Goal: Complete application form: Complete application form

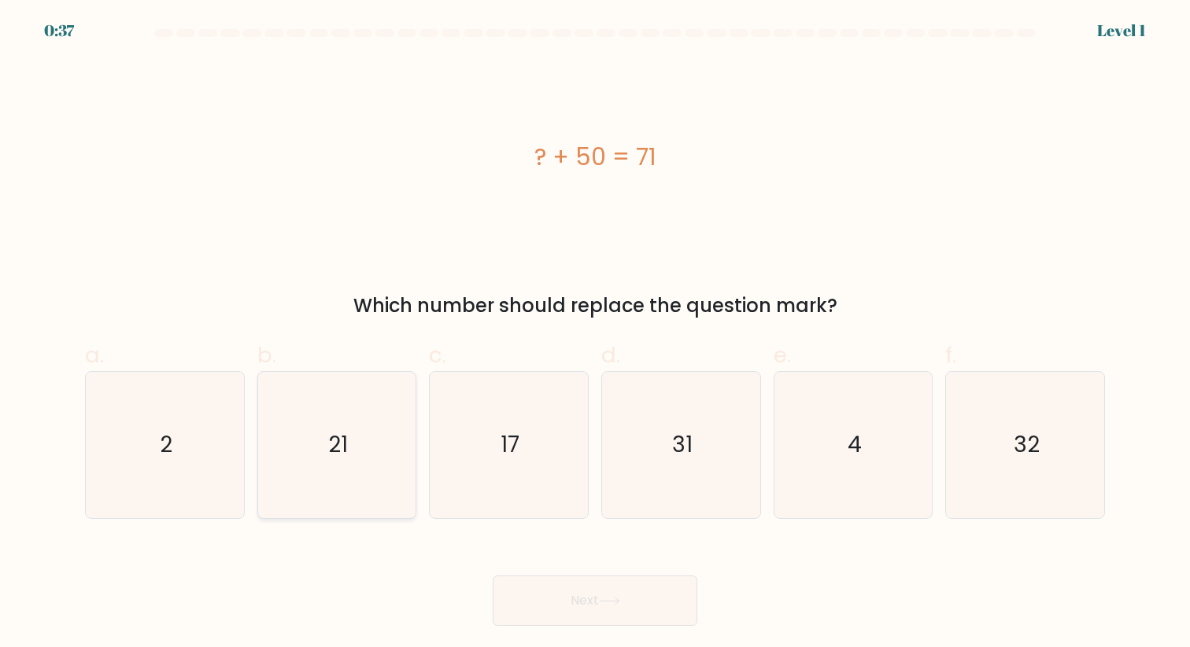
click at [371, 441] on icon "21" at bounding box center [337, 445] width 146 height 146
click at [595, 334] on input "b. 21" at bounding box center [595, 329] width 1 height 10
radio input "true"
click at [607, 597] on icon at bounding box center [609, 601] width 21 height 9
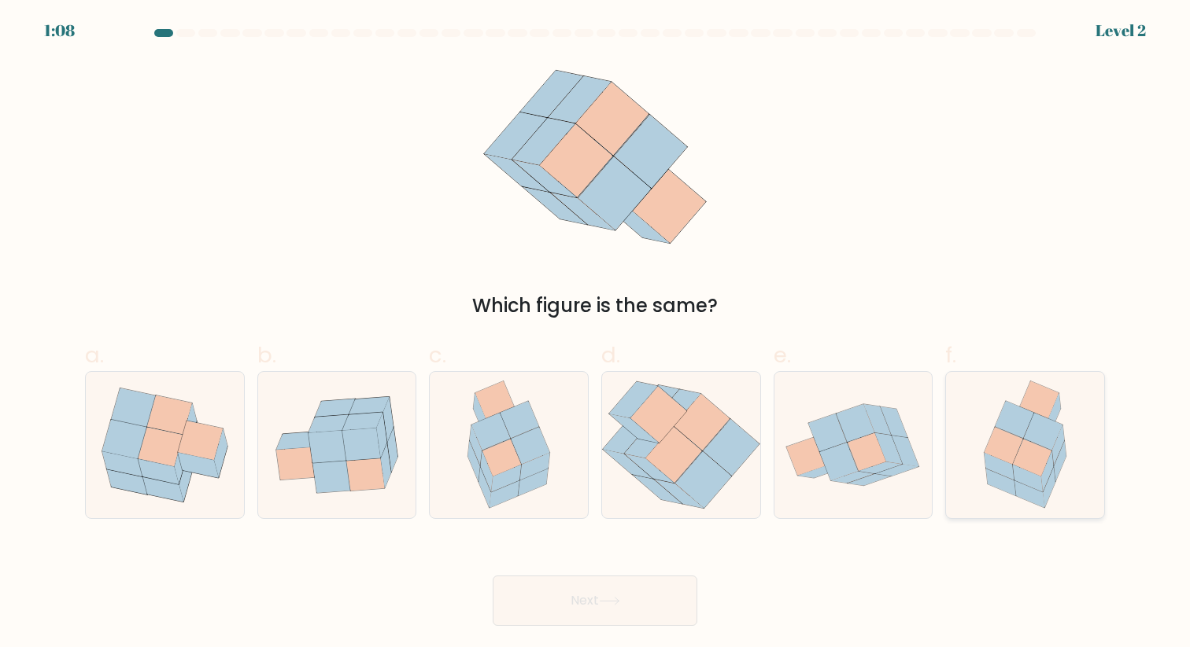
click at [1053, 451] on icon at bounding box center [1058, 446] width 13 height 40
click at [596, 334] on input "f." at bounding box center [595, 329] width 1 height 10
radio input "true"
click at [661, 597] on button "Next" at bounding box center [594, 601] width 205 height 50
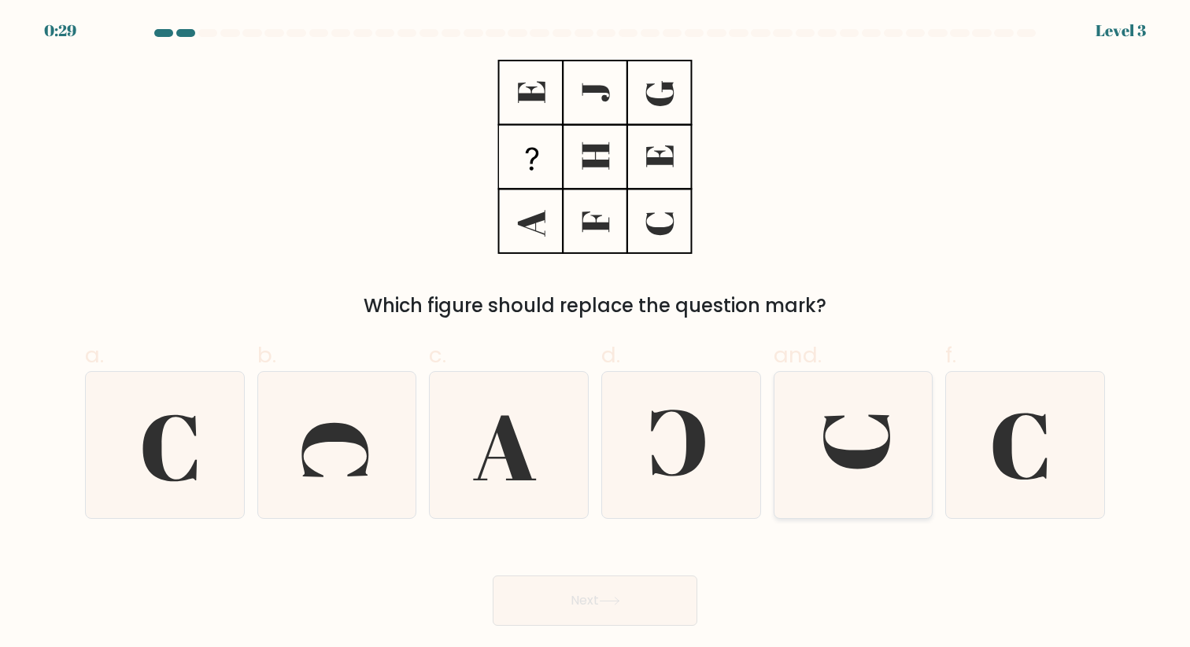
click at [843, 458] on icon at bounding box center [856, 442] width 67 height 54
click at [596, 334] on input "and." at bounding box center [595, 329] width 1 height 10
radio input "true"
click at [626, 610] on button "Next" at bounding box center [594, 601] width 205 height 50
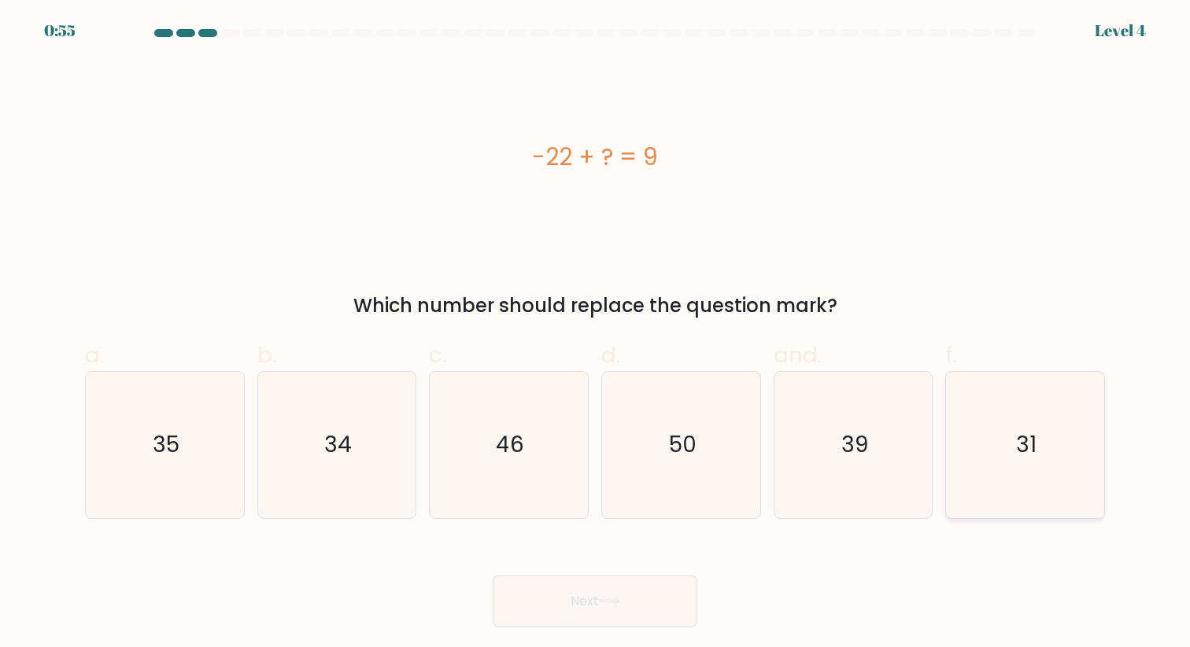
click at [1002, 439] on icon "31" at bounding box center [1025, 445] width 146 height 146
click at [596, 334] on input "f. 31" at bounding box center [595, 329] width 1 height 10
radio input "true"
click at [650, 605] on button "Next" at bounding box center [594, 601] width 205 height 51
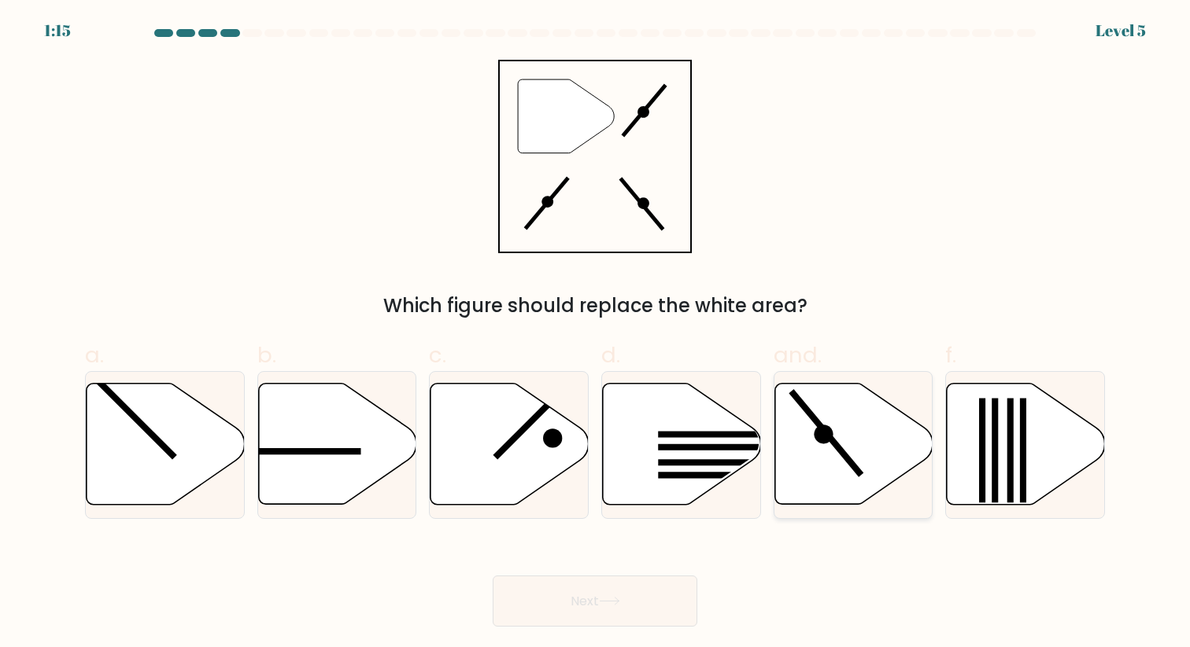
click at [848, 451] on icon at bounding box center [853, 444] width 158 height 121
click at [596, 334] on input "and." at bounding box center [595, 329] width 1 height 10
radio input "true"
click at [638, 603] on button "Next" at bounding box center [594, 601] width 205 height 51
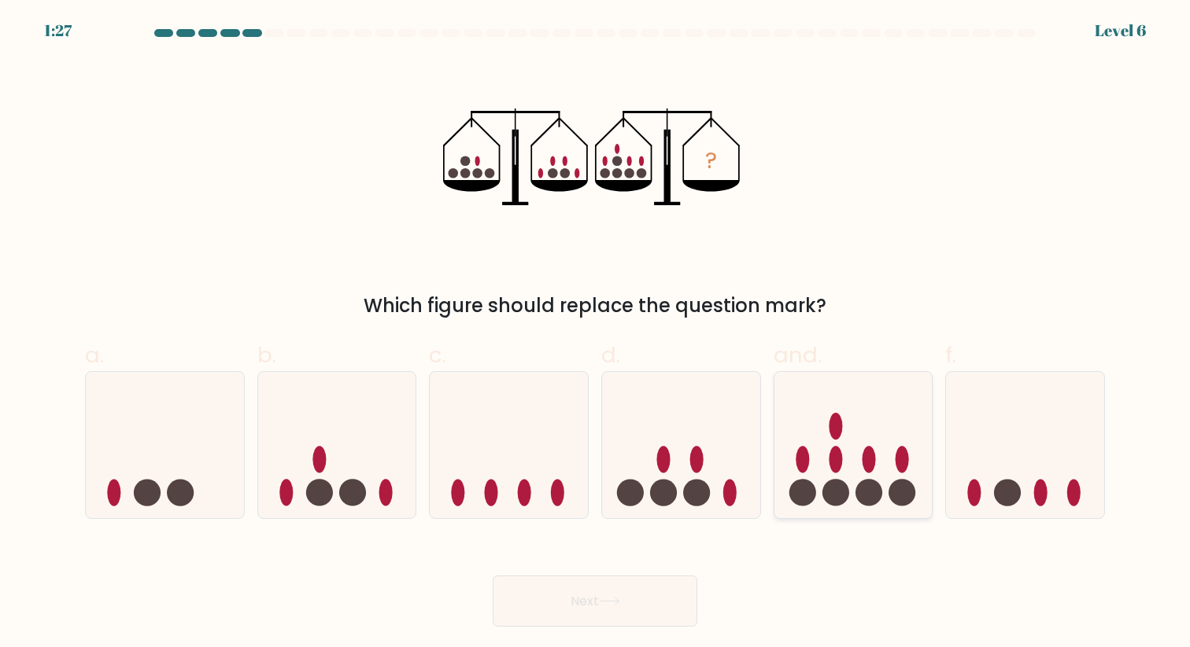
click at [873, 430] on icon at bounding box center [853, 445] width 158 height 131
click at [596, 334] on input "and." at bounding box center [595, 329] width 1 height 10
radio input "true"
click at [625, 598] on button "Next" at bounding box center [594, 601] width 205 height 51
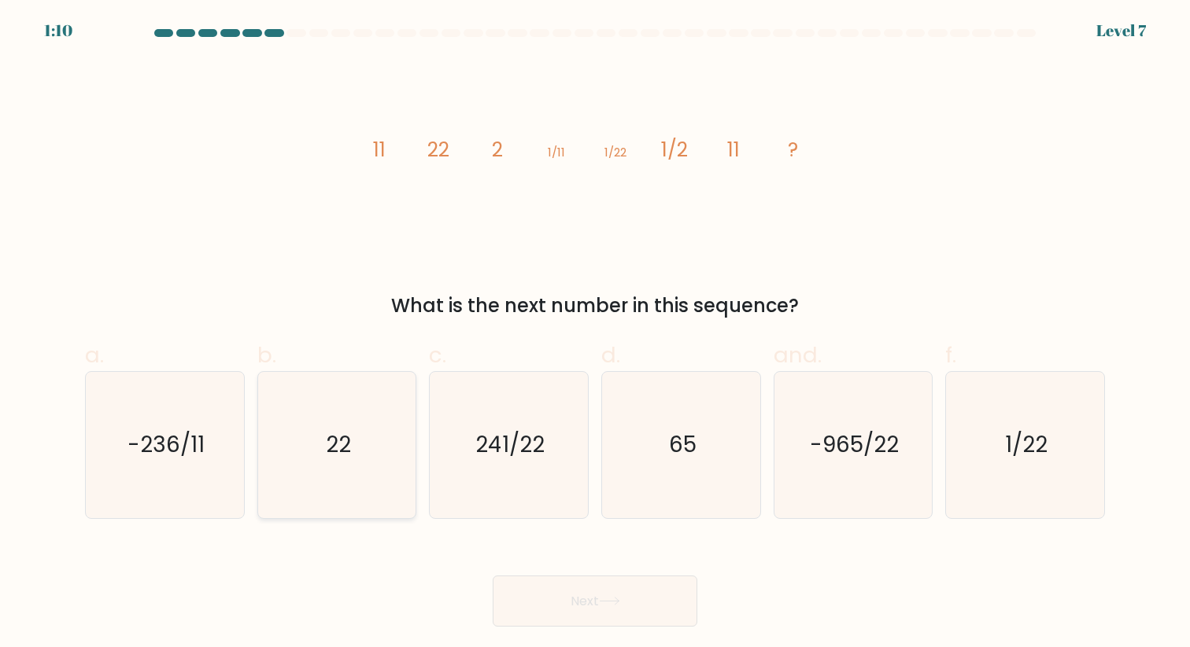
click at [383, 456] on icon "22" at bounding box center [337, 445] width 146 height 146
click at [595, 334] on input "b. 22" at bounding box center [595, 329] width 1 height 10
radio input "true"
click at [556, 595] on button "Next" at bounding box center [594, 601] width 205 height 51
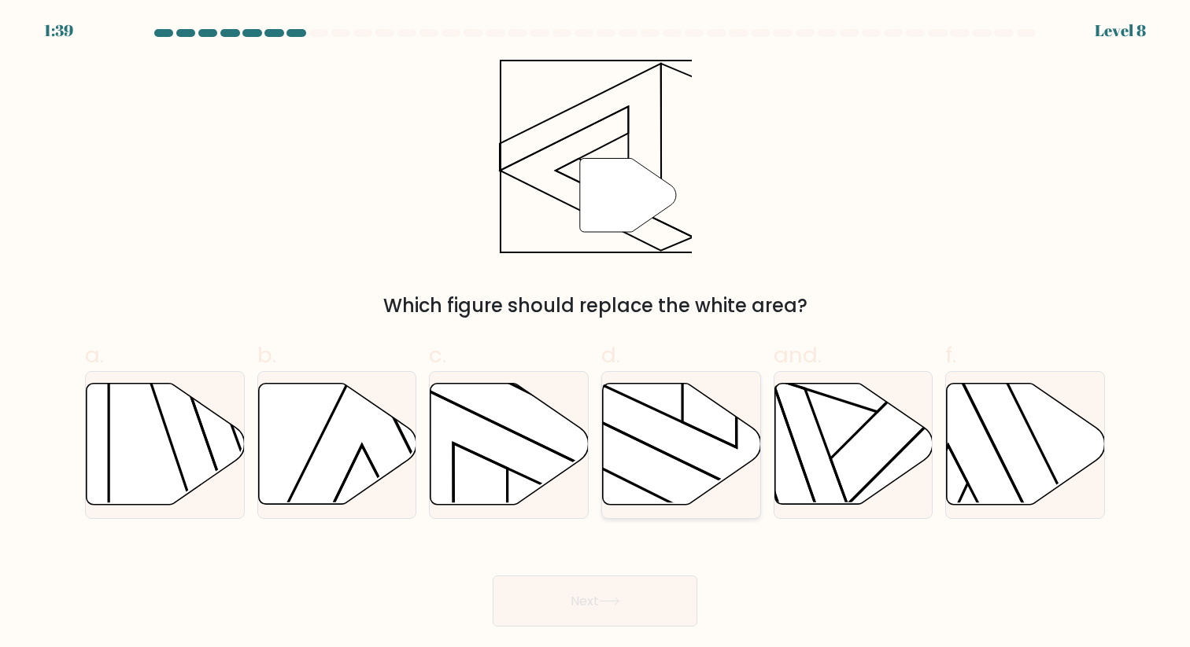
click at [680, 456] on icon at bounding box center [682, 444] width 158 height 121
click at [596, 334] on input "d." at bounding box center [595, 329] width 1 height 10
radio input "true"
click at [624, 610] on button "Next" at bounding box center [594, 601] width 205 height 51
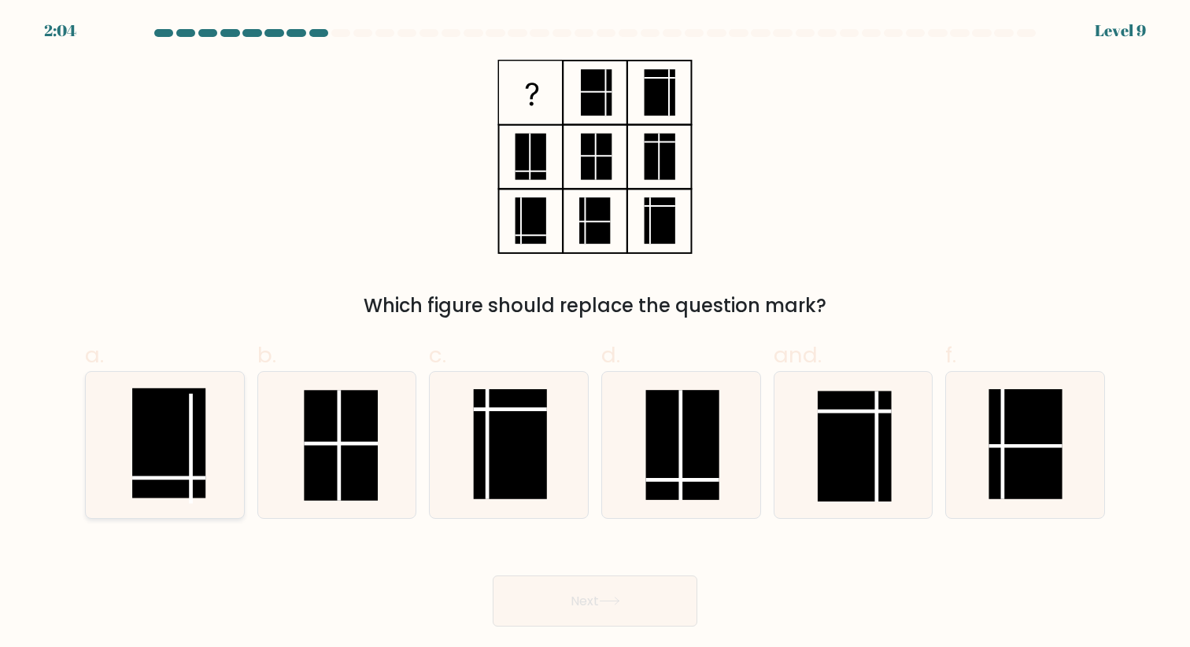
click at [201, 444] on rect at bounding box center [168, 444] width 73 height 110
click at [595, 334] on input "a." at bounding box center [595, 329] width 1 height 10
radio input "true"
click at [625, 608] on button "Next" at bounding box center [594, 601] width 205 height 51
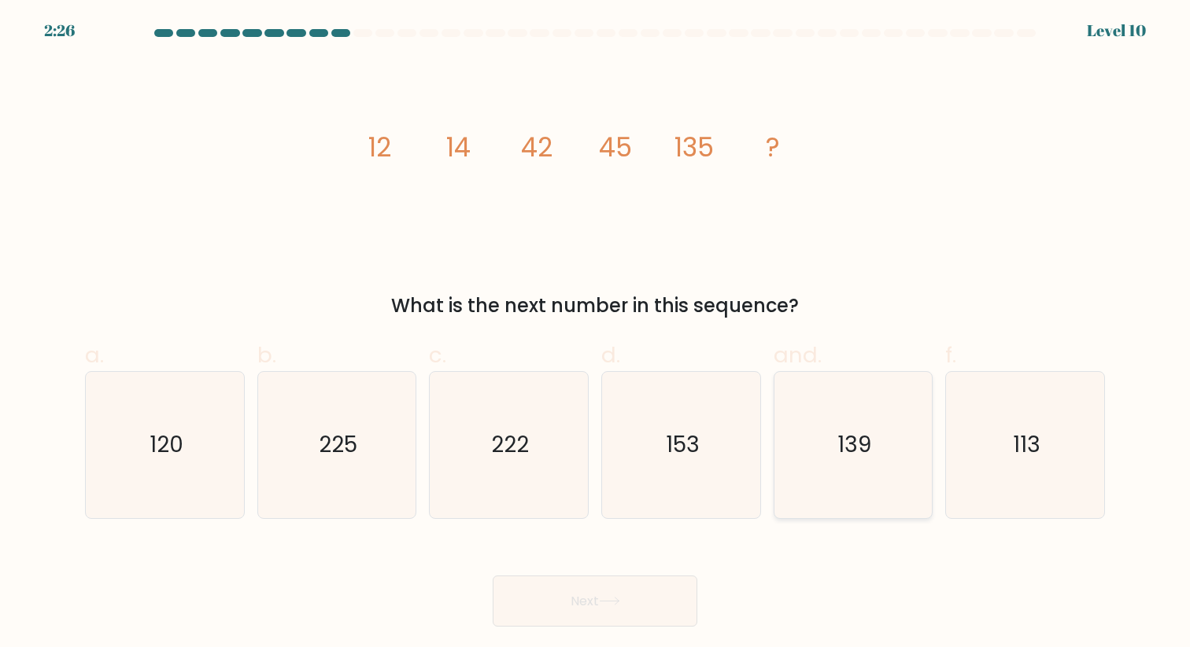
click at [854, 434] on text "139" at bounding box center [854, 445] width 34 height 31
click at [596, 334] on input "and. 139" at bounding box center [595, 329] width 1 height 10
radio input "true"
click at [624, 599] on button "Next" at bounding box center [594, 601] width 205 height 51
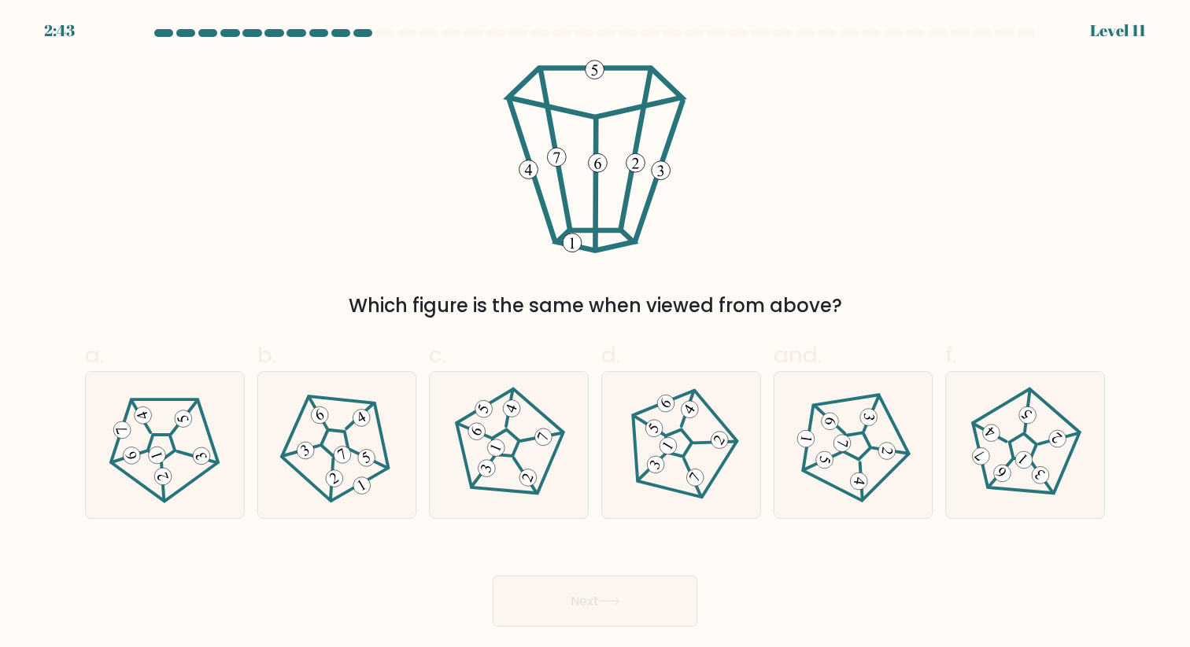
drag, startPoint x: 839, startPoint y: 309, endPoint x: 773, endPoint y: 309, distance: 66.1
click at [773, 309] on div "Which figure is the same when viewed from above?" at bounding box center [594, 306] width 1001 height 28
click at [743, 190] on div "Which figure is the same when viewed from above?" at bounding box center [595, 190] width 1038 height 260
click at [522, 452] on icon at bounding box center [508, 445] width 116 height 116
click at [595, 334] on input "c." at bounding box center [595, 329] width 1 height 10
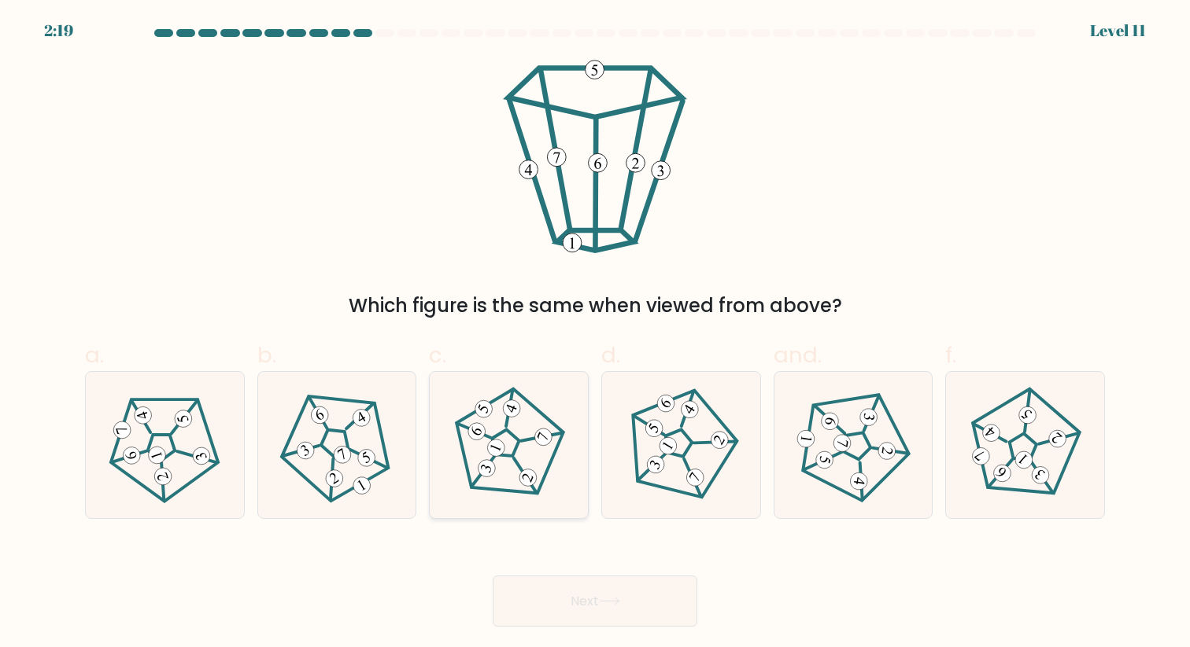
radio input "true"
click at [625, 608] on button "Next" at bounding box center [594, 601] width 205 height 51
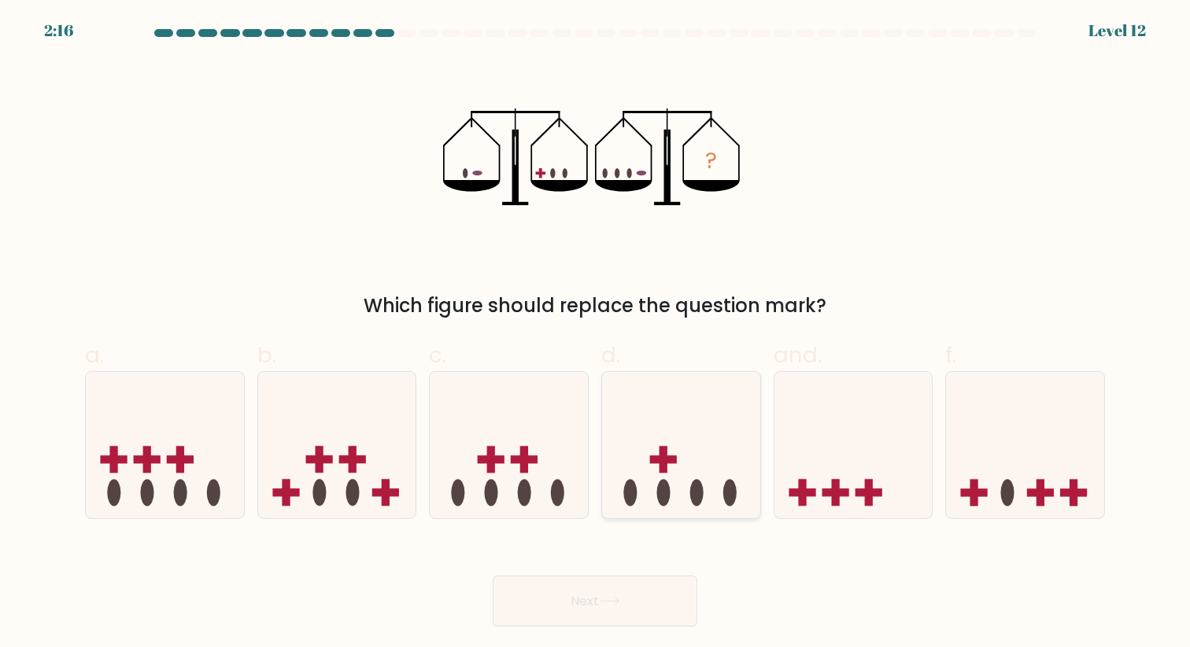
click at [687, 456] on icon at bounding box center [681, 445] width 158 height 131
click at [596, 334] on input "d." at bounding box center [595, 329] width 1 height 10
radio input "true"
click at [643, 602] on button "Next" at bounding box center [594, 601] width 205 height 51
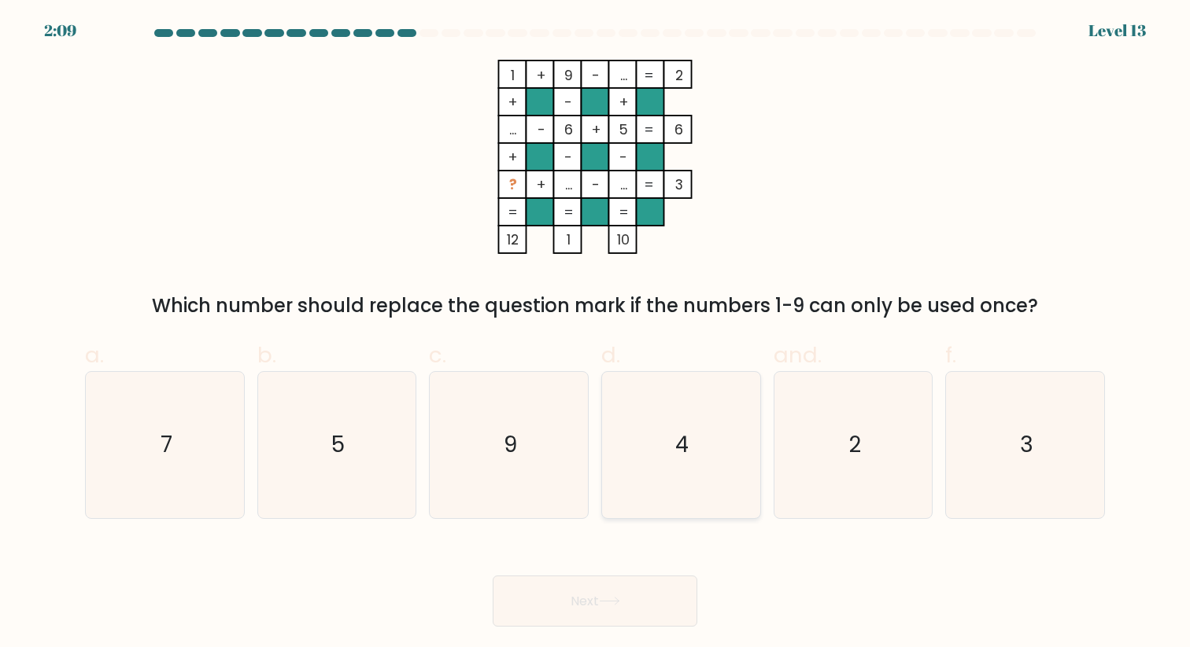
click at [691, 441] on icon "4" at bounding box center [681, 445] width 146 height 146
click at [596, 334] on input "d. 4" at bounding box center [595, 329] width 1 height 10
radio input "true"
click at [618, 600] on icon at bounding box center [608, 601] width 19 height 7
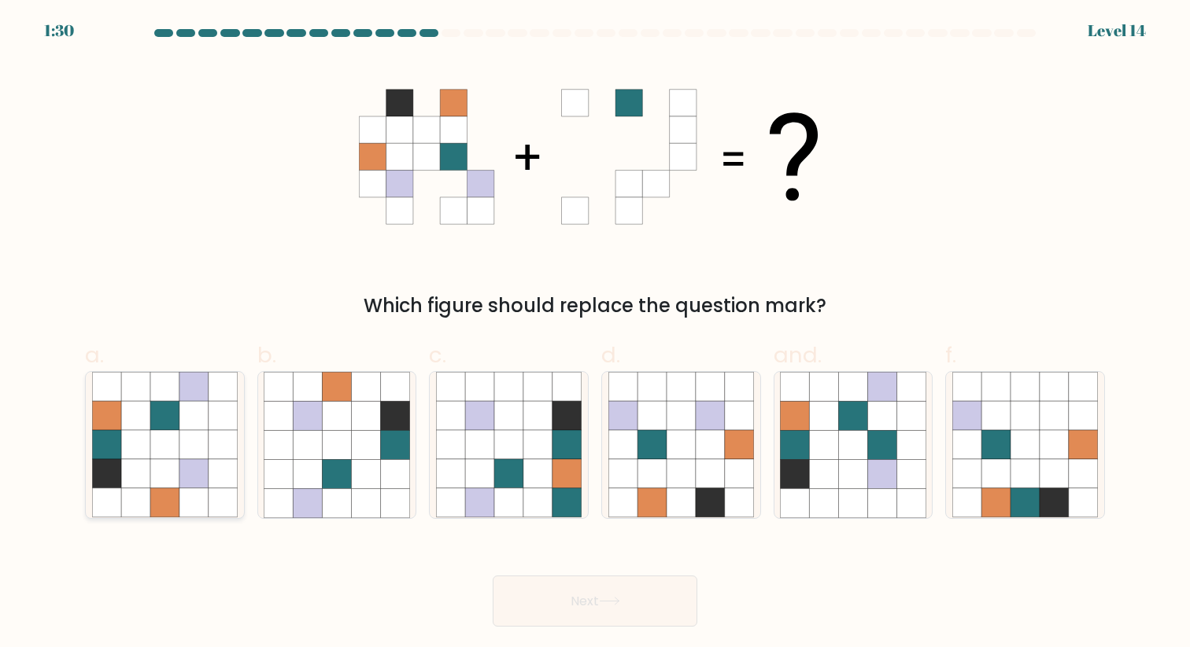
click at [165, 453] on icon at bounding box center [164, 444] width 29 height 29
click at [595, 334] on input "a." at bounding box center [595, 329] width 1 height 10
radio input "true"
click at [581, 598] on font "Next" at bounding box center [584, 601] width 28 height 18
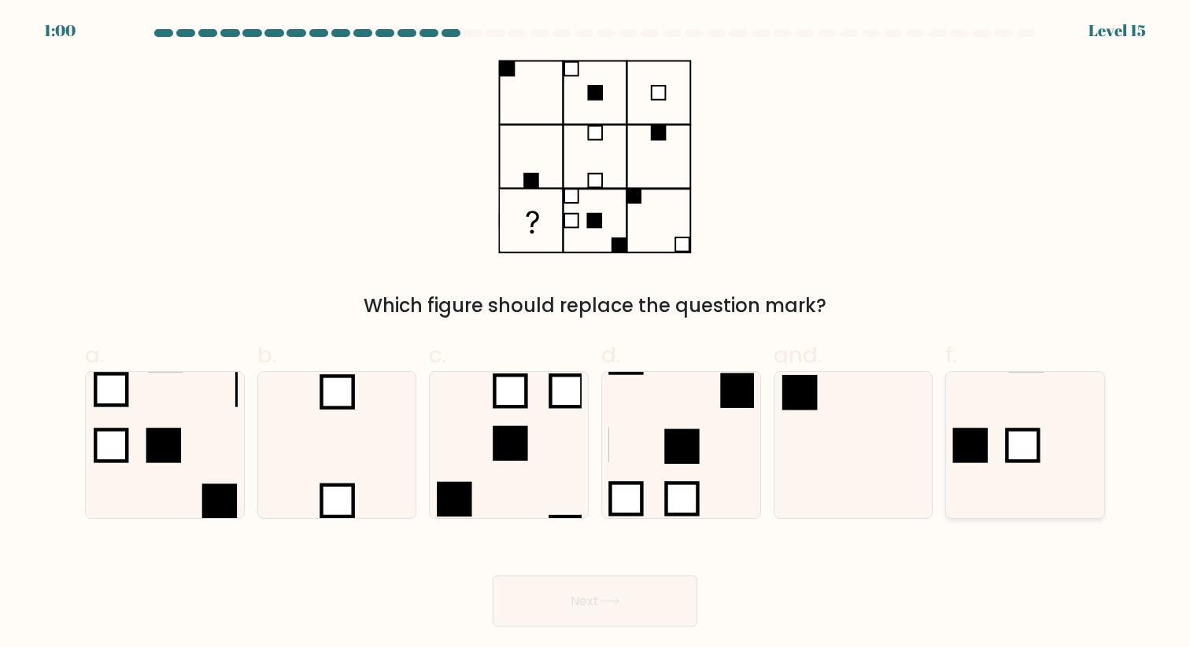
click at [1004, 445] on icon at bounding box center [1025, 445] width 146 height 146
click at [596, 334] on input "f." at bounding box center [595, 329] width 1 height 10
radio input "true"
click at [625, 605] on button "Next" at bounding box center [594, 601] width 205 height 51
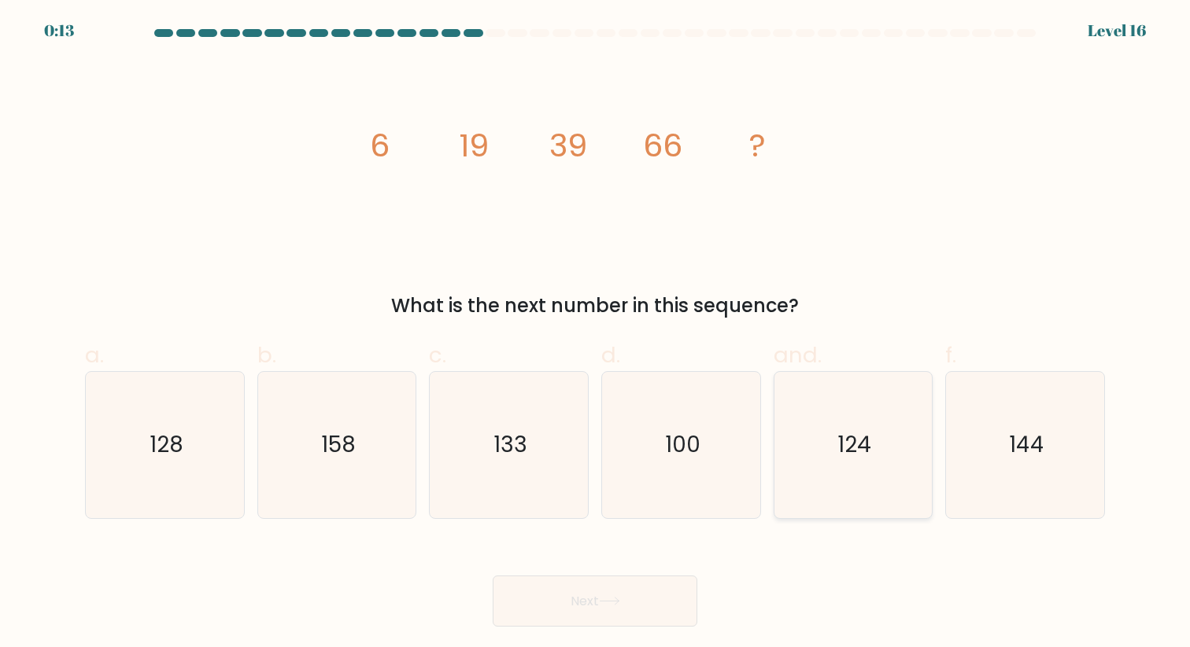
click at [857, 452] on text "124" at bounding box center [854, 445] width 34 height 31
click at [596, 334] on input "and. 124" at bounding box center [595, 329] width 1 height 10
radio input "true"
click at [636, 590] on button "Next" at bounding box center [594, 601] width 205 height 51
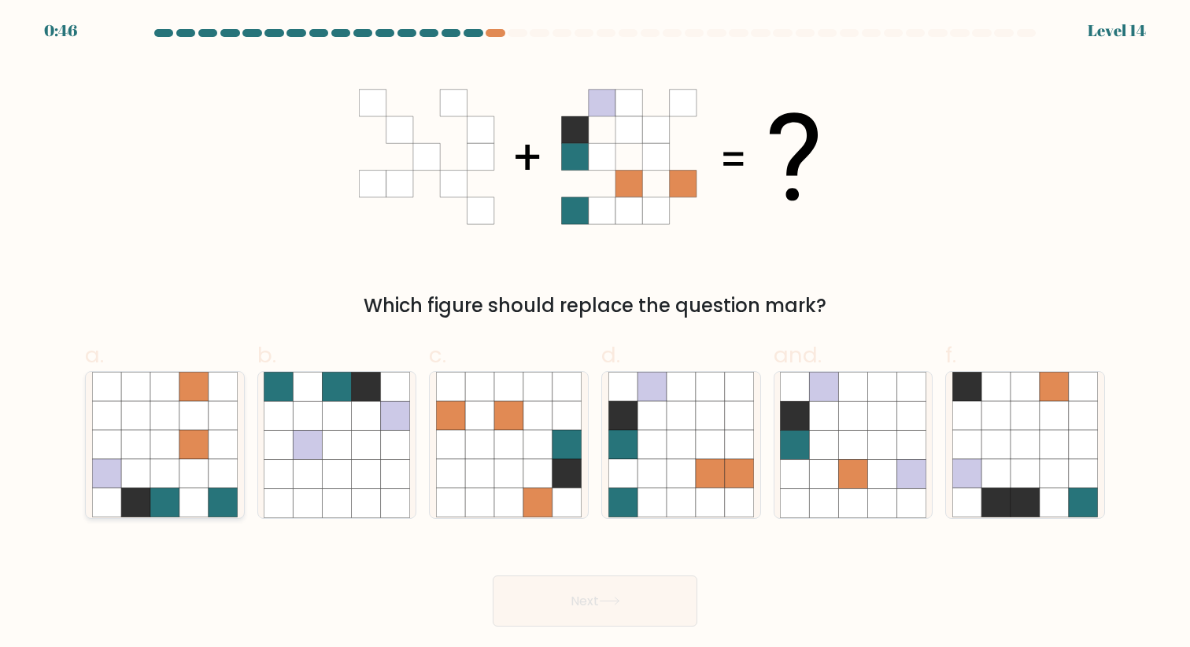
click at [202, 445] on icon at bounding box center [193, 444] width 29 height 29
click at [595, 334] on input "a." at bounding box center [595, 329] width 1 height 10
radio input "true"
click at [616, 607] on button "Next" at bounding box center [594, 601] width 205 height 51
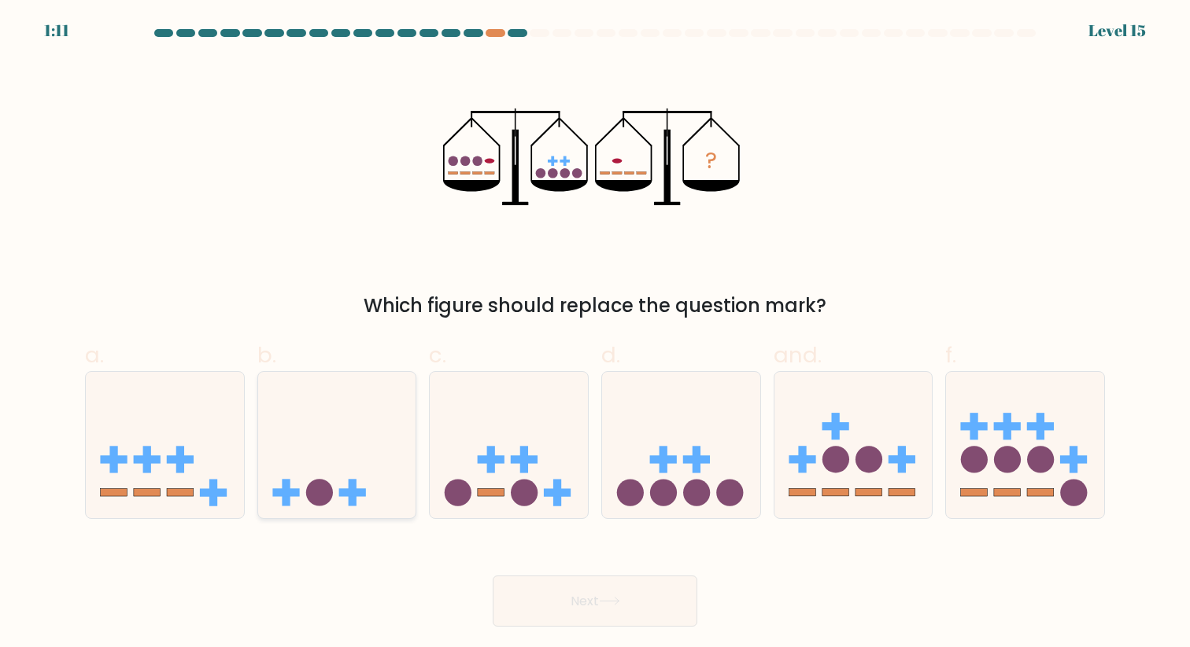
click at [352, 463] on icon at bounding box center [337, 445] width 158 height 131
click at [595, 334] on input "b." at bounding box center [595, 329] width 1 height 10
radio input "true"
click at [587, 610] on font "Next" at bounding box center [584, 601] width 28 height 18
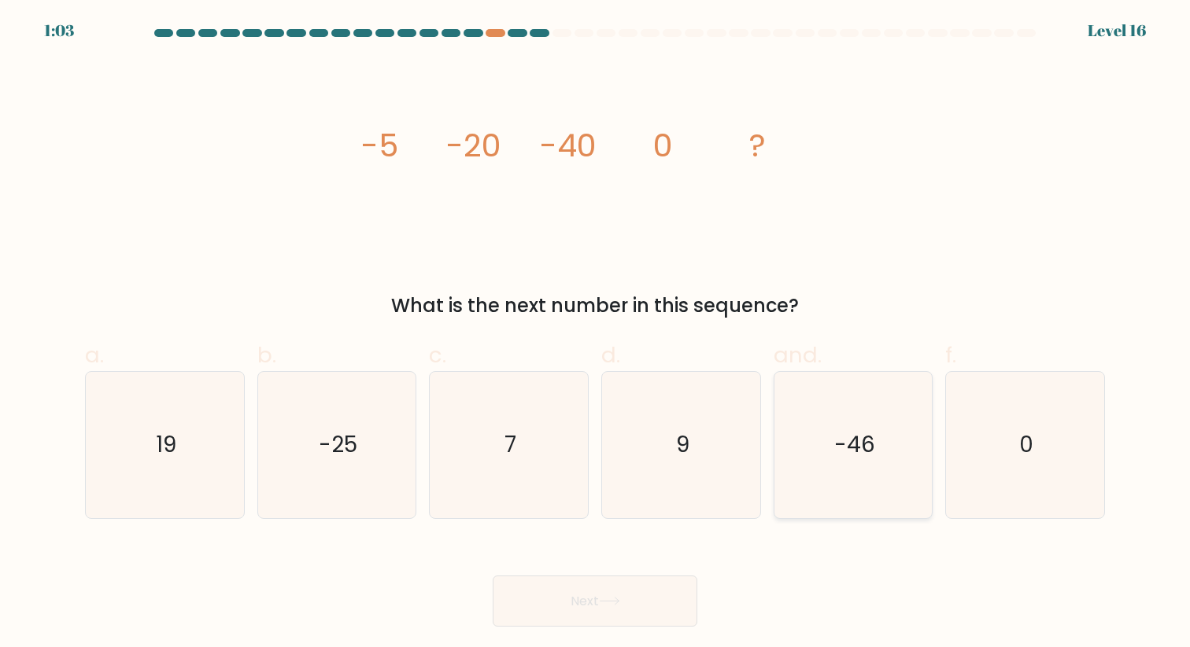
click at [821, 426] on icon "-46" at bounding box center [853, 445] width 146 height 146
click at [596, 334] on input "and. -46" at bounding box center [595, 329] width 1 height 10
radio input "true"
click at [658, 603] on button "Next" at bounding box center [594, 601] width 205 height 51
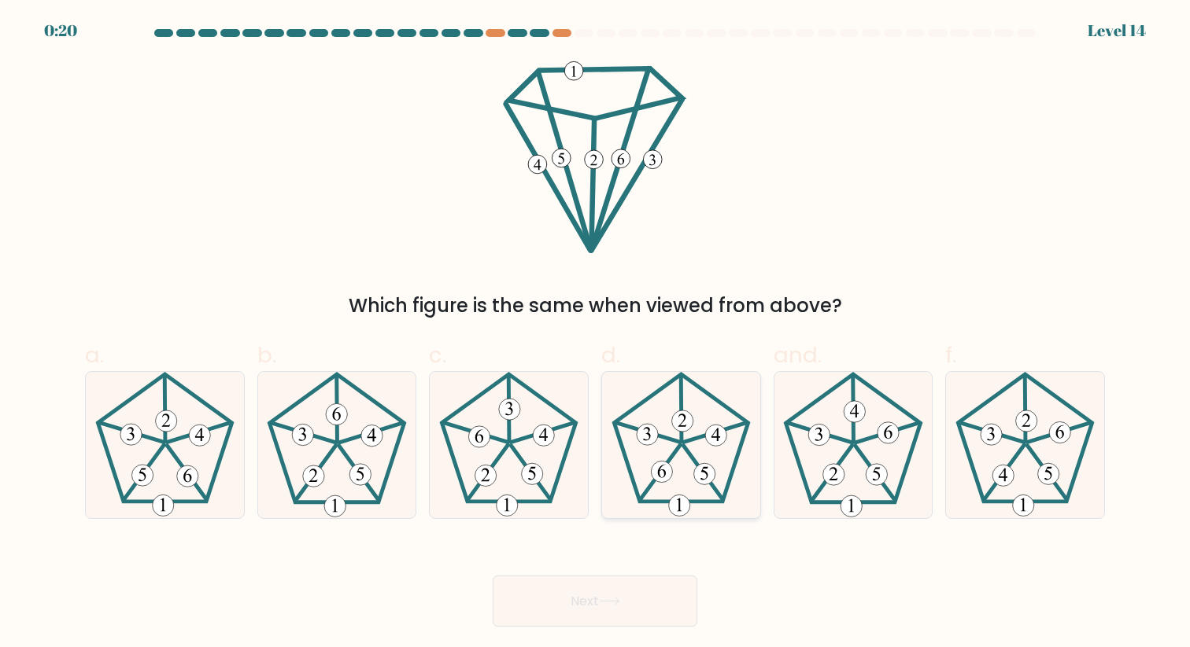
click at [710, 458] on icon at bounding box center [681, 445] width 146 height 146
click at [596, 334] on input "d." at bounding box center [595, 329] width 1 height 10
radio input "true"
click at [604, 608] on button "Next" at bounding box center [594, 601] width 205 height 51
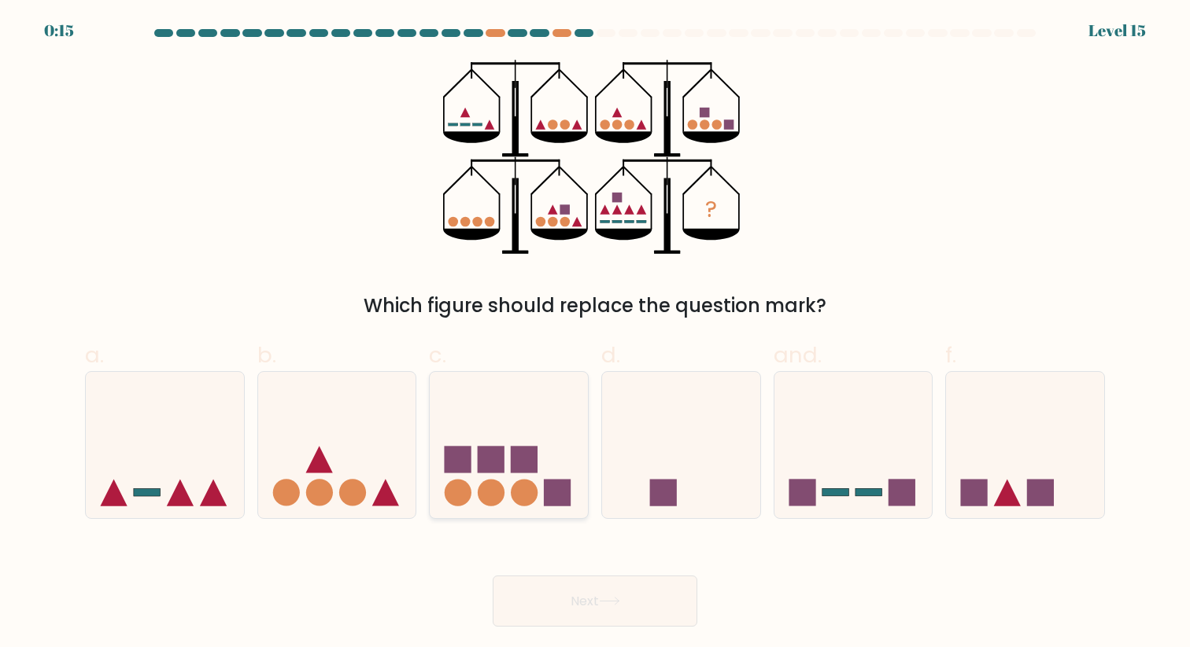
click at [543, 439] on icon at bounding box center [509, 445] width 158 height 131
click at [595, 334] on input "c." at bounding box center [595, 329] width 1 height 10
radio input "true"
click at [614, 596] on button "Next" at bounding box center [594, 601] width 205 height 51
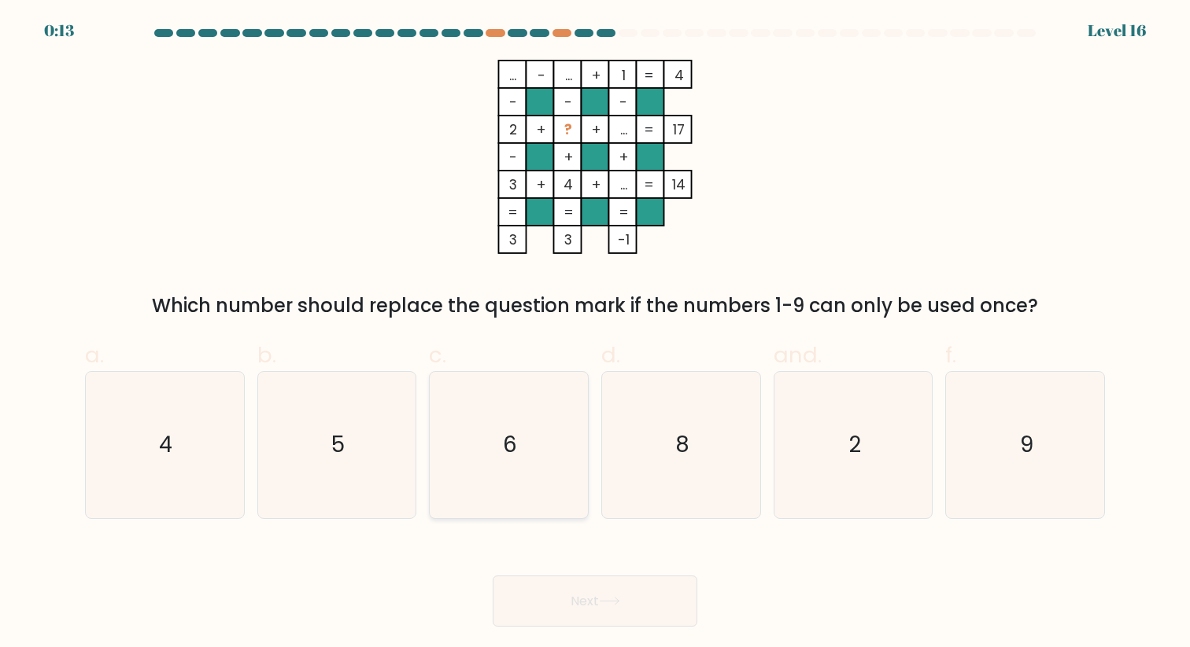
click at [537, 415] on icon "6" at bounding box center [509, 445] width 146 height 146
click at [595, 334] on input "c. 6" at bounding box center [595, 329] width 1 height 10
radio input "true"
click at [615, 610] on button "Next" at bounding box center [594, 601] width 205 height 51
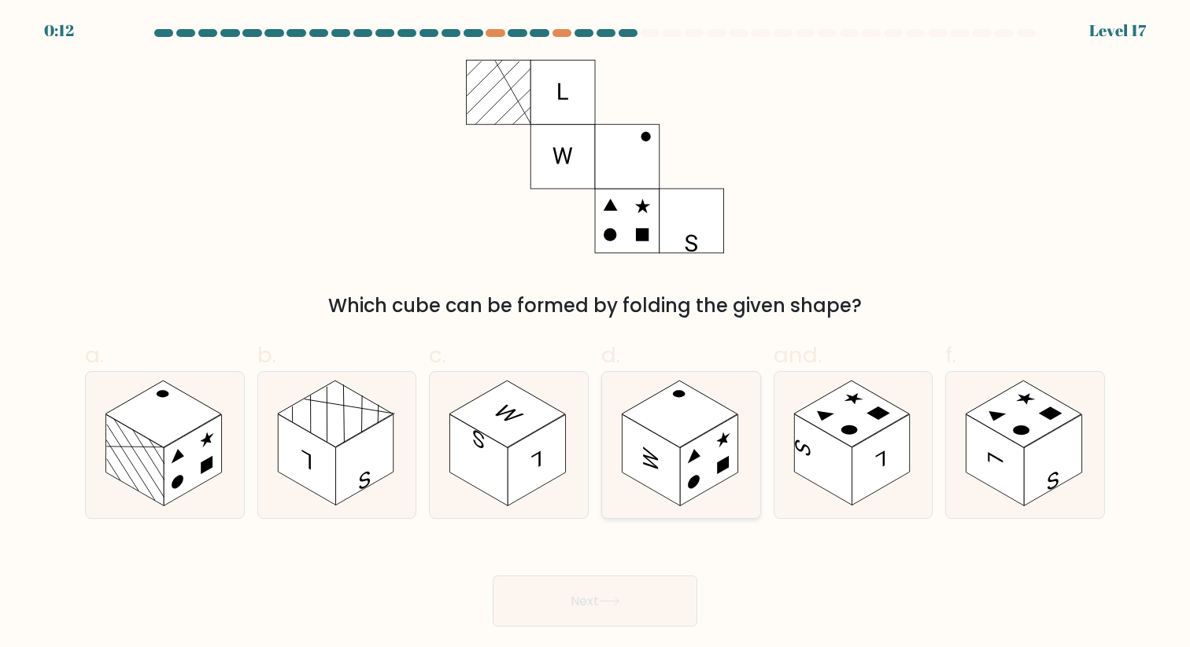
click at [723, 469] on rect at bounding box center [723, 465] width 12 height 18
click at [596, 334] on input "d." at bounding box center [595, 329] width 1 height 10
radio input "true"
click at [636, 610] on button "Next" at bounding box center [594, 601] width 205 height 51
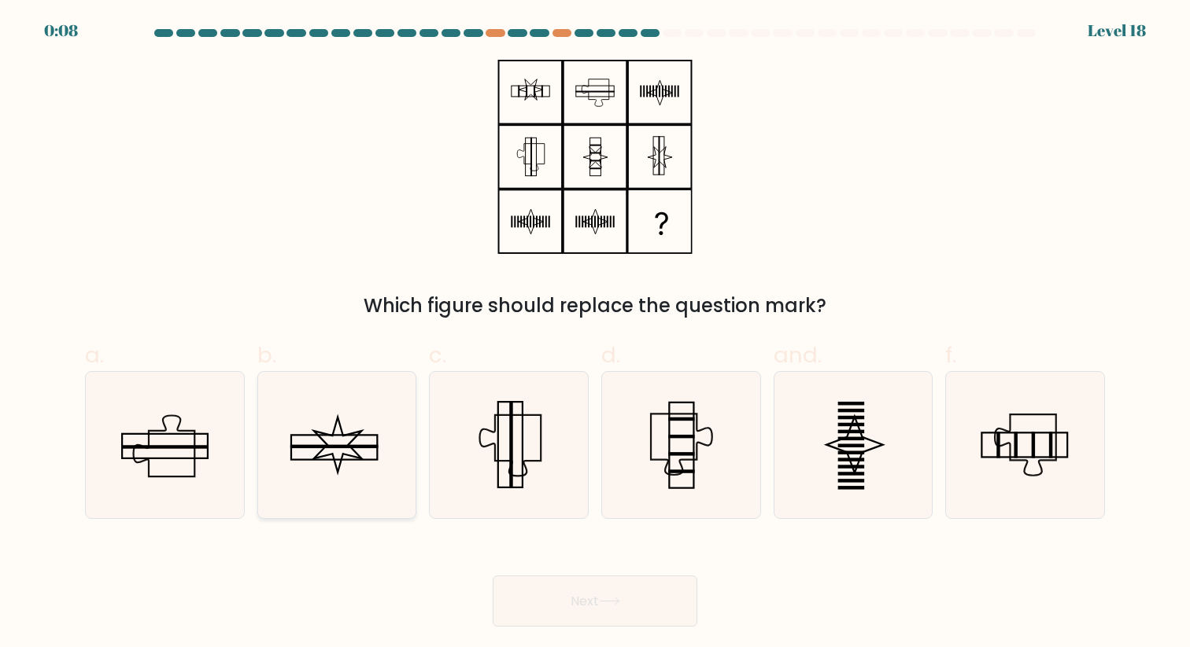
click at [352, 436] on icon at bounding box center [337, 445] width 146 height 146
click at [595, 334] on input "b." at bounding box center [595, 329] width 1 height 10
radio input "true"
click at [600, 614] on button "Next" at bounding box center [594, 601] width 205 height 51
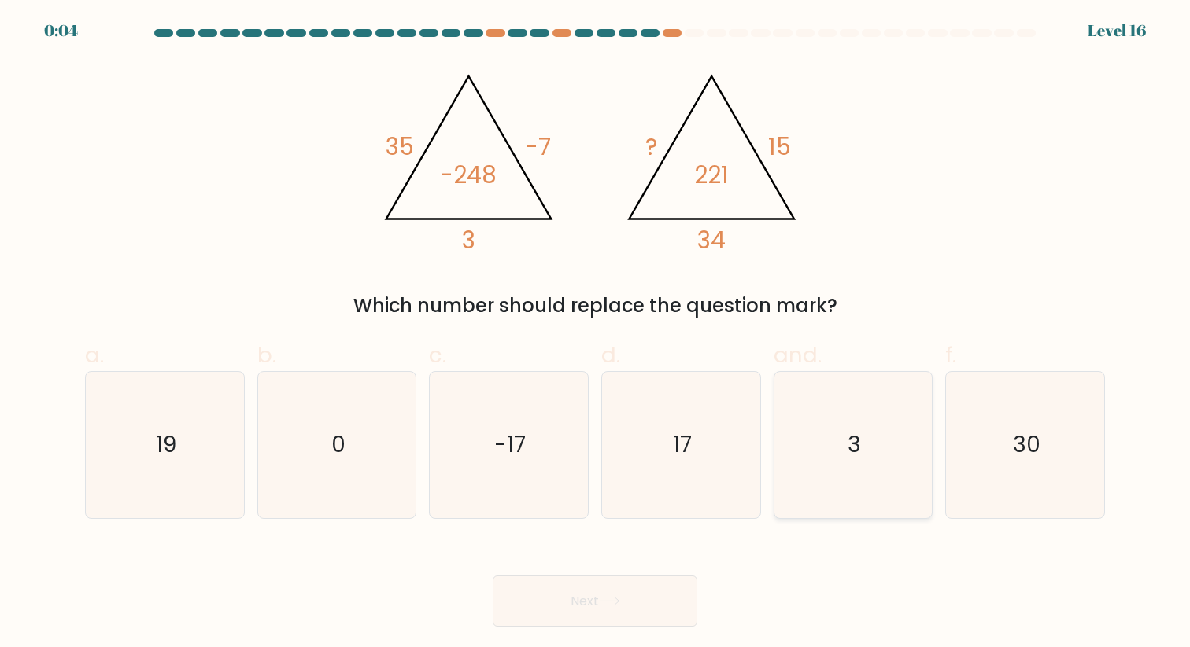
click at [828, 437] on icon "3" at bounding box center [853, 445] width 146 height 146
click at [596, 334] on input "and. 3" at bounding box center [595, 329] width 1 height 10
radio input "true"
click at [661, 604] on button "Next" at bounding box center [594, 601] width 205 height 51
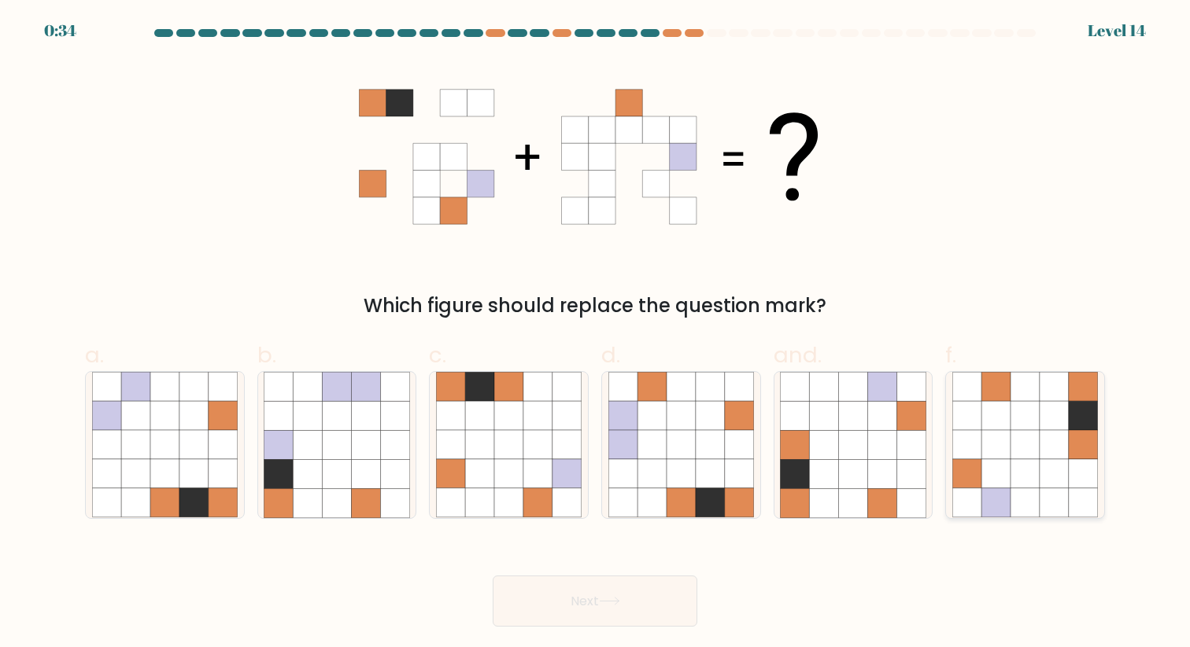
click at [1035, 477] on icon at bounding box center [1024, 473] width 29 height 29
click at [596, 334] on input "f." at bounding box center [595, 329] width 1 height 10
radio input "true"
click at [678, 594] on button "Next" at bounding box center [594, 601] width 205 height 51
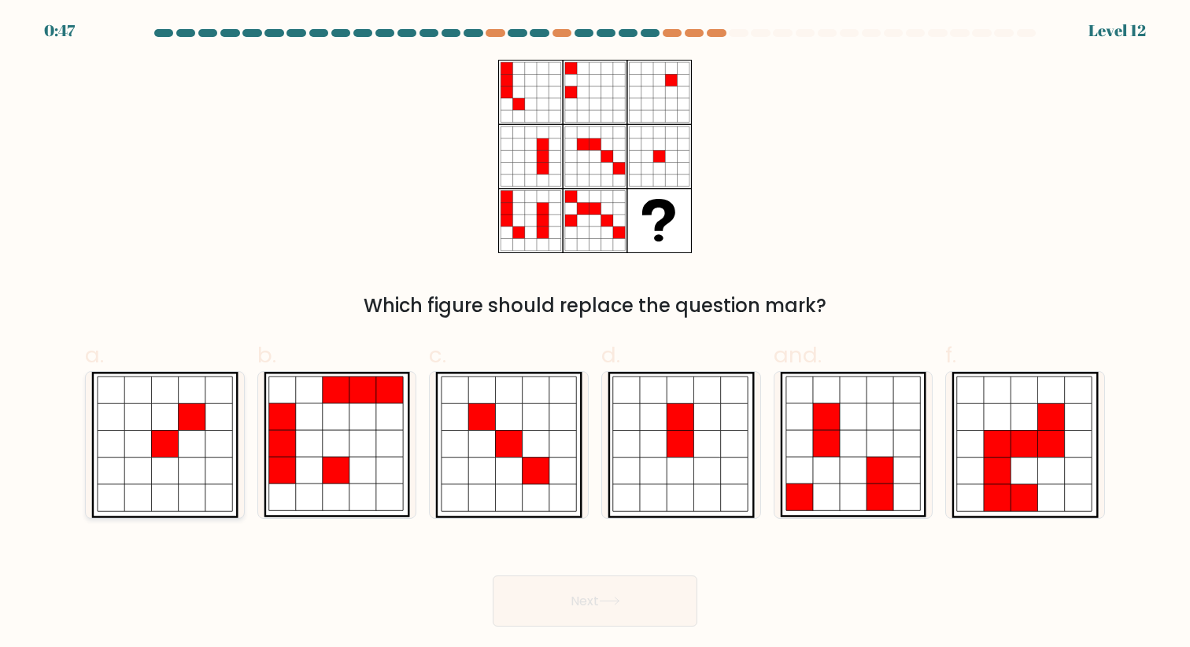
click at [188, 441] on icon at bounding box center [192, 444] width 27 height 27
click at [595, 334] on input "a." at bounding box center [595, 329] width 1 height 10
radio input "true"
click at [619, 612] on button "Next" at bounding box center [594, 601] width 205 height 51
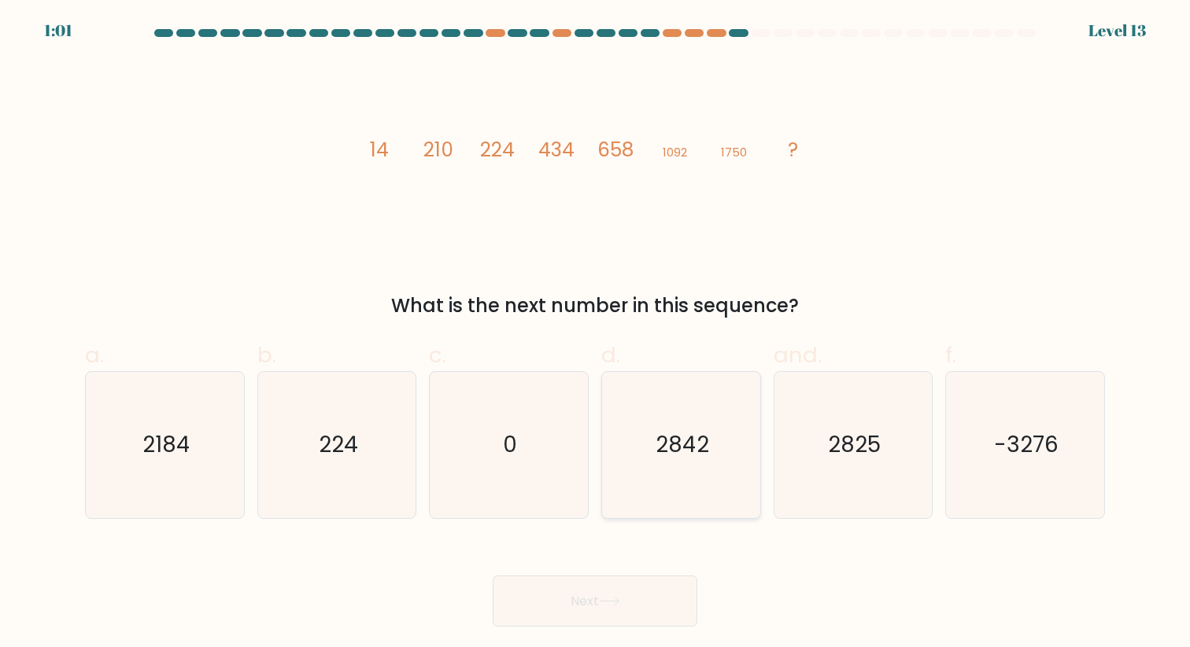
click at [708, 442] on text "2842" at bounding box center [681, 445] width 53 height 31
click at [596, 334] on input "d. 2842" at bounding box center [595, 329] width 1 height 10
radio input "true"
click at [638, 597] on button "Next" at bounding box center [594, 601] width 205 height 51
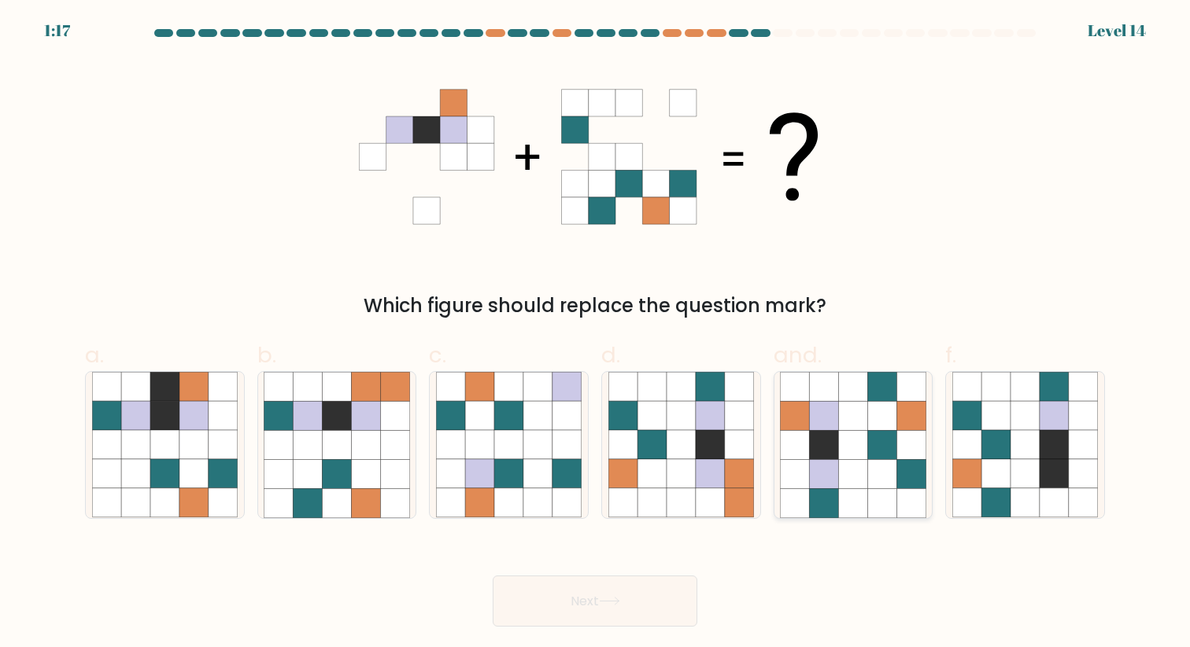
click at [840, 430] on icon at bounding box center [852, 416] width 29 height 29
click at [596, 334] on input "and." at bounding box center [595, 329] width 1 height 10
radio input "true"
click at [629, 604] on button "Next" at bounding box center [594, 601] width 205 height 51
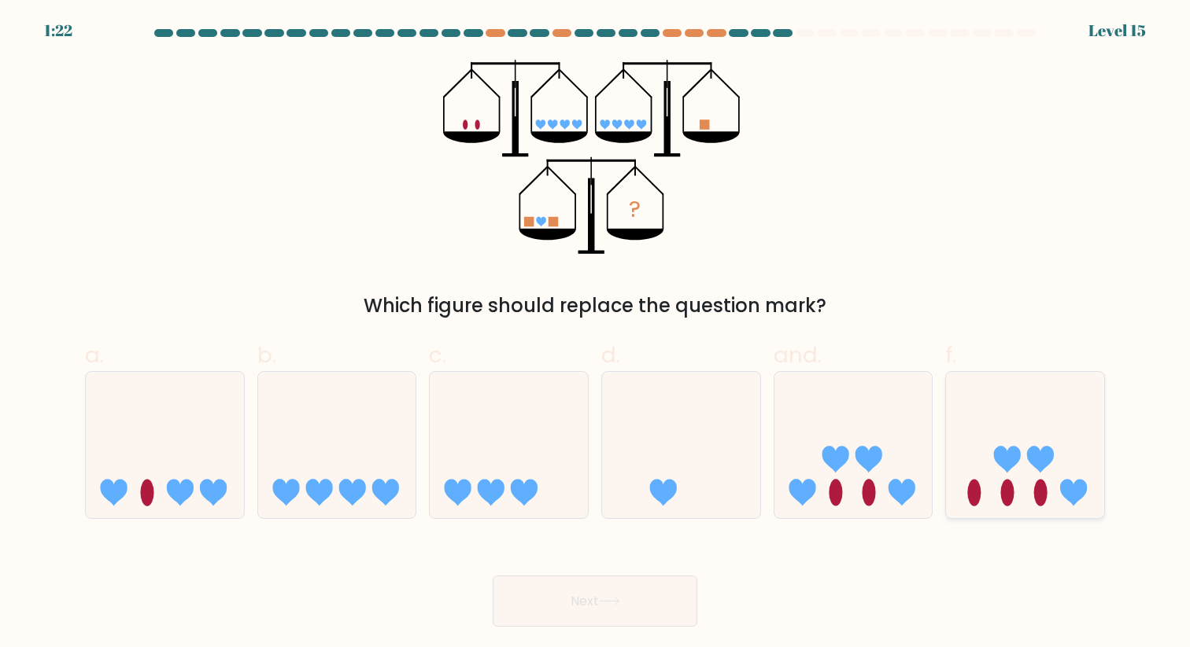
click at [1053, 447] on icon at bounding box center [1025, 445] width 158 height 131
click at [596, 334] on input "f." at bounding box center [595, 329] width 1 height 10
radio input "true"
click at [603, 600] on icon at bounding box center [609, 601] width 21 height 9
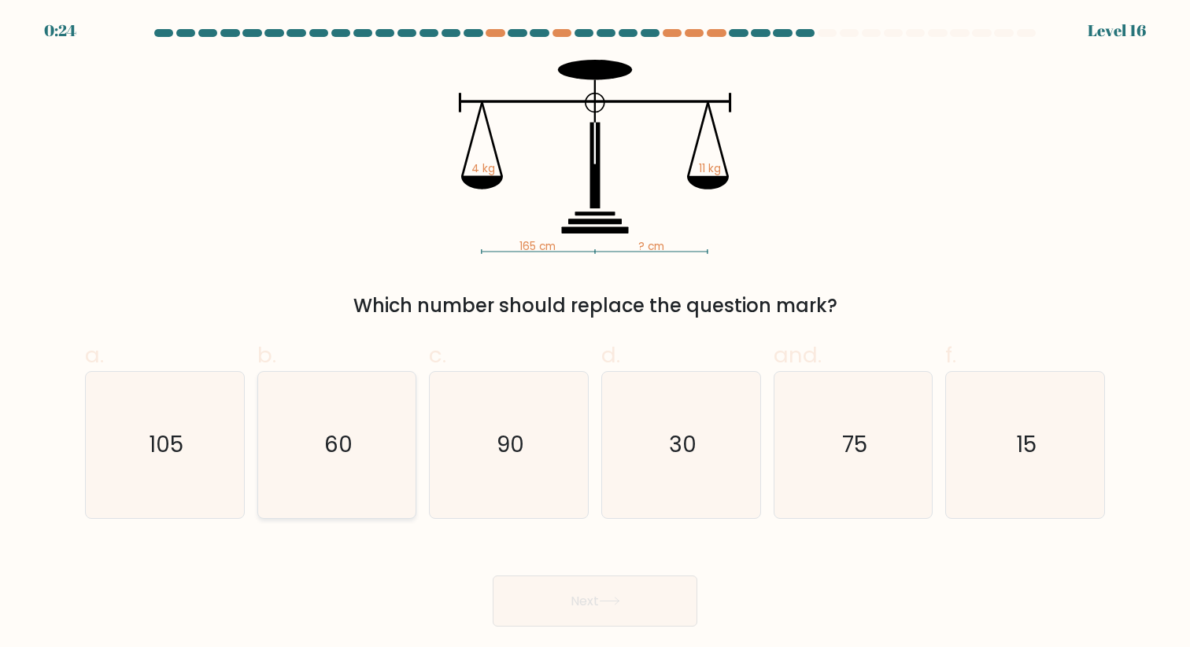
click at [367, 423] on icon "60" at bounding box center [337, 445] width 146 height 146
click at [595, 334] on input "b. 60" at bounding box center [595, 329] width 1 height 10
radio input "true"
click at [650, 616] on button "Next" at bounding box center [594, 601] width 205 height 51
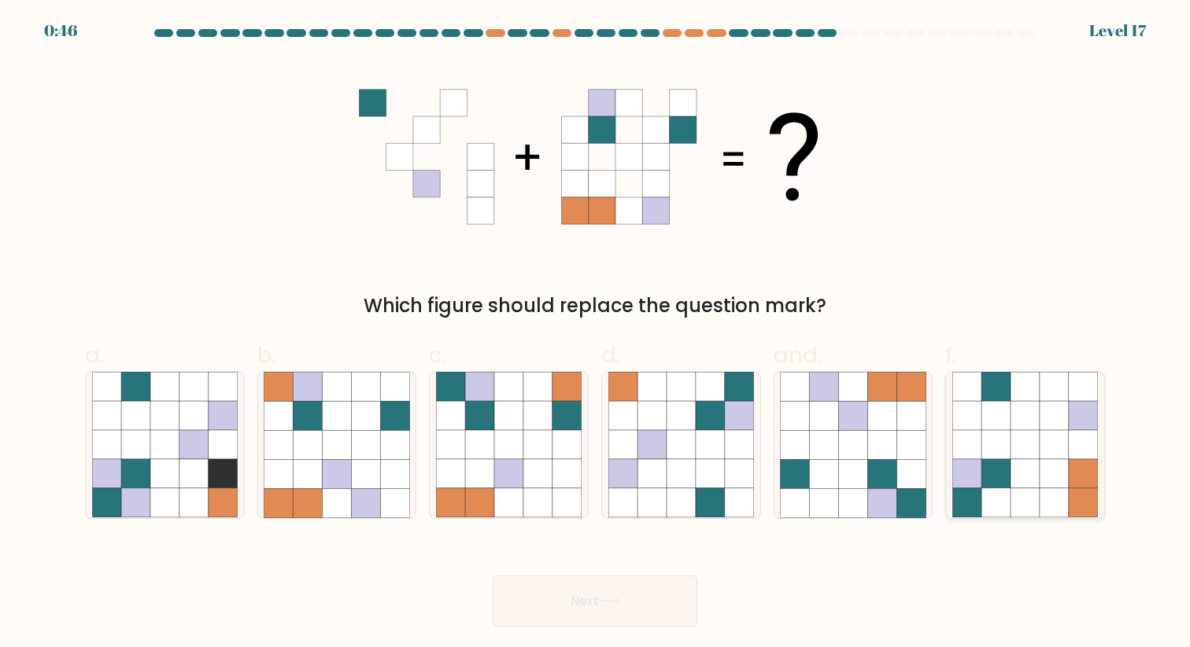
click at [1062, 459] on icon at bounding box center [1053, 473] width 29 height 29
click at [596, 334] on input "f." at bounding box center [595, 329] width 1 height 10
radio input "true"
click at [571, 606] on font "Next" at bounding box center [584, 601] width 28 height 18
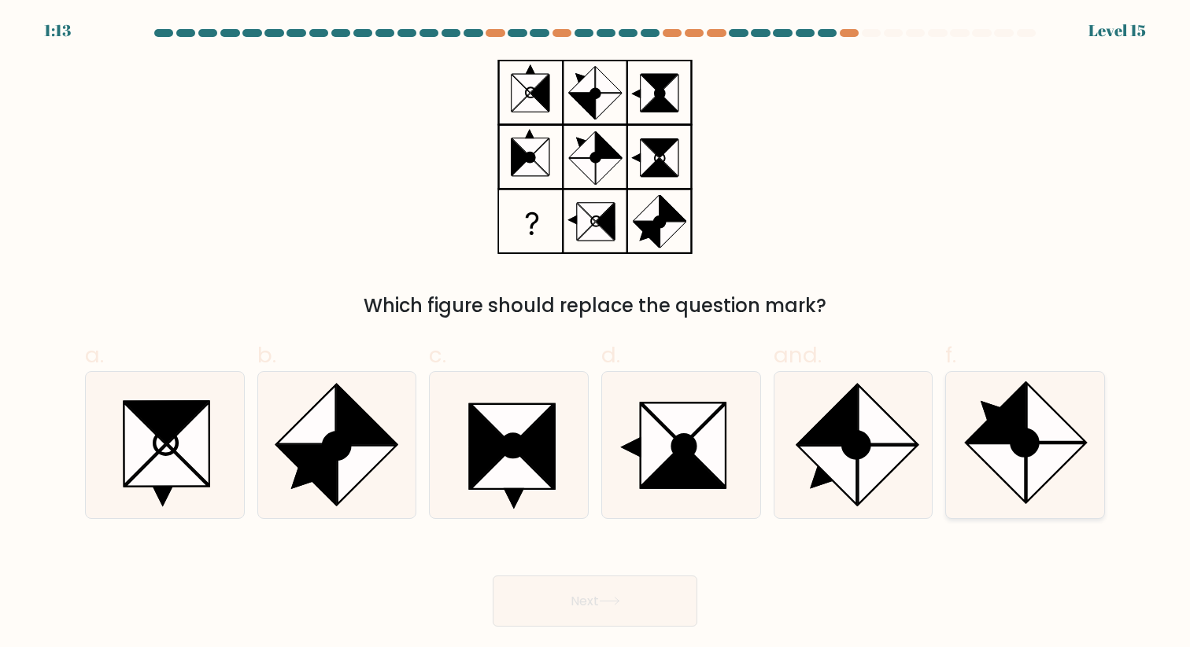
click at [992, 423] on icon at bounding box center [995, 413] width 58 height 58
click at [596, 334] on input "f." at bounding box center [595, 329] width 1 height 10
radio input "true"
click at [561, 599] on button "Next" at bounding box center [594, 601] width 205 height 51
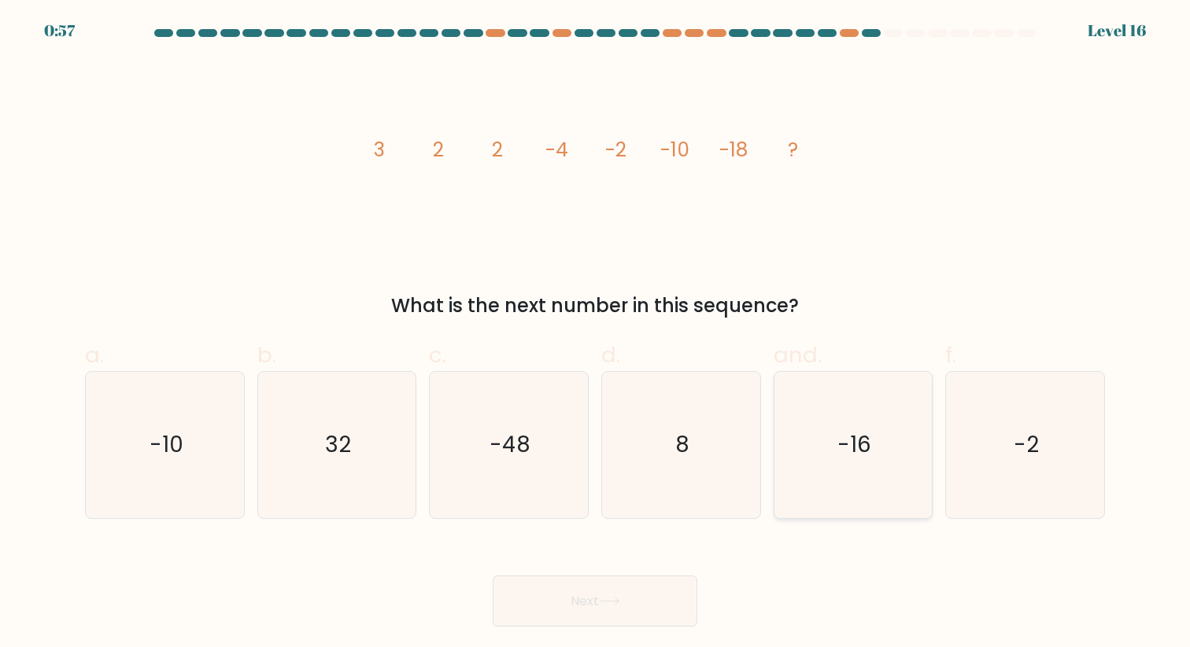
click at [834, 406] on icon "-16" at bounding box center [853, 445] width 146 height 146
click at [596, 334] on input "and. -16" at bounding box center [595, 329] width 1 height 10
radio input "true"
click at [632, 596] on button "Next" at bounding box center [594, 601] width 205 height 51
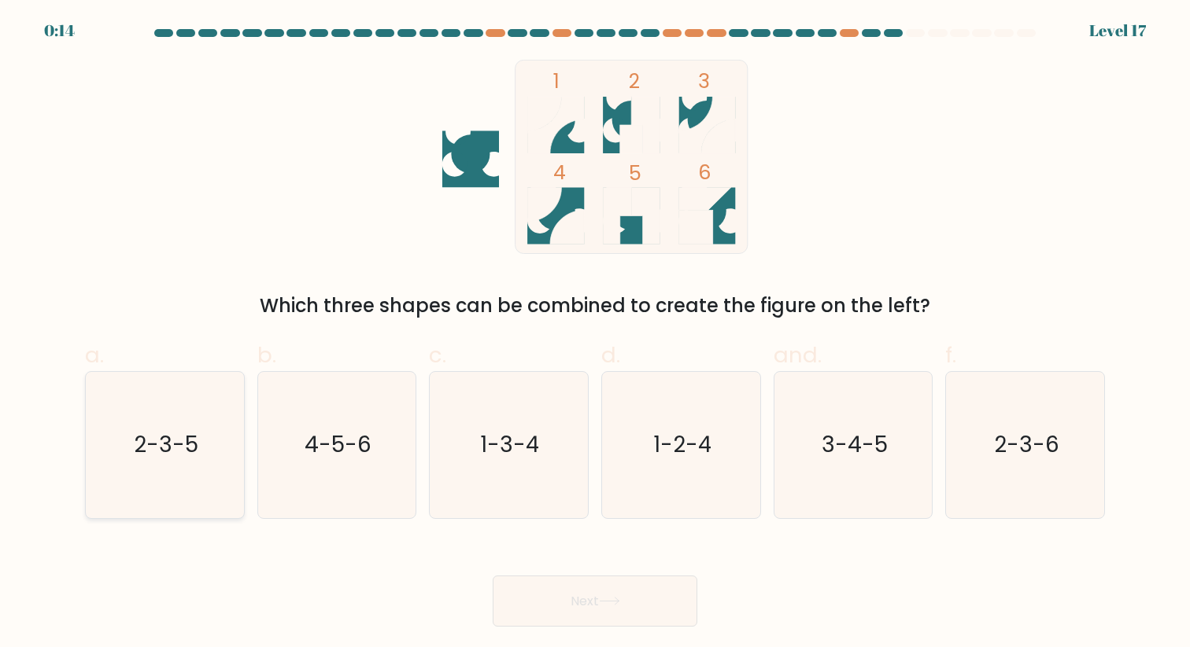
click at [173, 476] on icon "2-3-5" at bounding box center [165, 445] width 146 height 146
click at [595, 334] on input "a. 2-3-5" at bounding box center [595, 329] width 1 height 10
radio input "true"
click at [519, 598] on button "Next" at bounding box center [594, 601] width 205 height 51
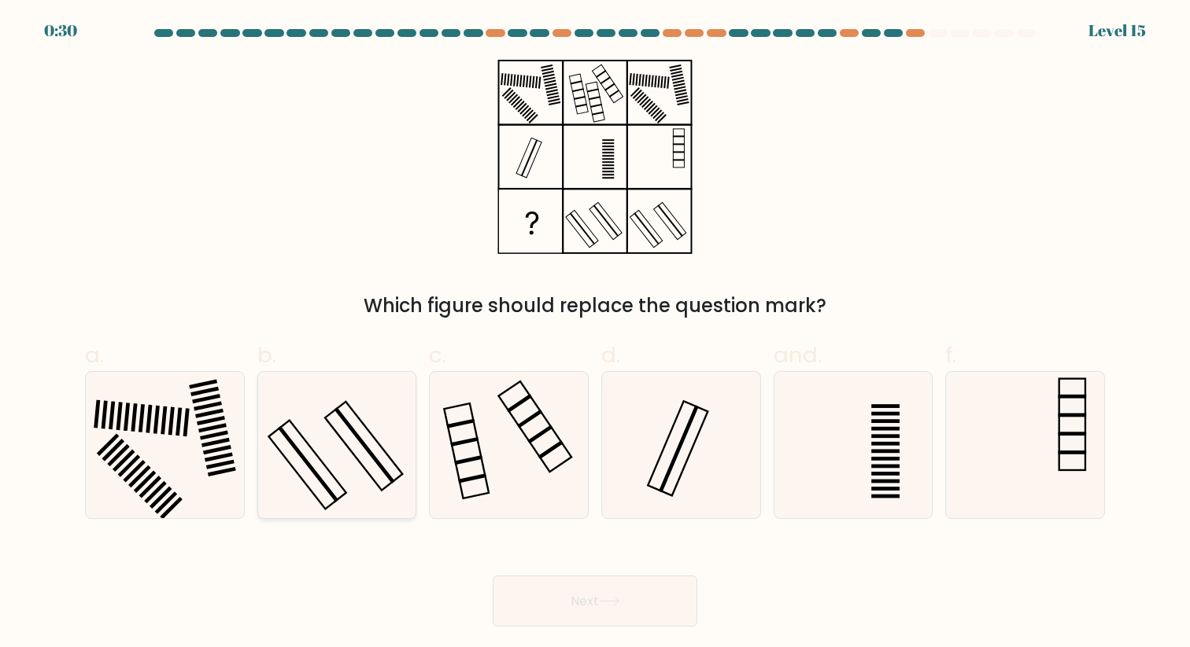
click at [319, 426] on icon at bounding box center [337, 445] width 146 height 146
click at [595, 334] on input "b." at bounding box center [595, 329] width 1 height 10
radio input "true"
click at [640, 603] on button "Next" at bounding box center [594, 601] width 205 height 51
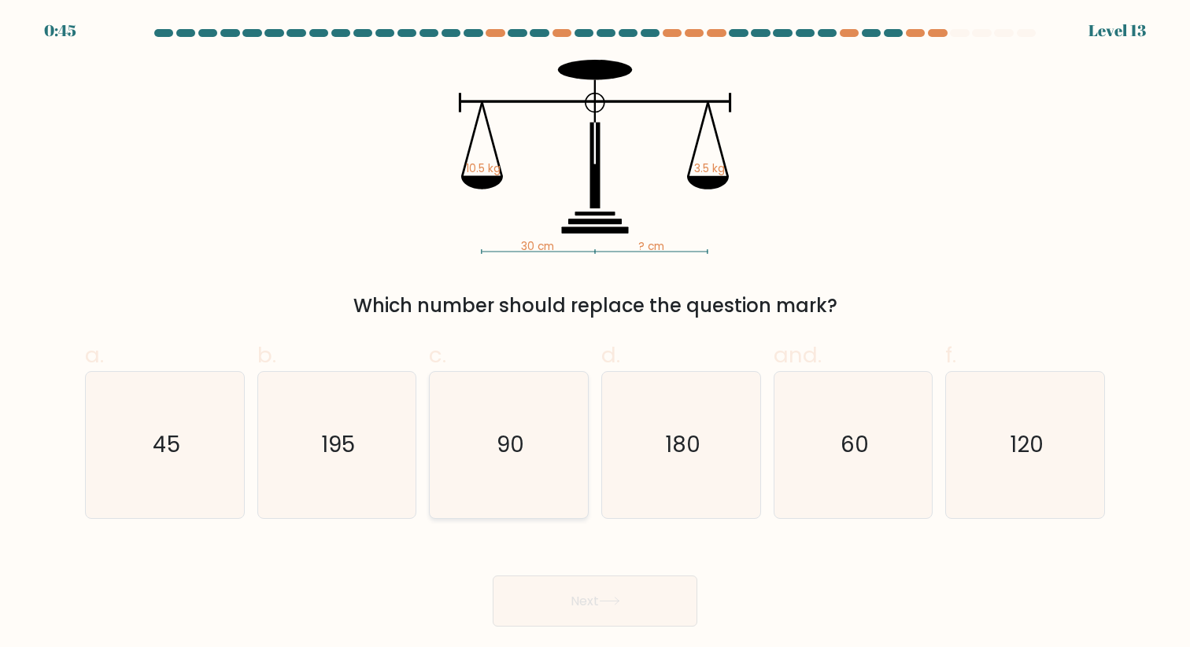
click at [448, 463] on icon "90" at bounding box center [509, 445] width 146 height 146
click at [595, 334] on input "c. 90" at bounding box center [595, 329] width 1 height 10
radio input "true"
click at [620, 607] on button "Next" at bounding box center [594, 601] width 205 height 51
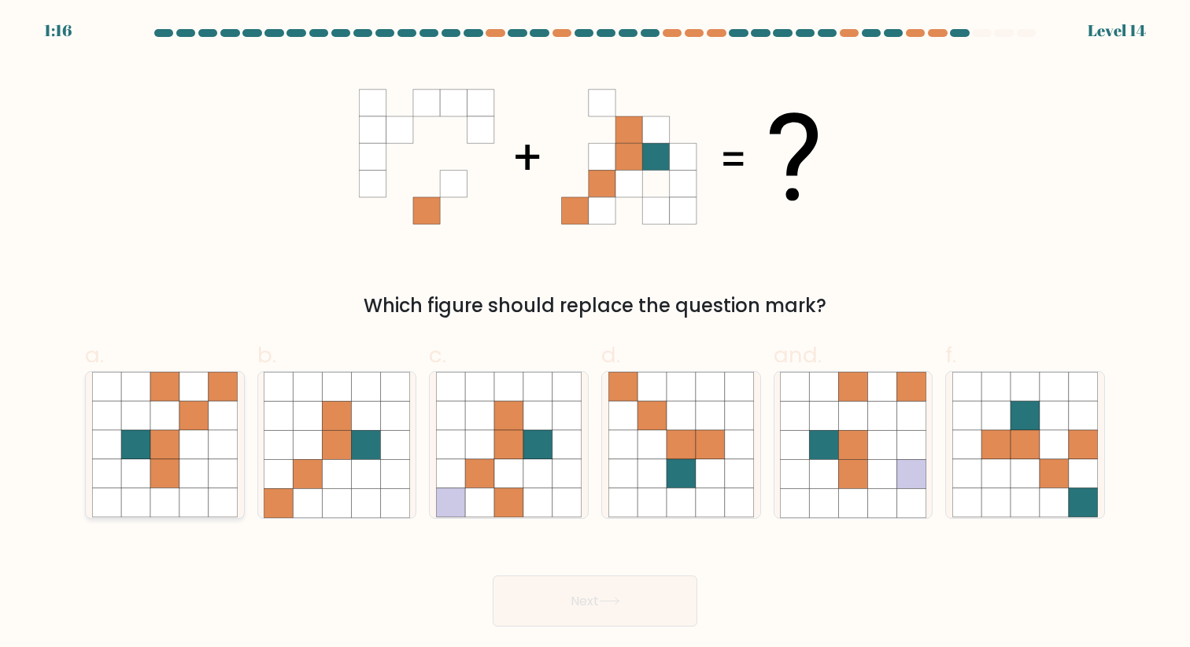
click at [216, 444] on icon at bounding box center [222, 444] width 29 height 29
click at [595, 334] on input "a." at bounding box center [595, 329] width 1 height 10
radio input "true"
click at [618, 617] on button "Next" at bounding box center [594, 601] width 205 height 51
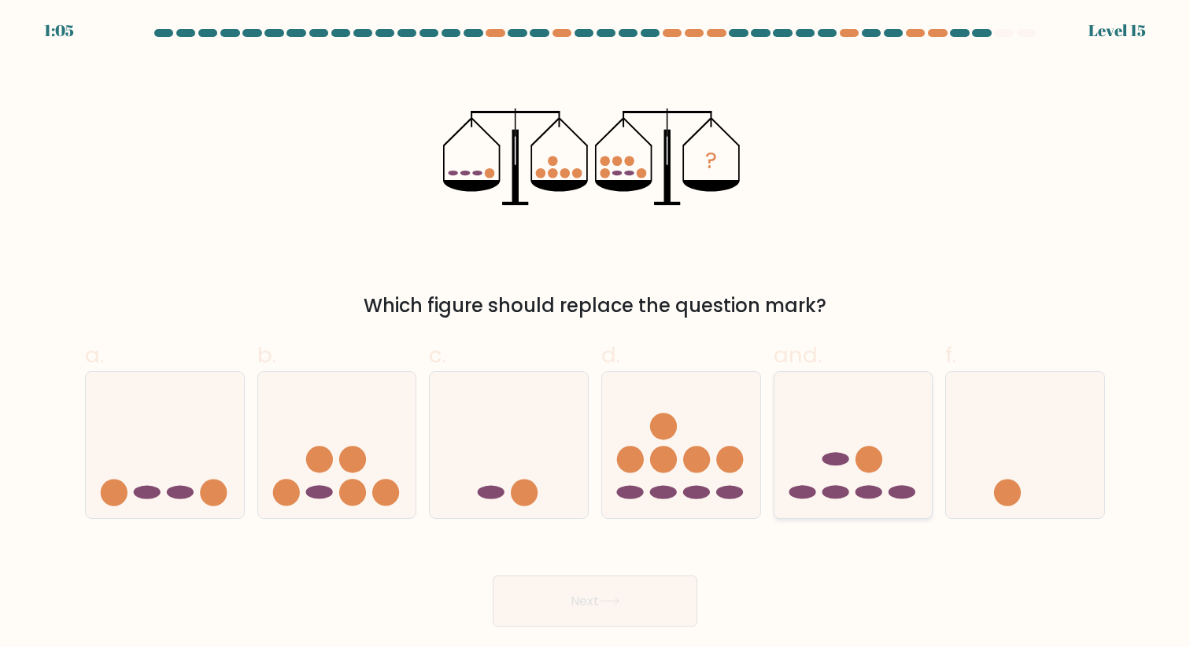
click at [816, 485] on icon at bounding box center [853, 445] width 158 height 131
click at [596, 334] on input "and." at bounding box center [595, 329] width 1 height 10
radio input "true"
click at [607, 604] on icon at bounding box center [609, 601] width 21 height 9
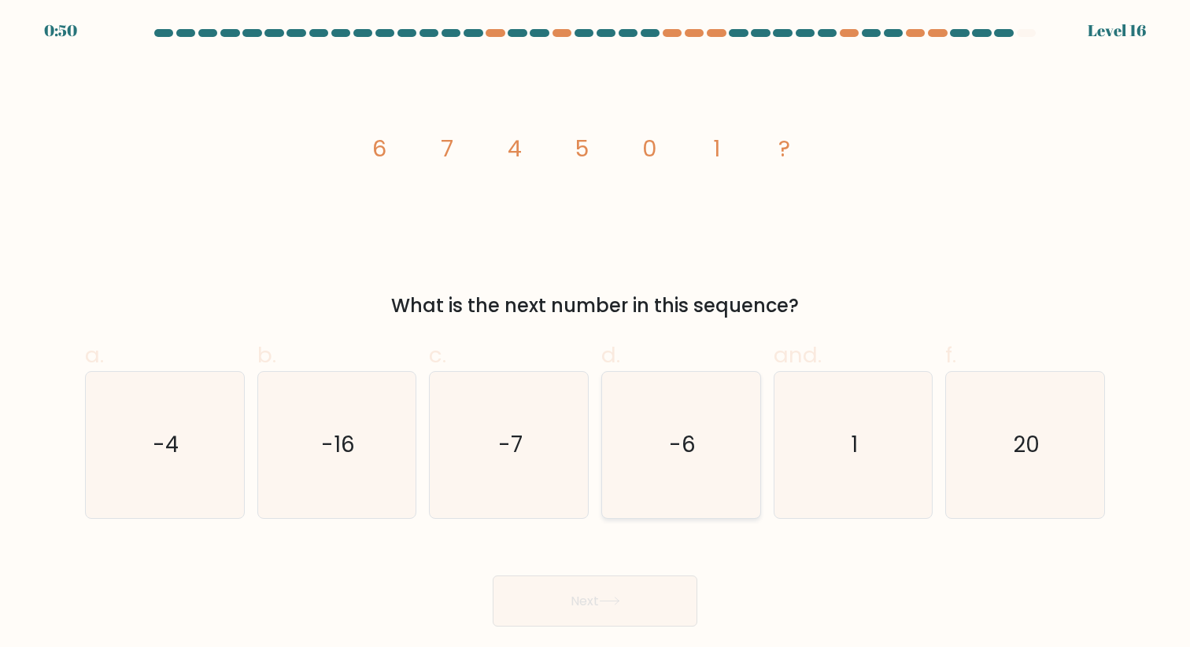
click at [673, 441] on text "-6" at bounding box center [682, 445] width 27 height 31
click at [596, 334] on input "d. -6" at bounding box center [595, 329] width 1 height 10
radio input "true"
click at [625, 601] on button "Next" at bounding box center [594, 601] width 205 height 51
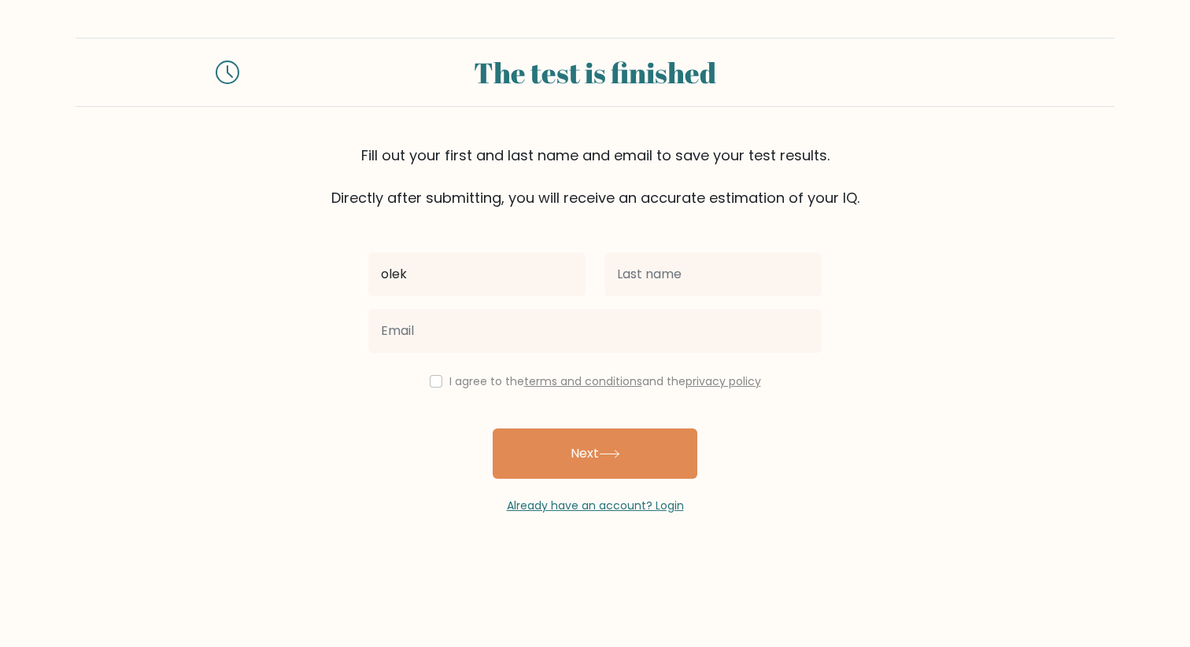
type input "olek"
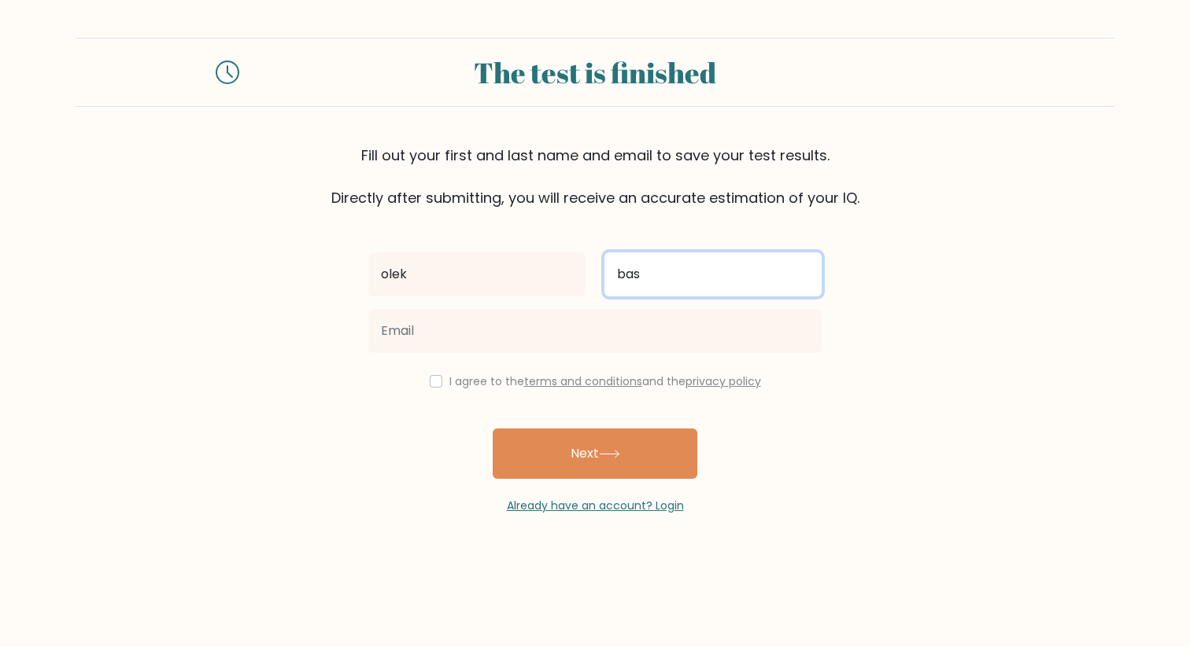
type input "bas"
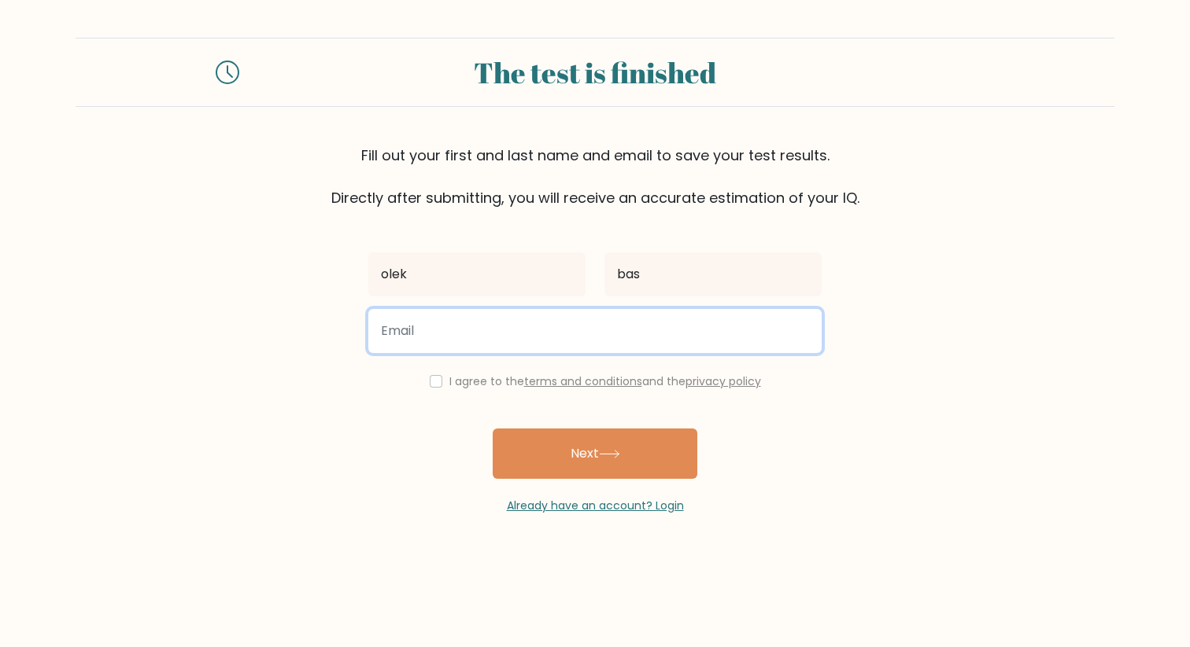
click at [587, 344] on input "email" at bounding box center [594, 331] width 453 height 44
type input "[EMAIL_ADDRESS][DOMAIN_NAME]"
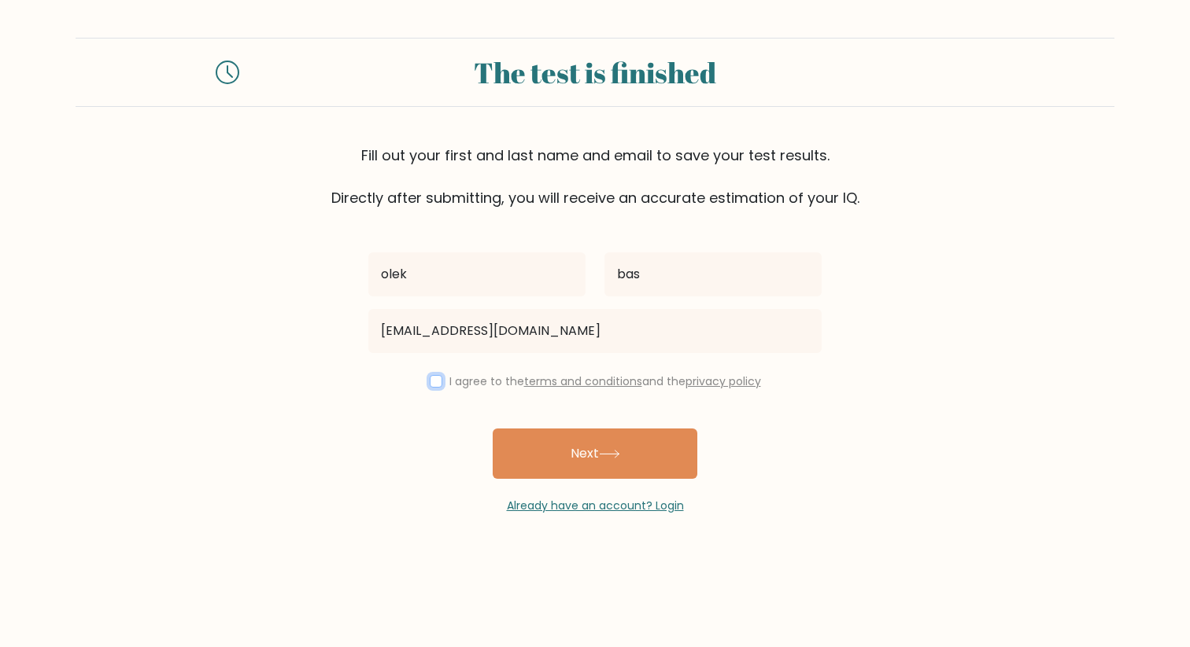
click at [430, 382] on input "checkbox" at bounding box center [436, 381] width 13 height 13
checkbox input "true"
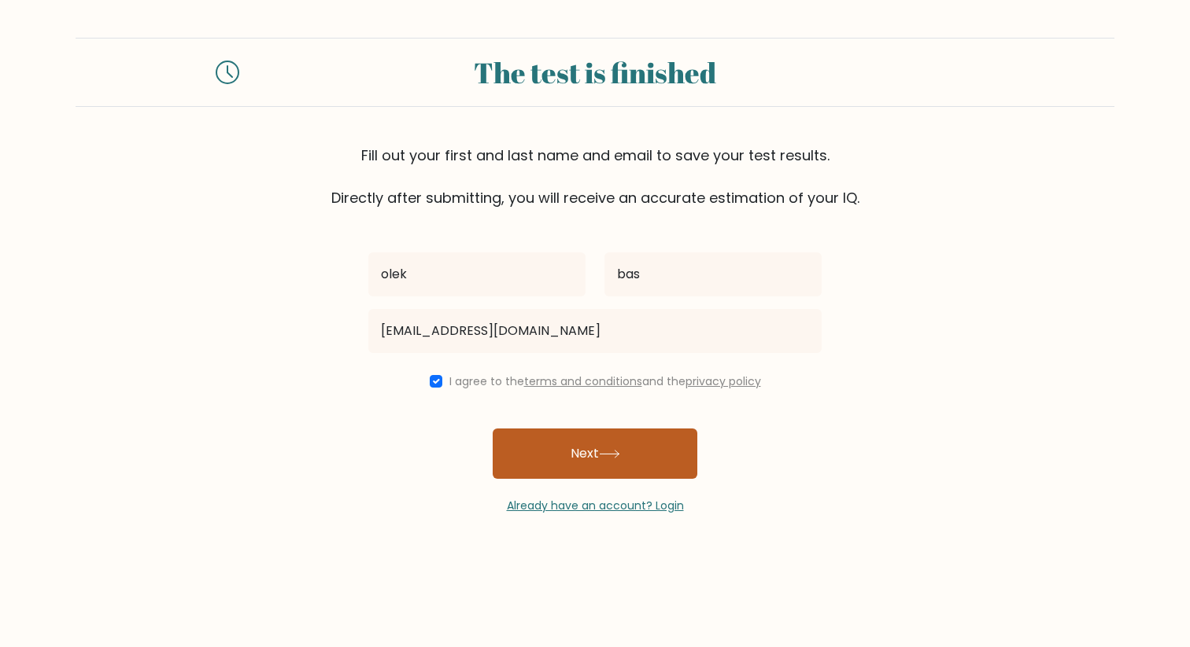
click at [593, 457] on button "Next" at bounding box center [594, 454] width 205 height 50
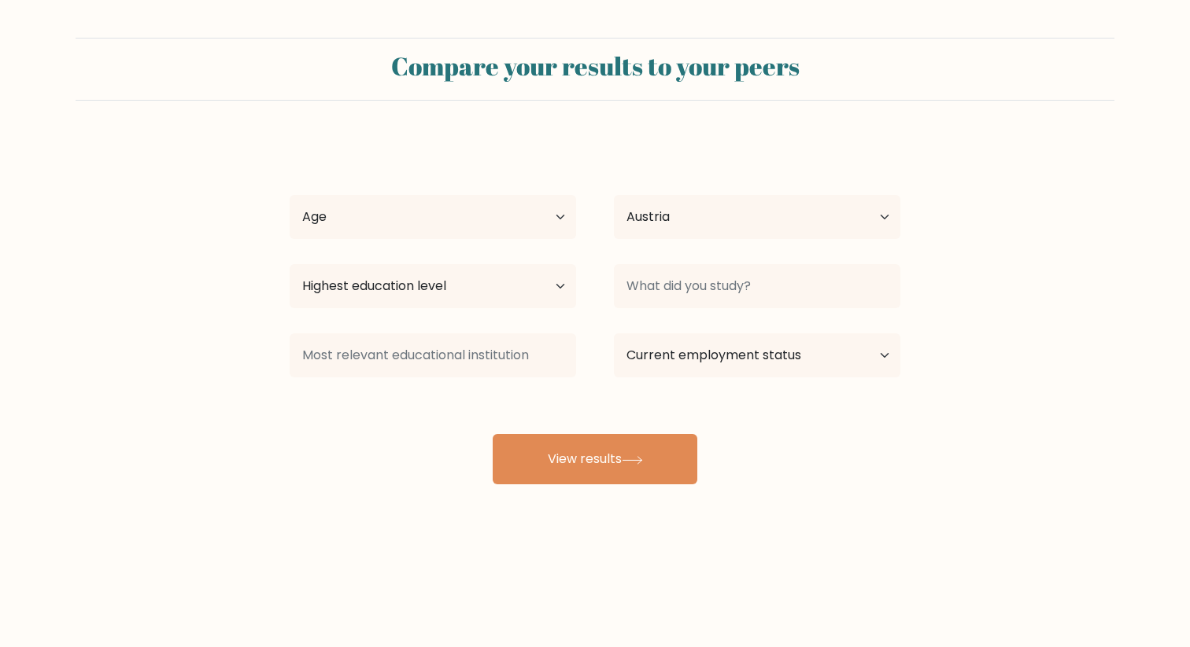
select select "AT"
click at [549, 212] on select "Age Under 18 years old 18-24 years old 25-34 years old 35-44 years old 45-54 ye…" at bounding box center [433, 217] width 286 height 44
select select "25_34"
click at [290, 195] on select "Age Under 18 years old 18-24 years old 25-34 years old 35-44 years old 45-54 ye…" at bounding box center [433, 217] width 286 height 44
click at [551, 281] on select "Highest education level No schooling Primary Lower Secondary Upper Secondary Oc…" at bounding box center [433, 286] width 286 height 44
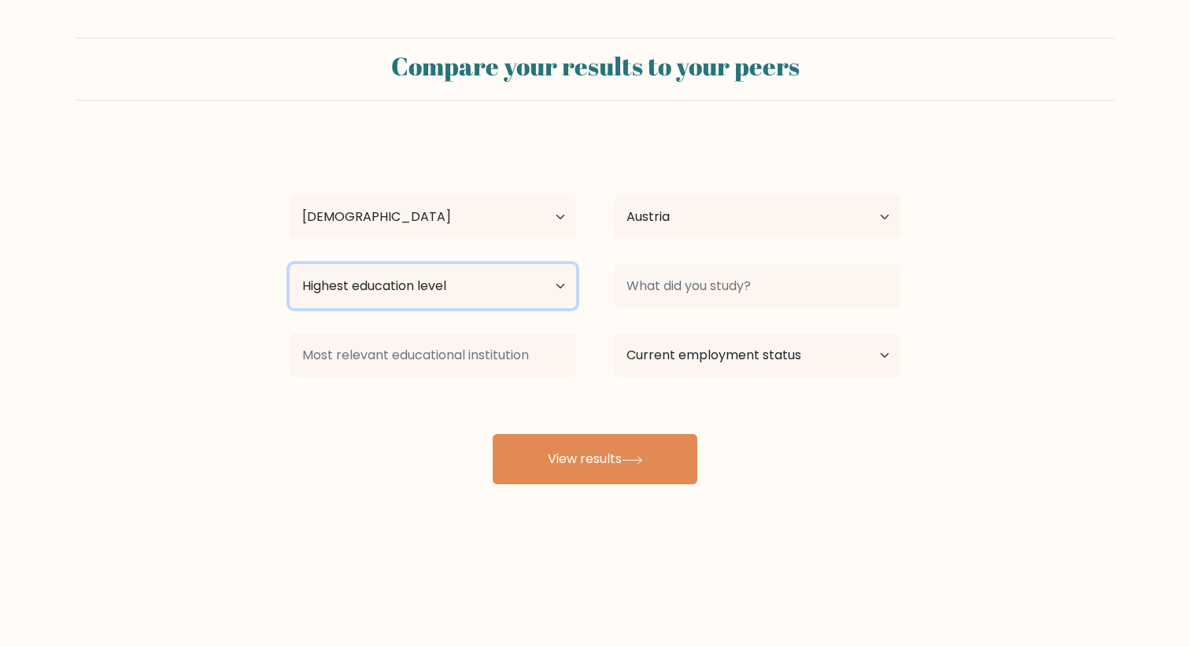
select select "masters_degree"
click at [290, 264] on select "Highest education level No schooling Primary Lower Secondary Upper Secondary Oc…" at bounding box center [433, 286] width 286 height 44
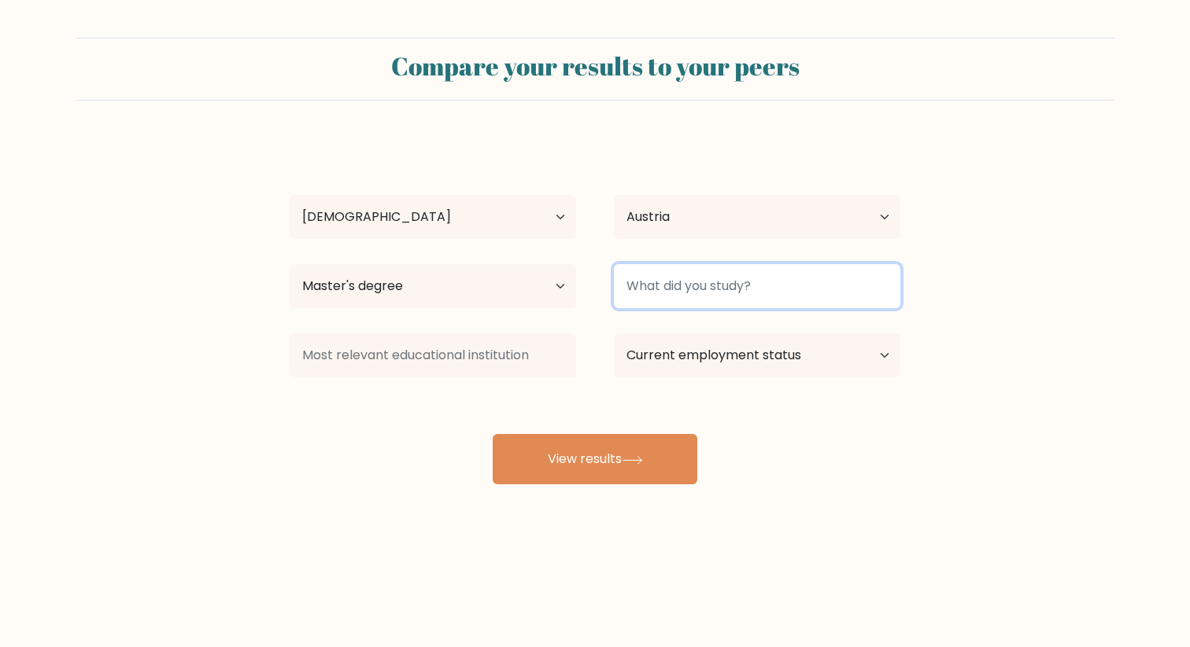
click at [751, 287] on input at bounding box center [757, 286] width 286 height 44
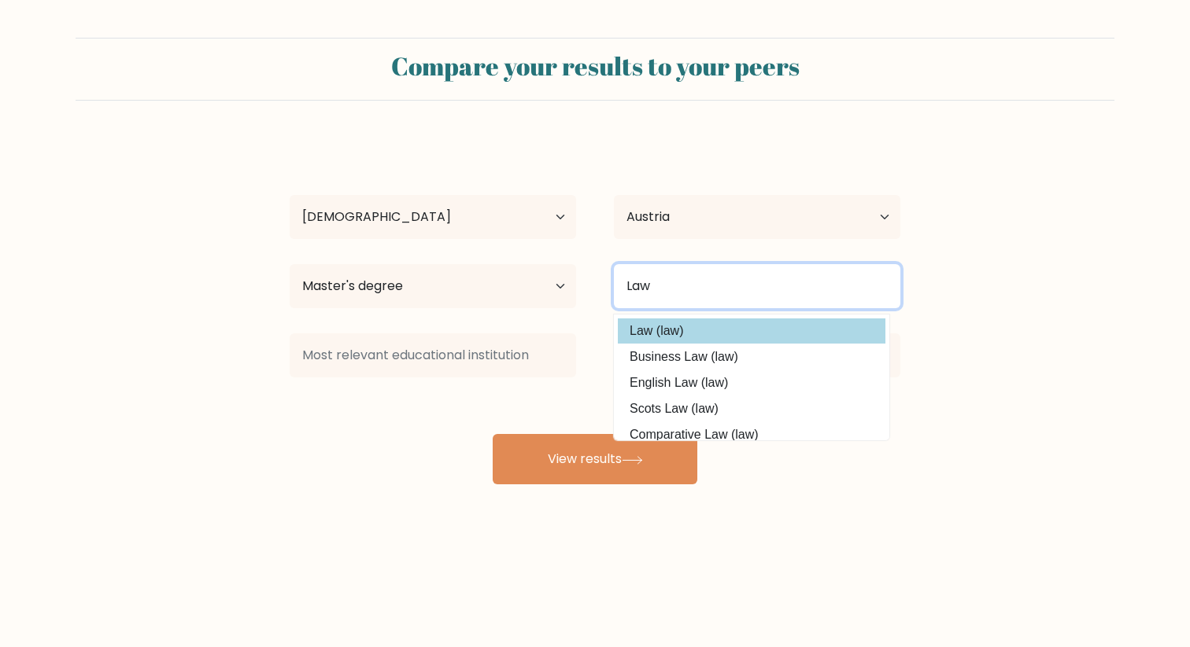
type input "Law"
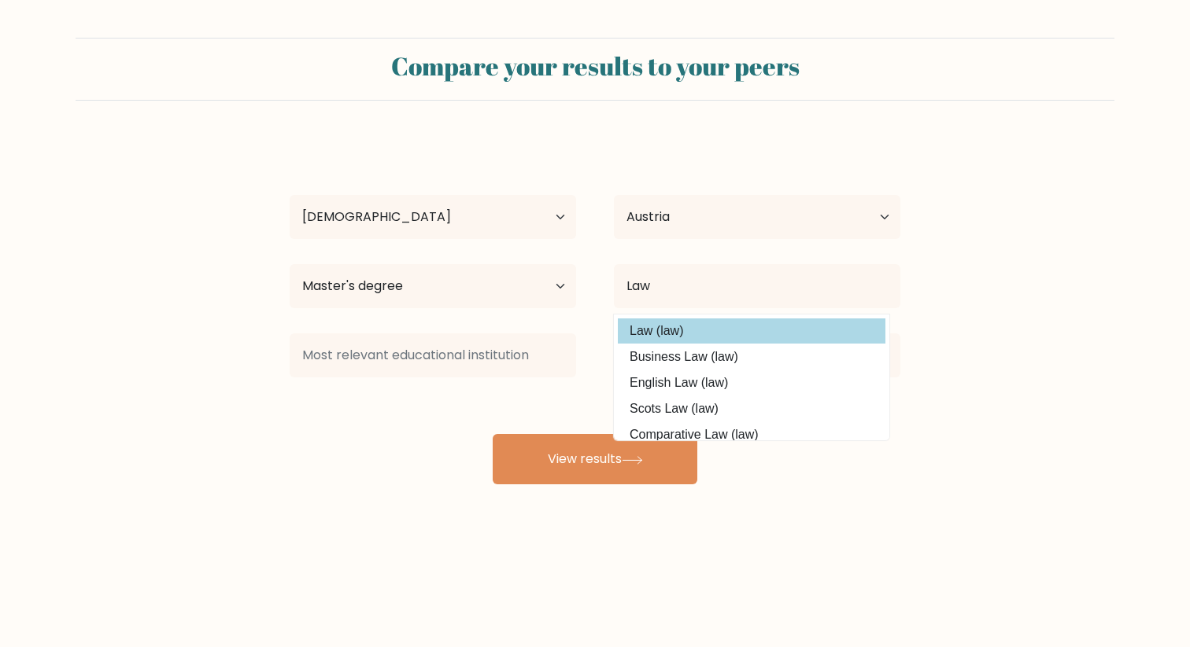
click at [732, 326] on option "Law (law)" at bounding box center [751, 331] width 267 height 25
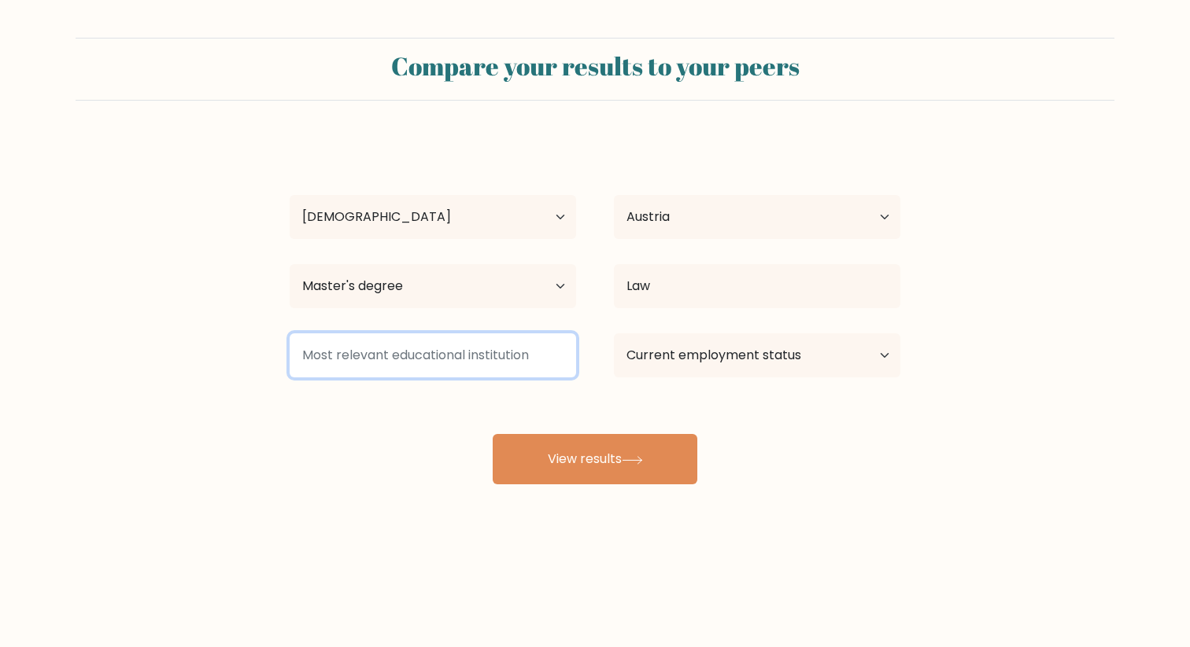
click at [517, 373] on input at bounding box center [433, 356] width 286 height 44
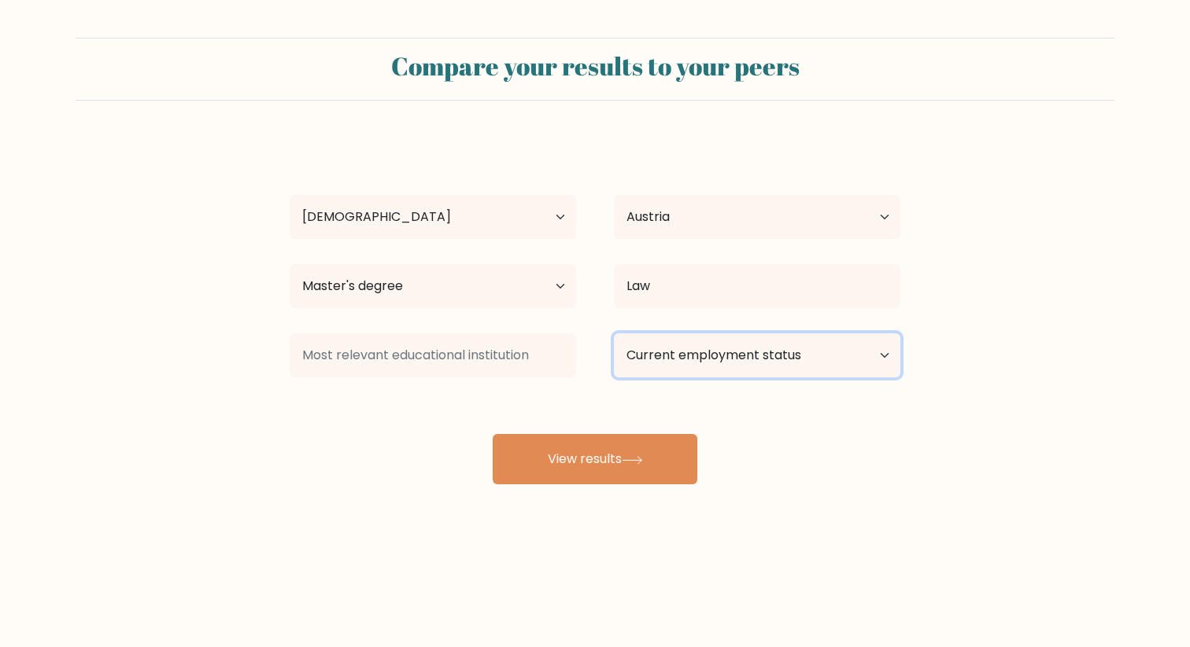
click at [692, 356] on select "Current employment status Employed Student Retired Other / prefer not to answer" at bounding box center [757, 356] width 286 height 44
select select "employed"
click at [614, 334] on select "Current employment status Employed Student Retired Other / prefer not to answer" at bounding box center [757, 356] width 286 height 44
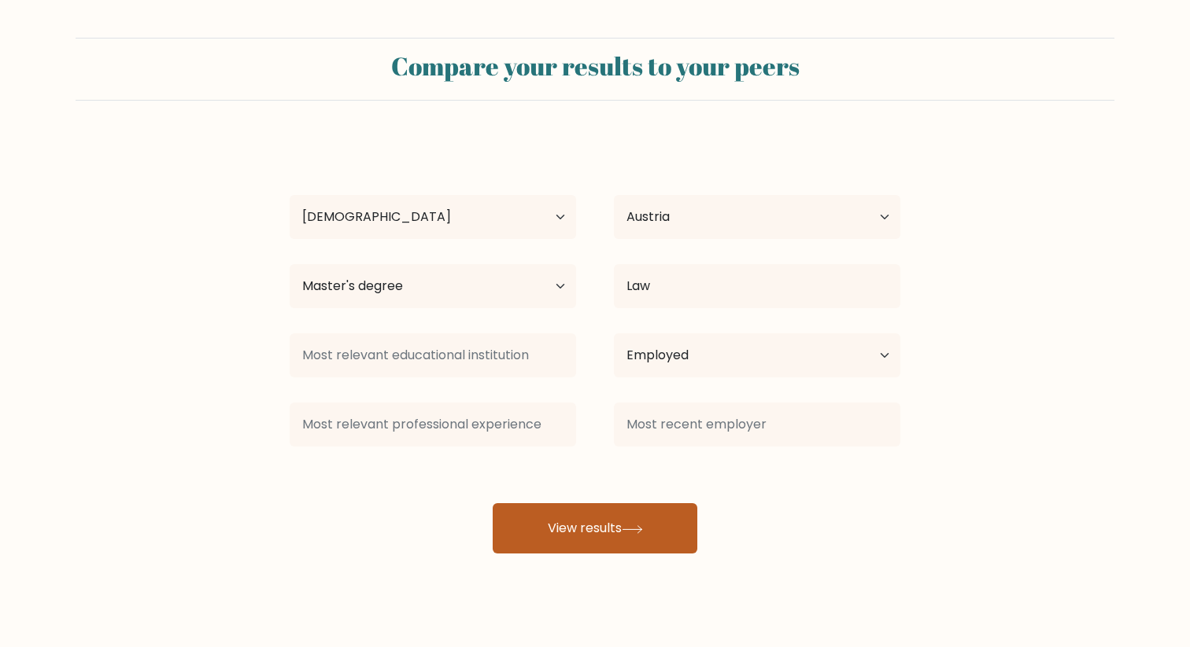
click at [593, 529] on button "View results" at bounding box center [594, 529] width 205 height 50
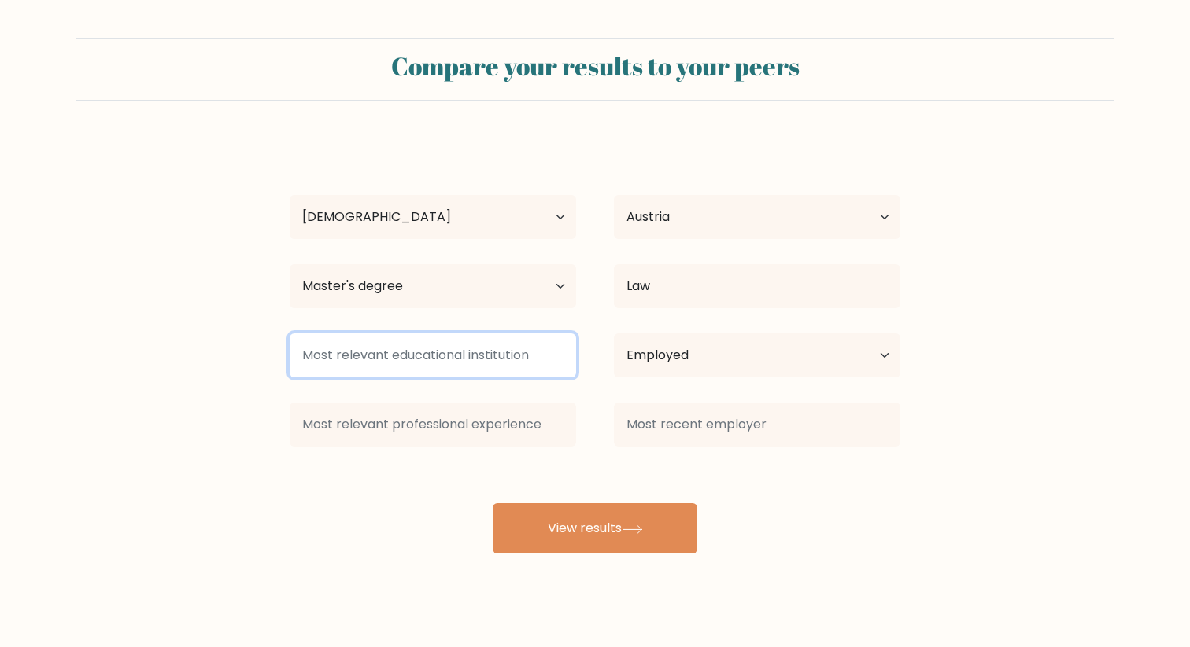
click at [398, 345] on input at bounding box center [433, 356] width 286 height 44
click at [334, 368] on input at bounding box center [433, 356] width 286 height 44
click at [380, 352] on input at bounding box center [433, 356] width 286 height 44
click at [366, 354] on input "Law academy" at bounding box center [433, 356] width 286 height 44
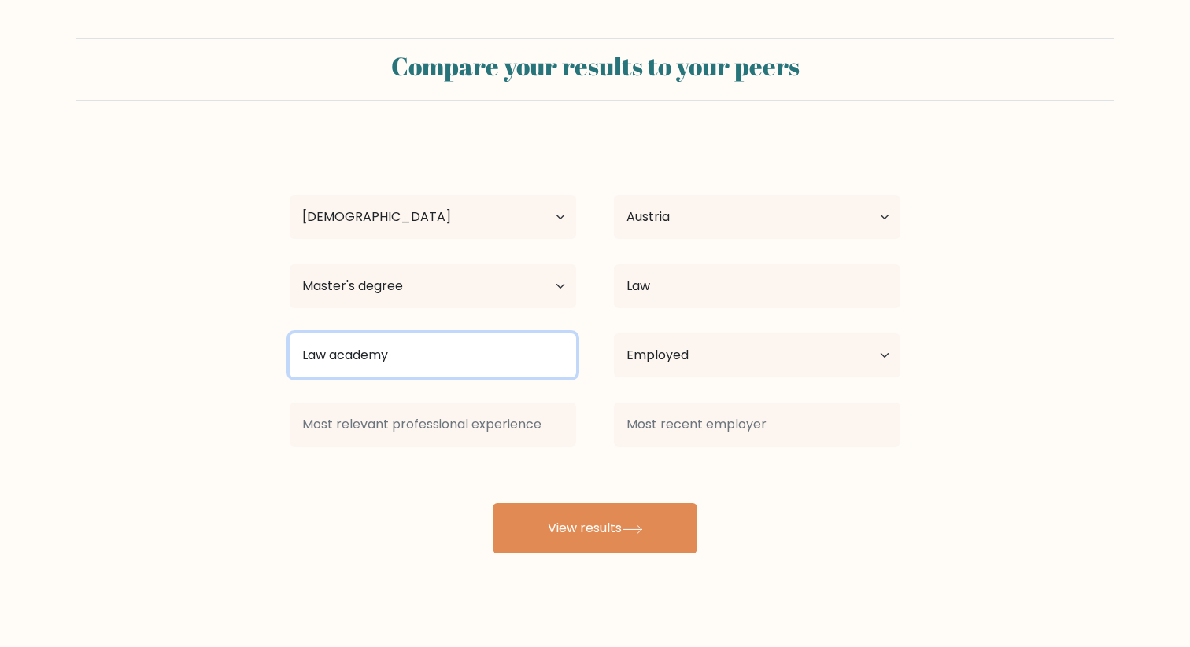
type input "Law academy"
click at [440, 350] on input "Law academy" at bounding box center [433, 356] width 286 height 44
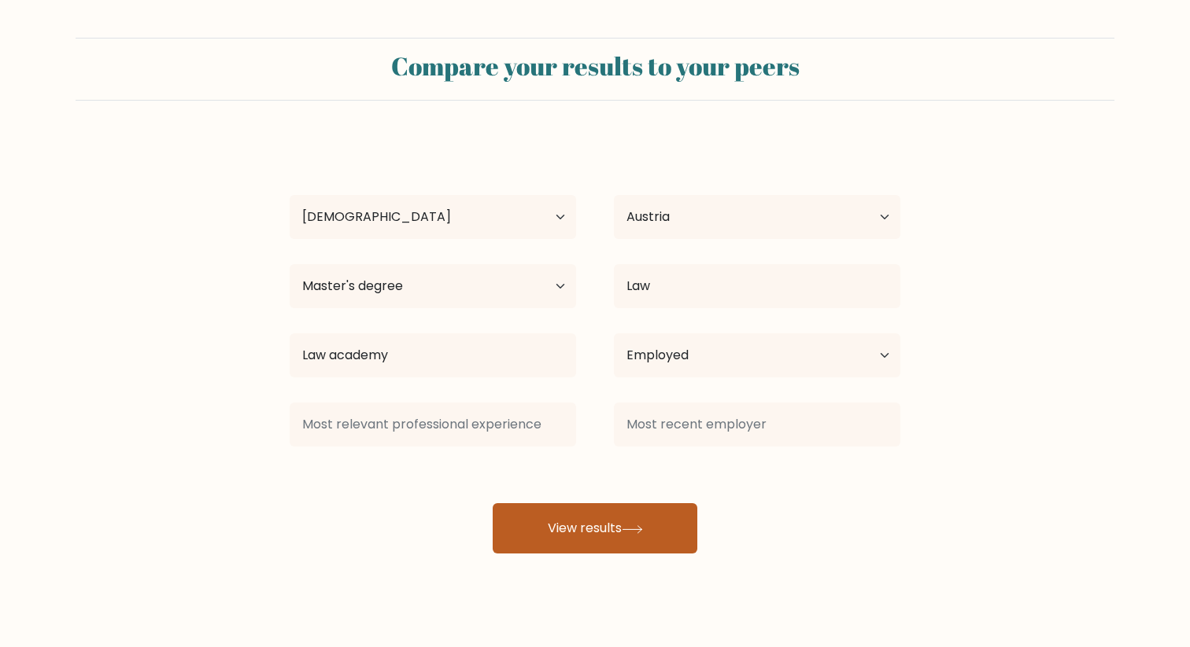
click at [651, 537] on button "View results" at bounding box center [594, 529] width 205 height 50
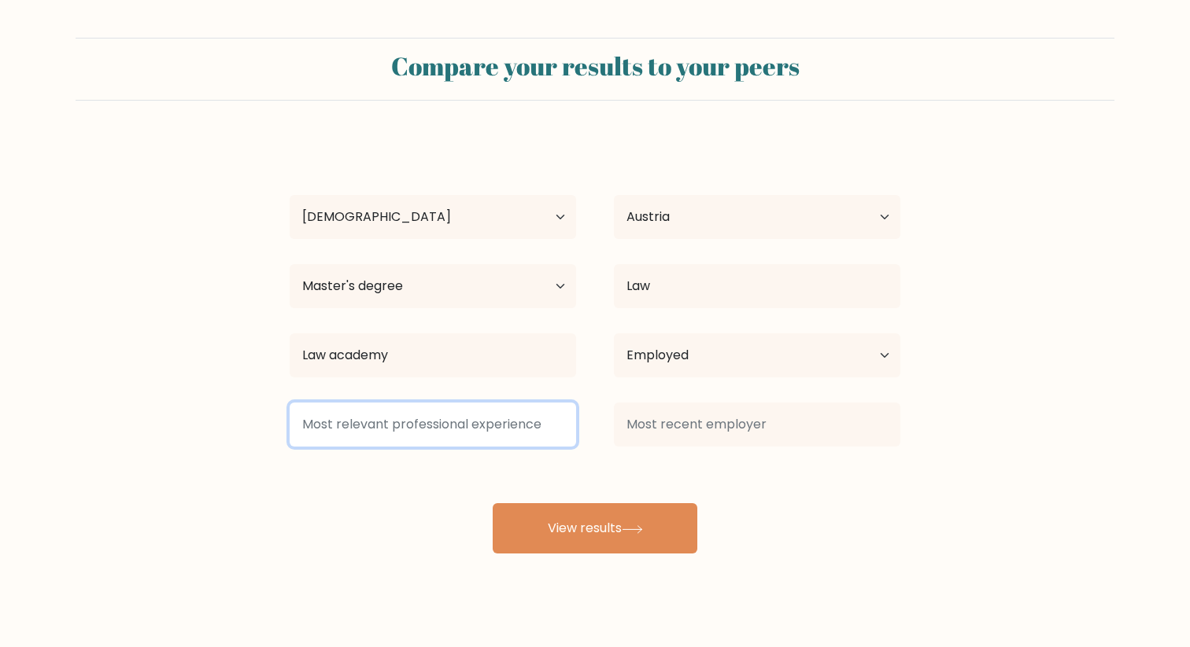
click at [500, 434] on input at bounding box center [433, 425] width 286 height 44
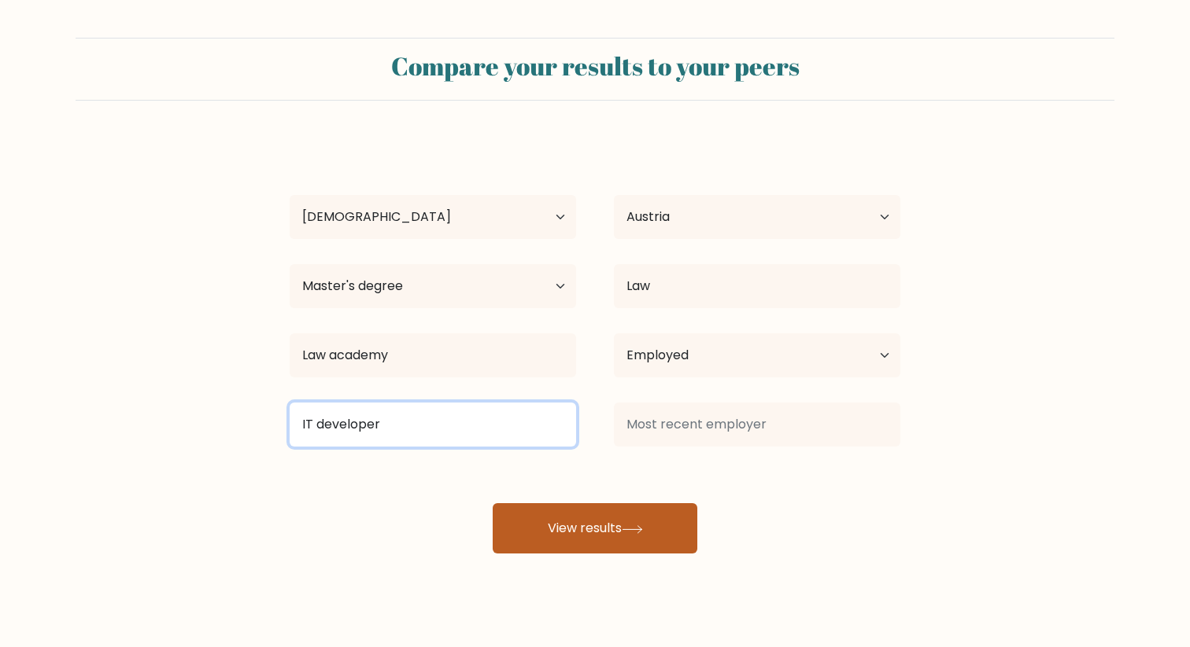
type input "IT developer"
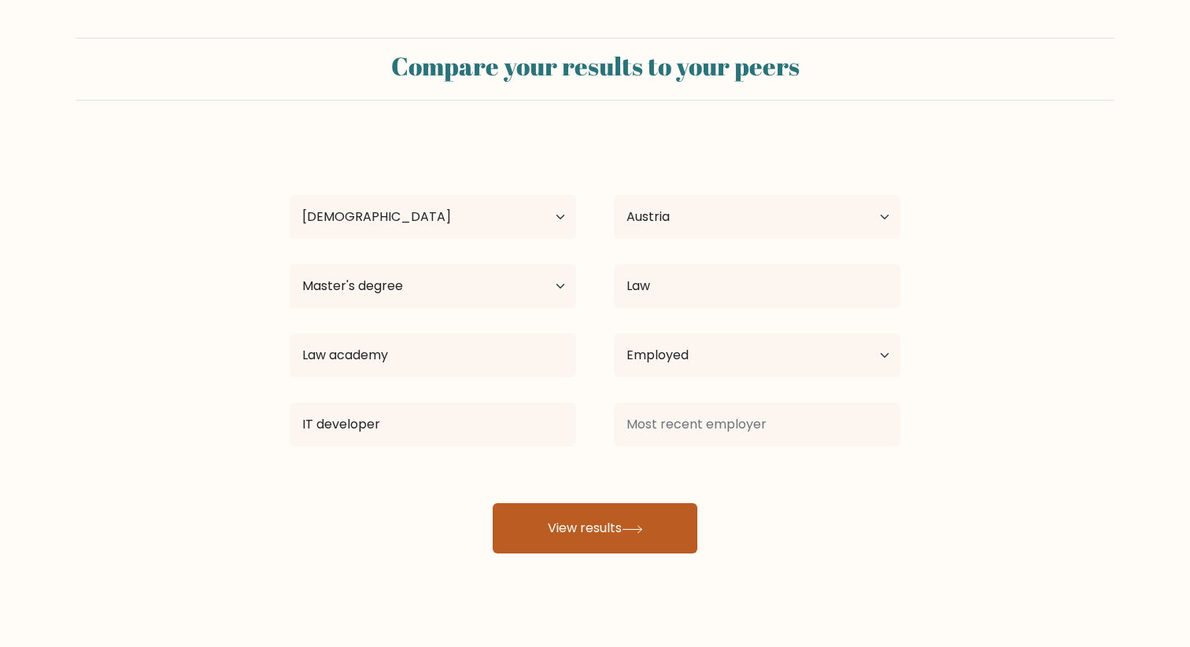
click at [610, 531] on button "View results" at bounding box center [594, 529] width 205 height 50
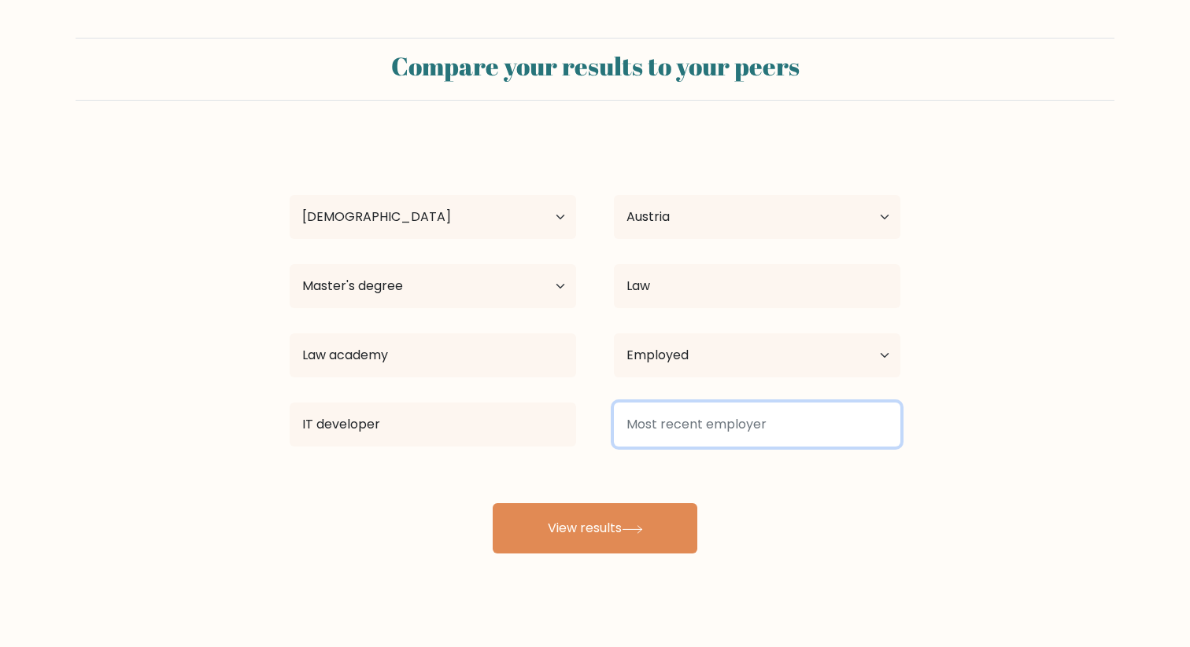
click at [685, 426] on input at bounding box center [757, 425] width 286 height 44
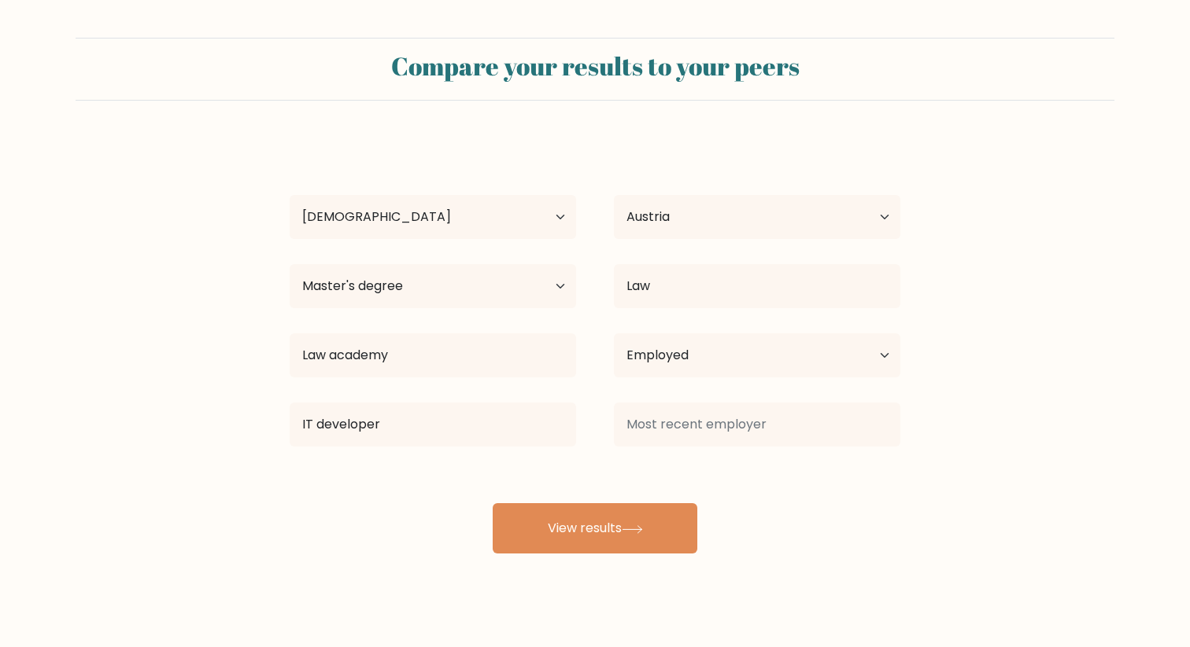
click at [832, 541] on div "olek bas Age Under 18 years old 18-24 years old 25-34 years old 35-44 years old…" at bounding box center [594, 345] width 629 height 415
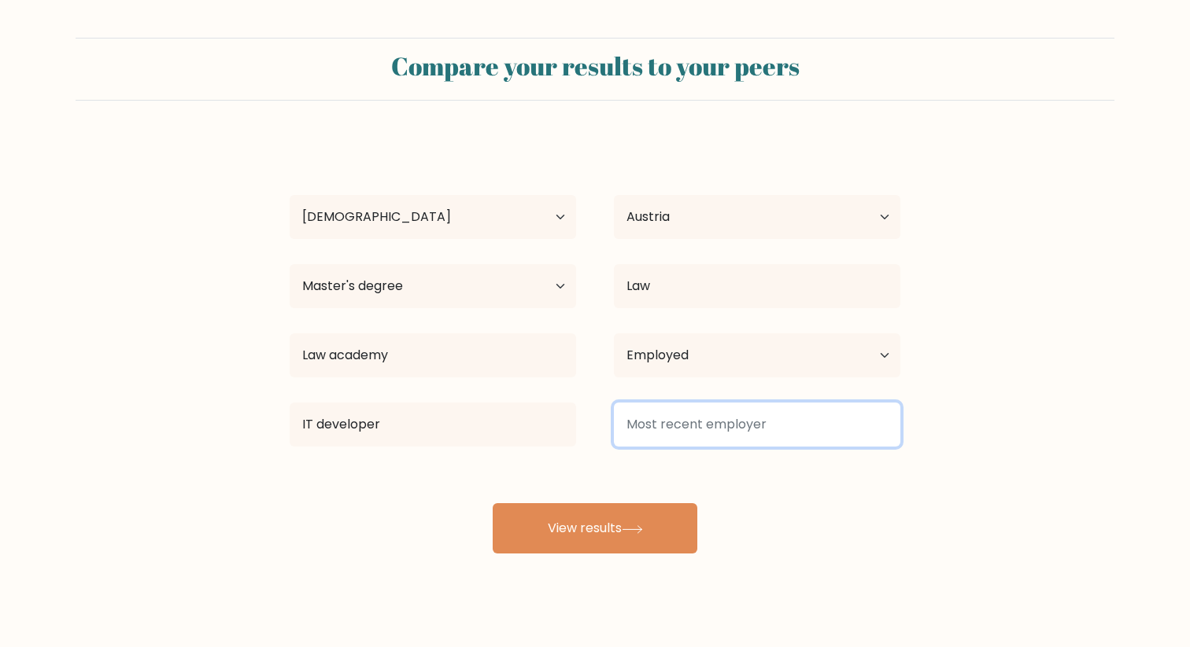
click at [703, 430] on input at bounding box center [757, 425] width 286 height 44
click at [735, 429] on input at bounding box center [757, 425] width 286 height 44
click at [807, 434] on input at bounding box center [757, 425] width 286 height 44
type input "D"
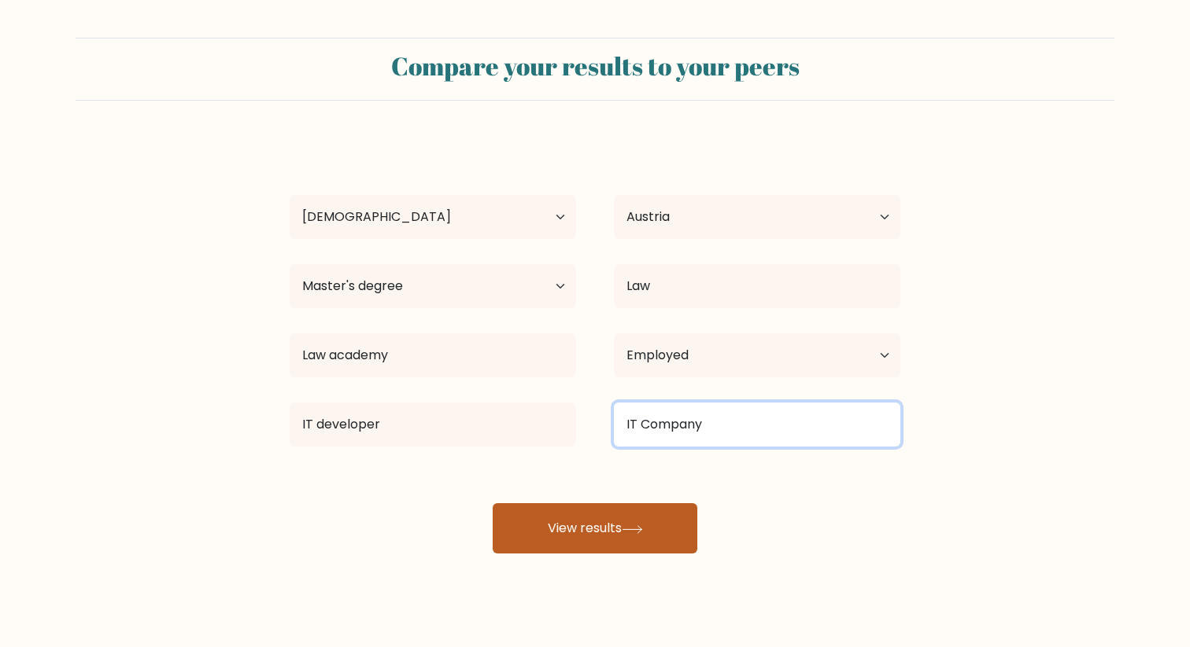
type input "IT Company"
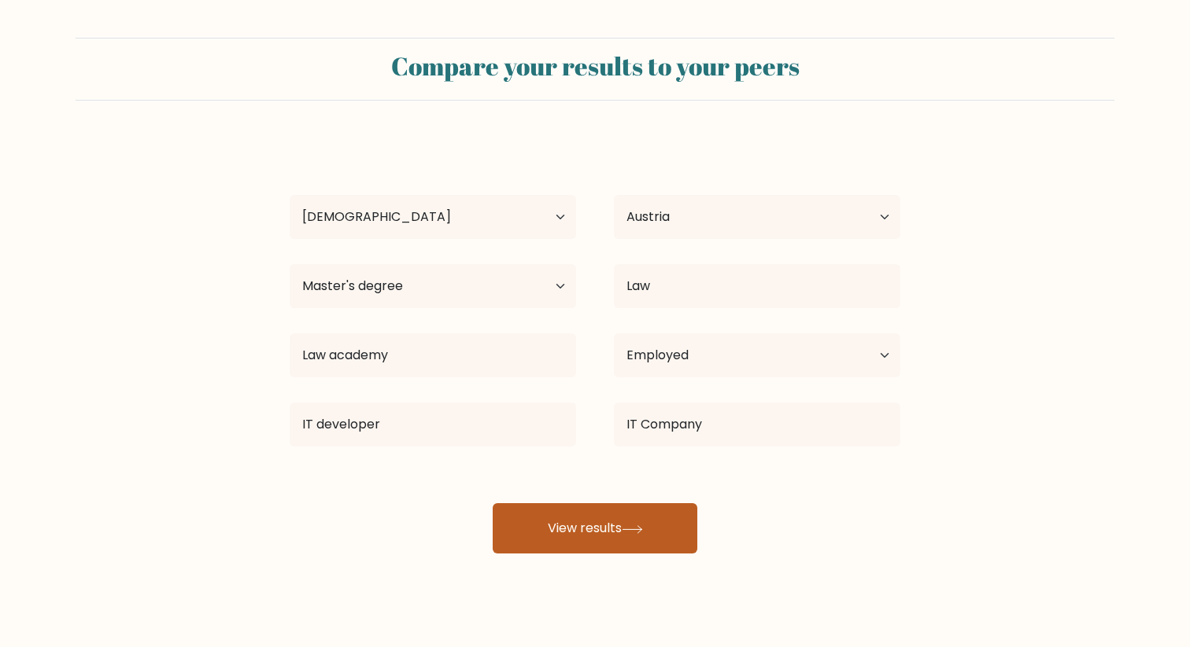
click at [622, 527] on button "View results" at bounding box center [594, 529] width 205 height 50
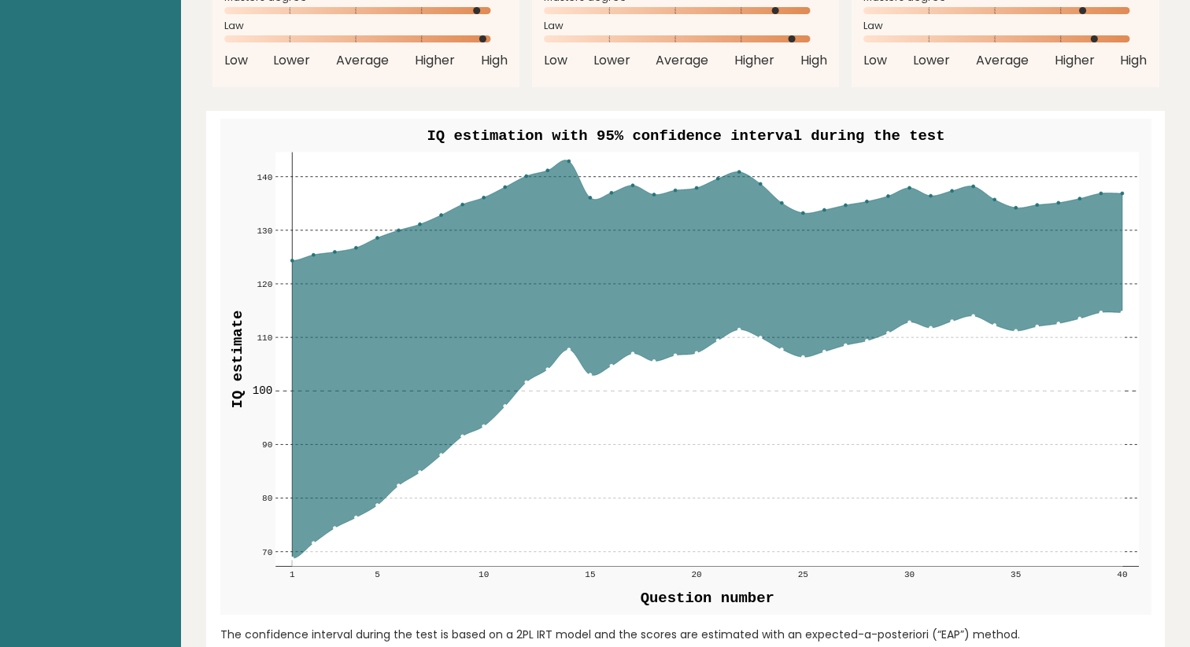
scroll to position [1774, 0]
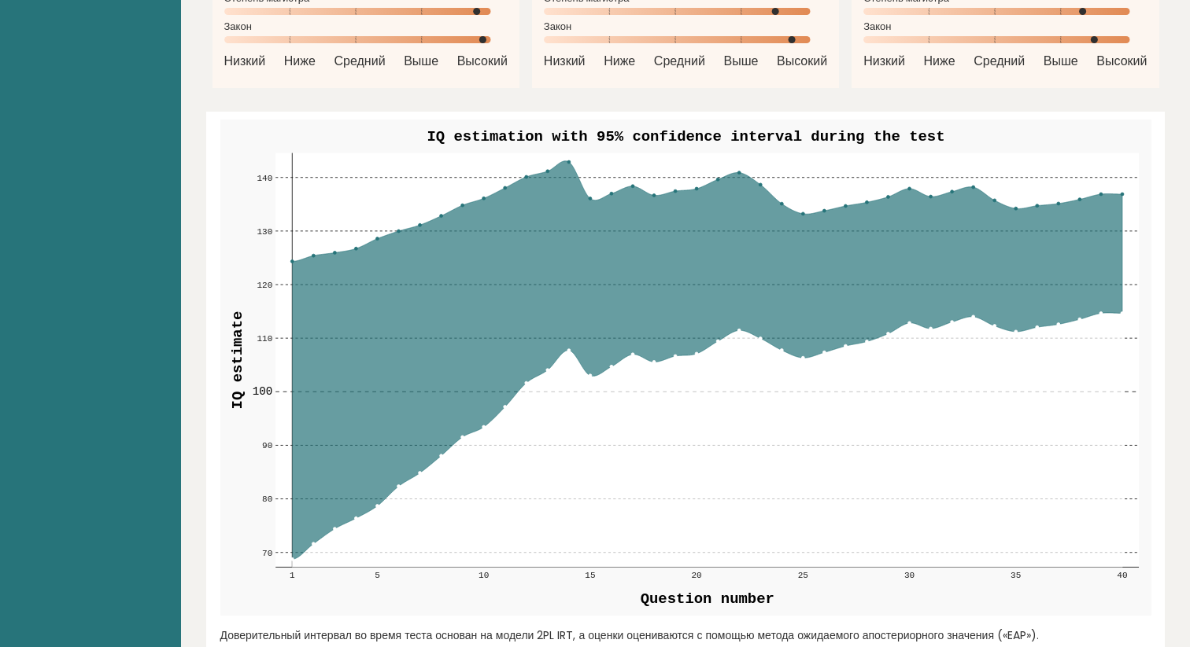
click at [595, 59] on div "Олек Басс IT-разработчик, Австрия, IT-компания Коэффициент интеллекта: 126 Popu…" at bounding box center [685, 569] width 958 height 4556
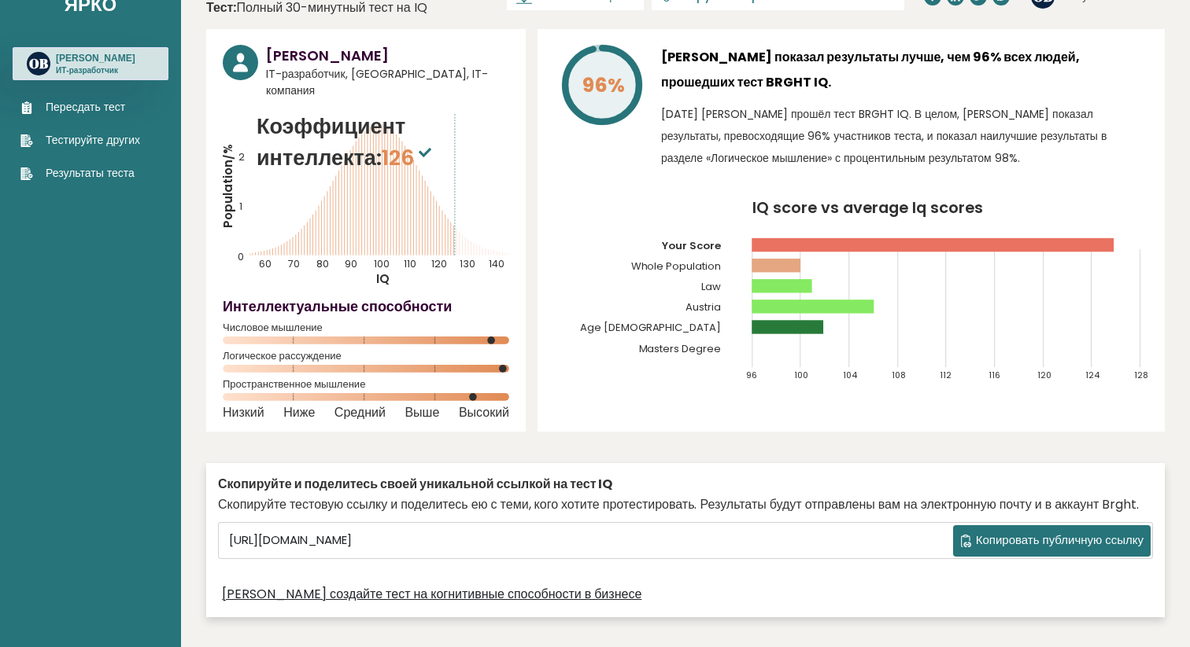
scroll to position [46, 0]
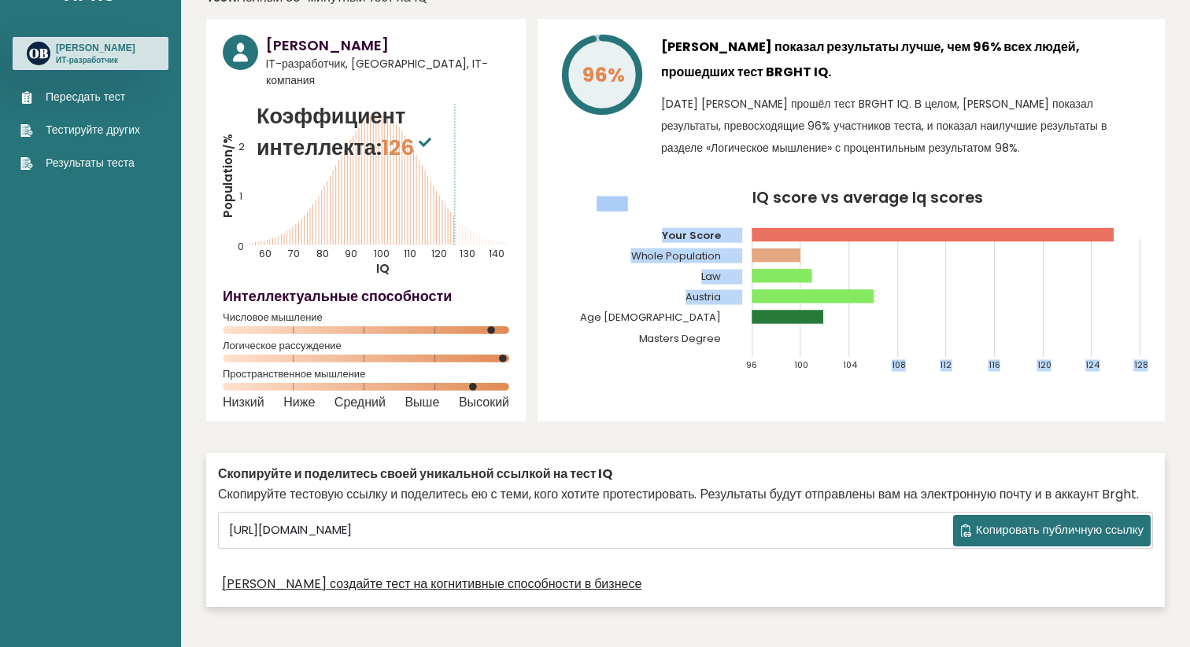
drag, startPoint x: 876, startPoint y: 303, endPoint x: 783, endPoint y: 293, distance: 94.2
click at [782, 293] on icon "IQ score vs average Iq scores 96 100 104 108 112 116 120 124 128 Your Score Who…" at bounding box center [851, 287] width 594 height 195
click at [783, 293] on rect at bounding box center [813, 296] width 122 height 13
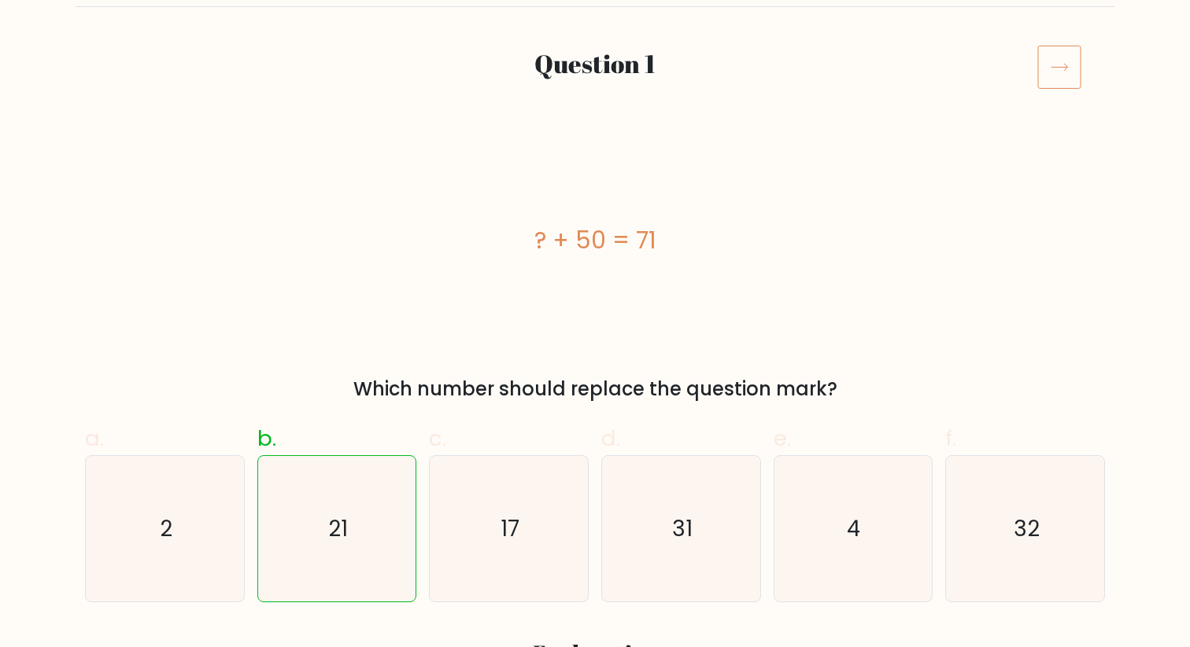
scroll to position [110, 0]
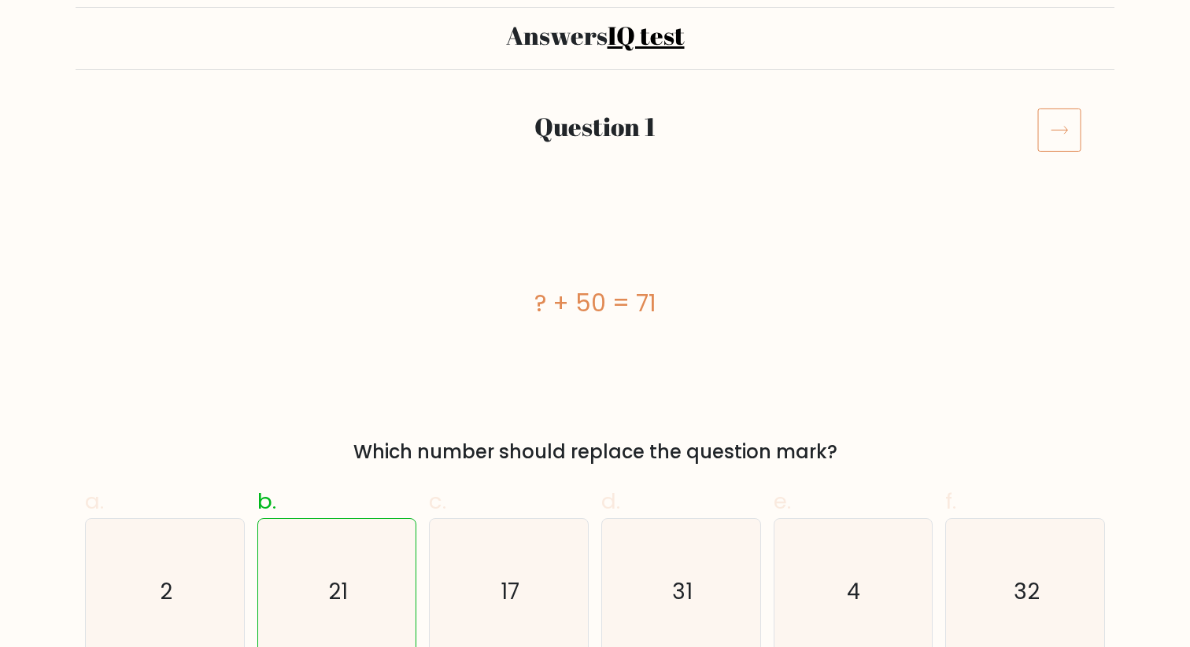
click at [1063, 148] on icon at bounding box center [1059, 130] width 44 height 44
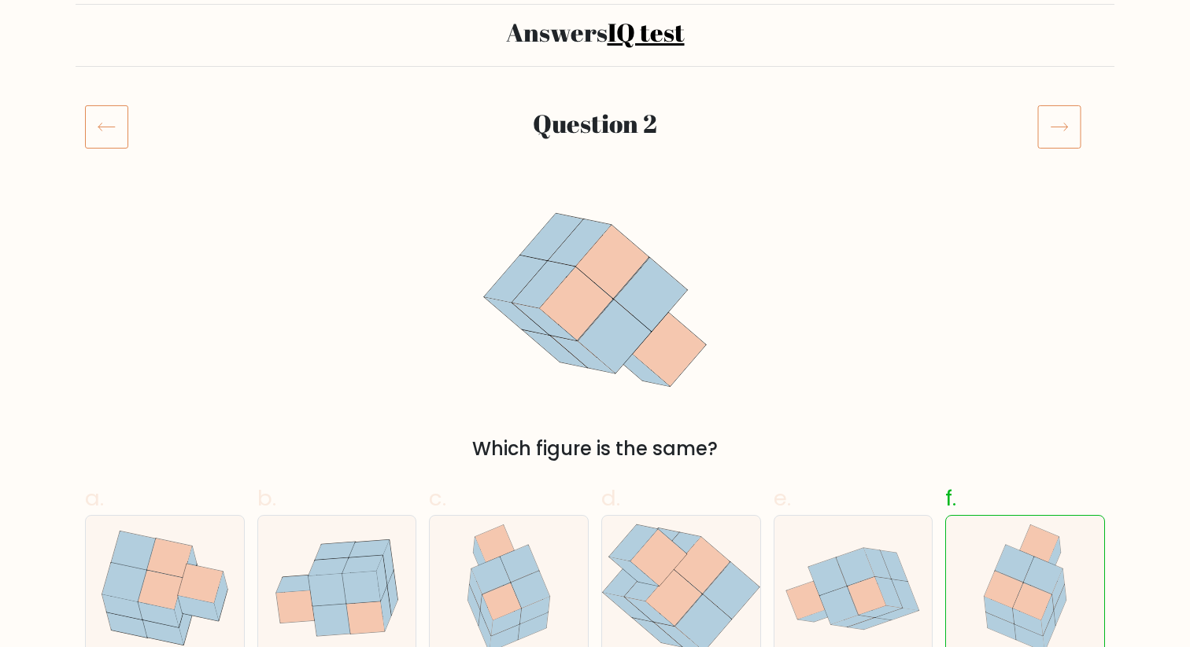
scroll to position [113, 0]
click at [1053, 133] on icon at bounding box center [1059, 127] width 44 height 44
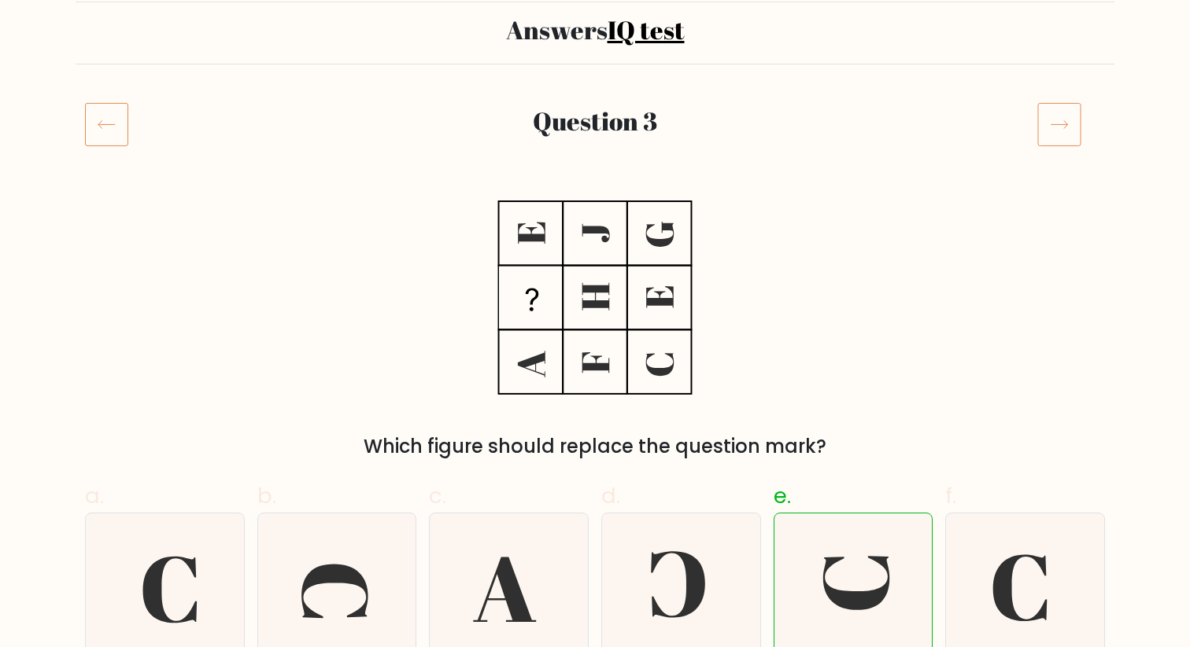
scroll to position [108, 0]
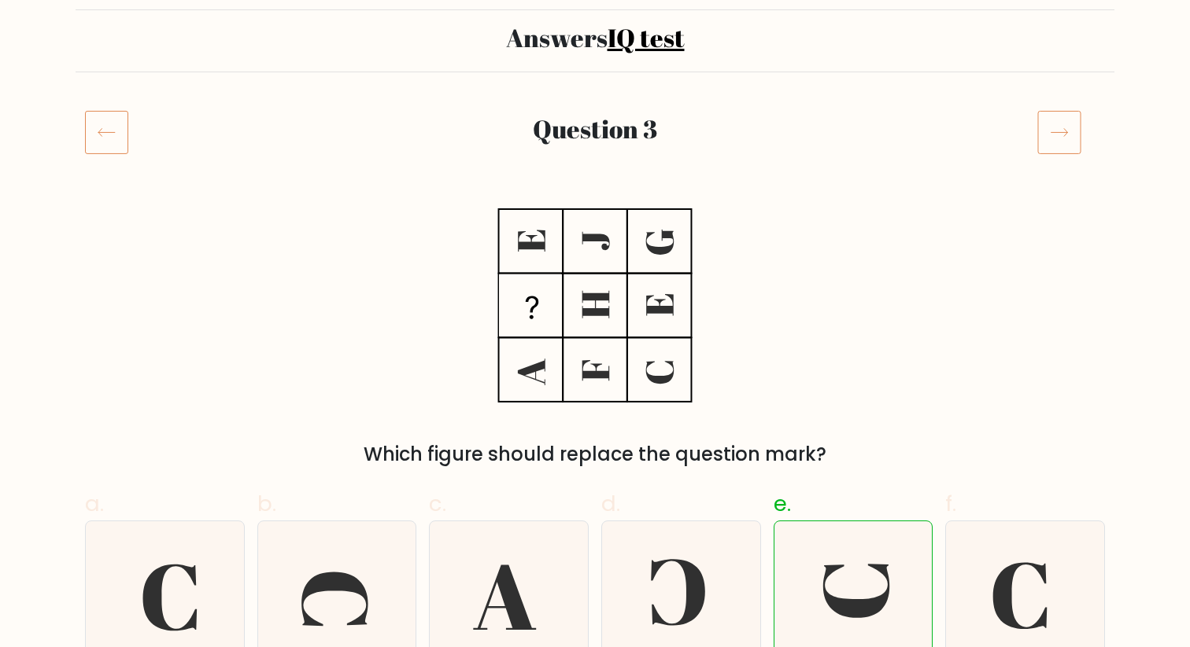
click at [1062, 145] on icon at bounding box center [1059, 132] width 44 height 44
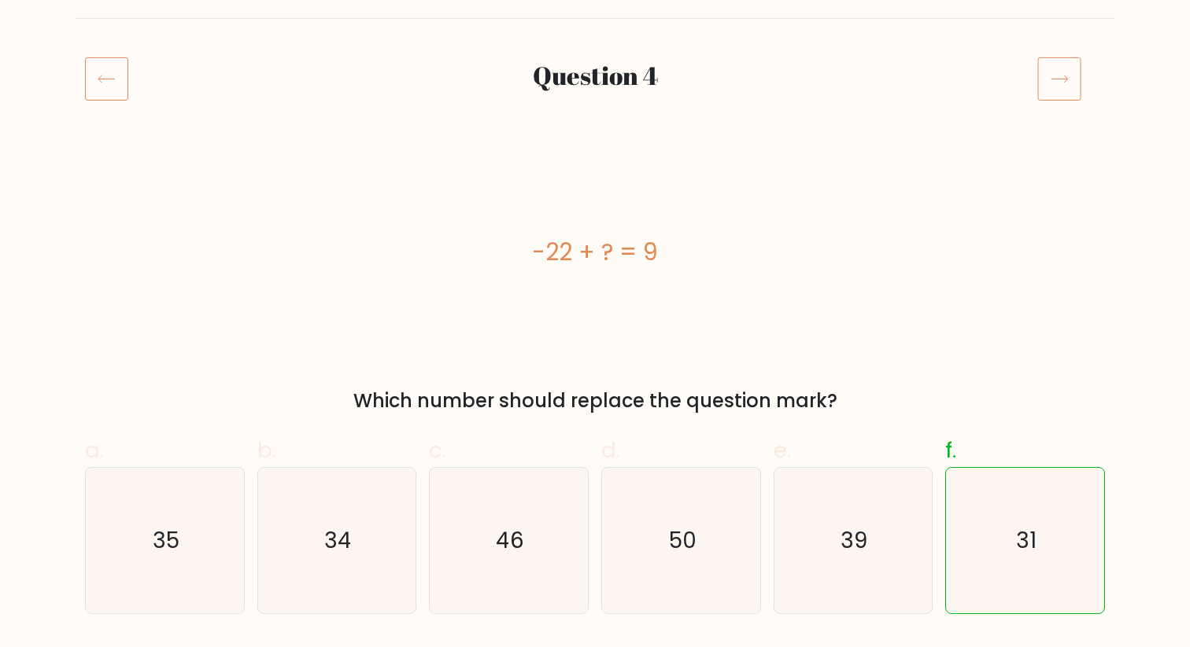
scroll to position [158, 0]
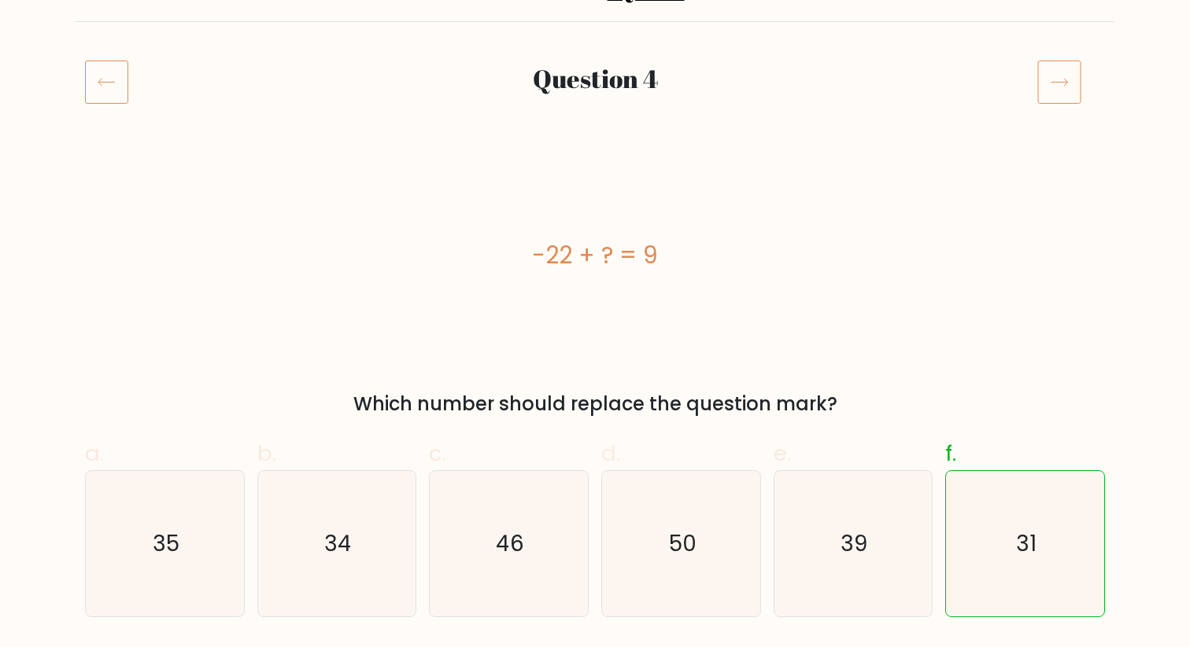
click at [1068, 76] on icon at bounding box center [1059, 82] width 44 height 44
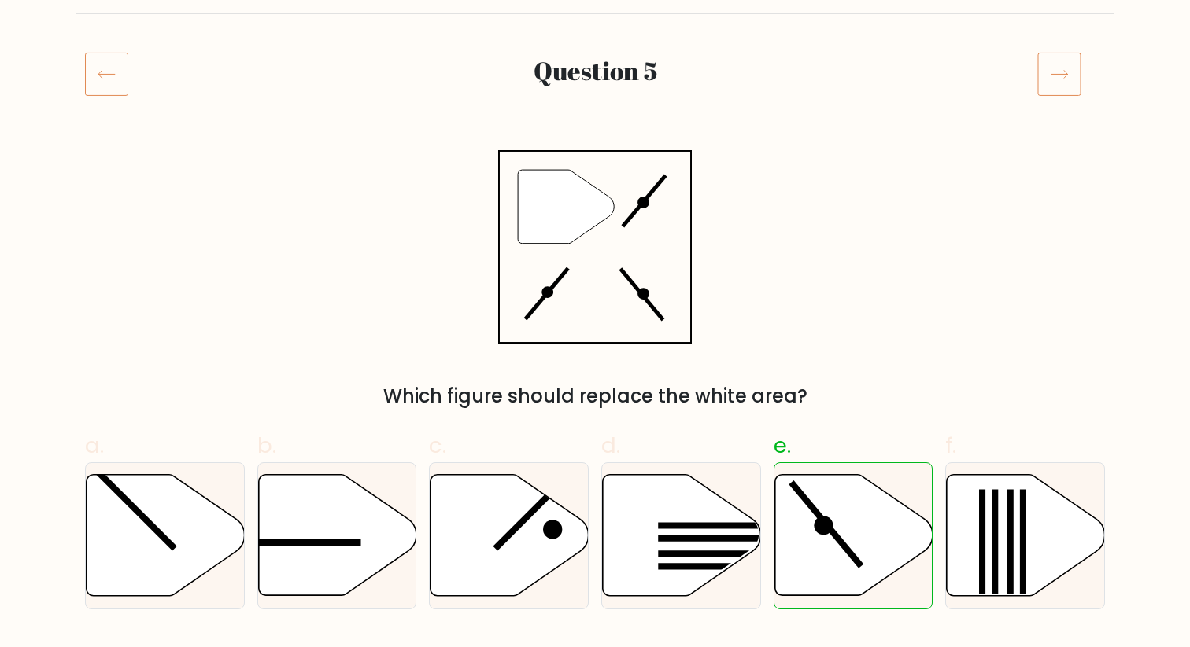
scroll to position [167, 0]
click at [1043, 65] on icon at bounding box center [1059, 73] width 44 height 44
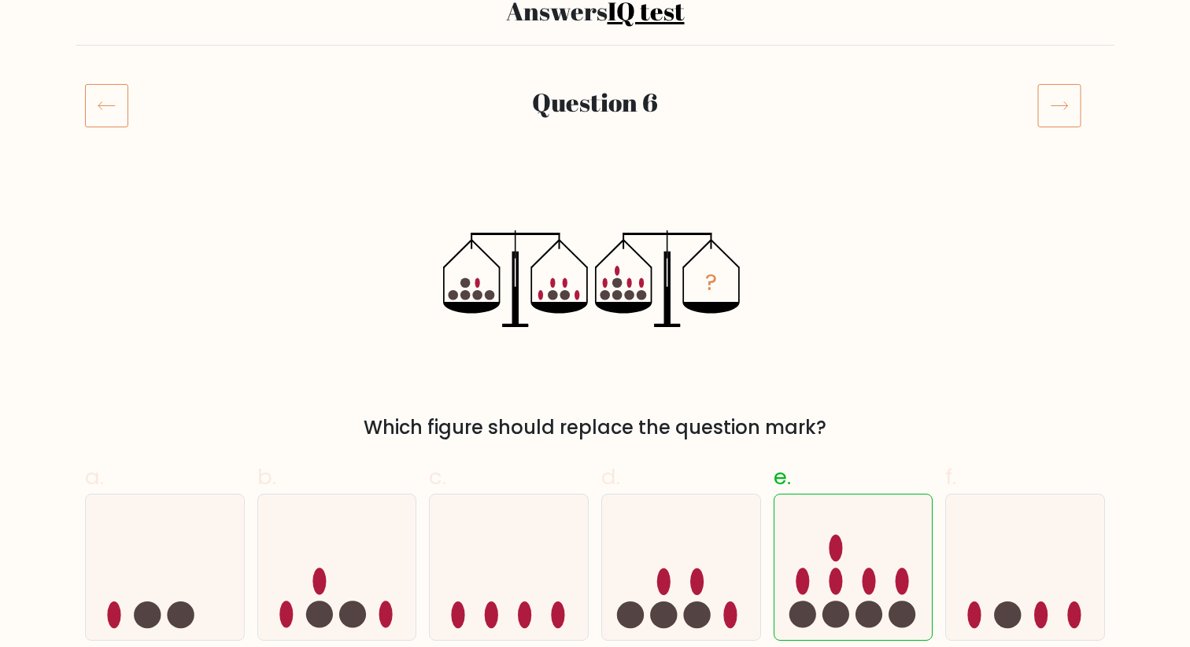
scroll to position [130, 0]
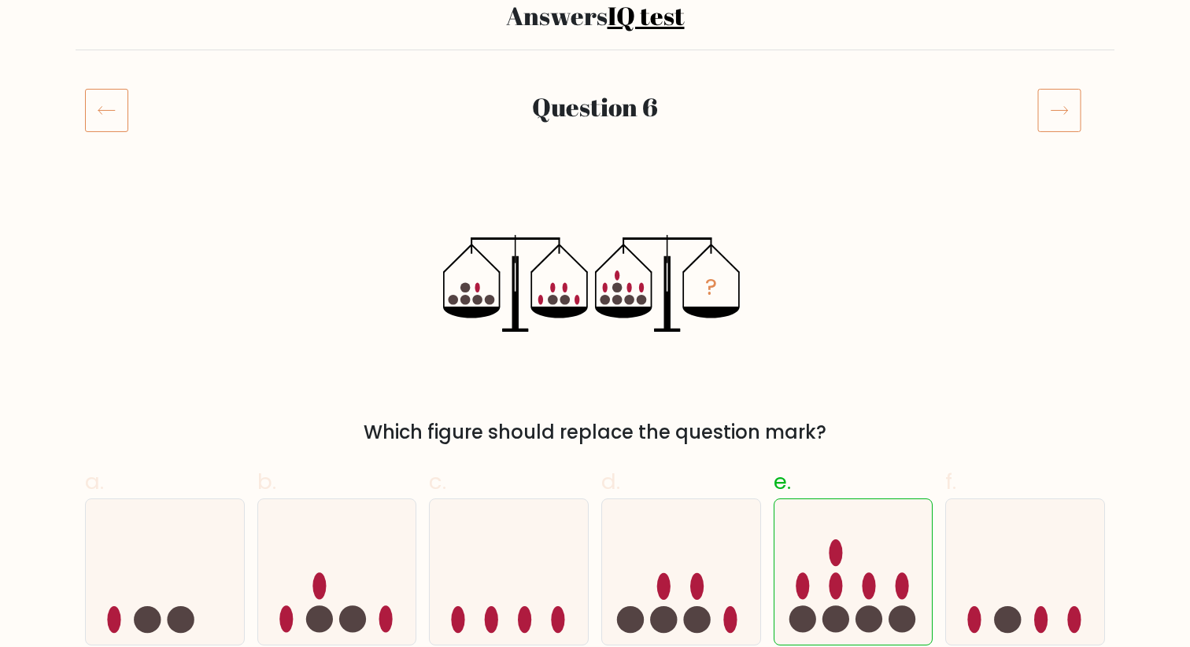
click at [1061, 116] on icon at bounding box center [1059, 110] width 44 height 44
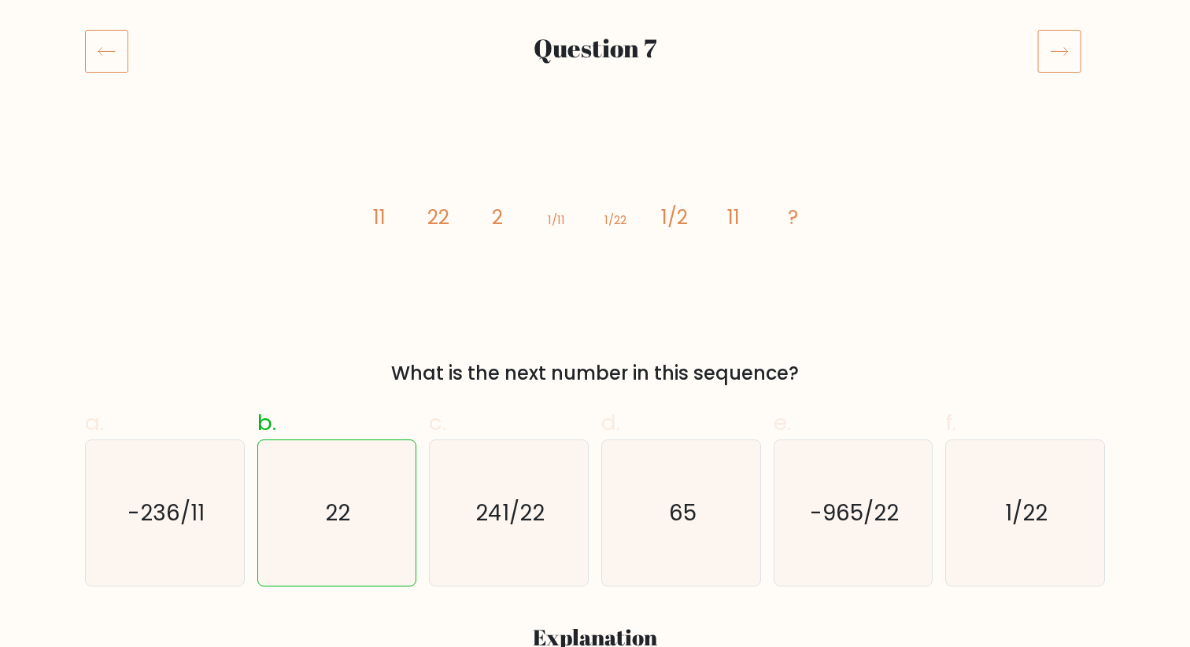
scroll to position [175, 0]
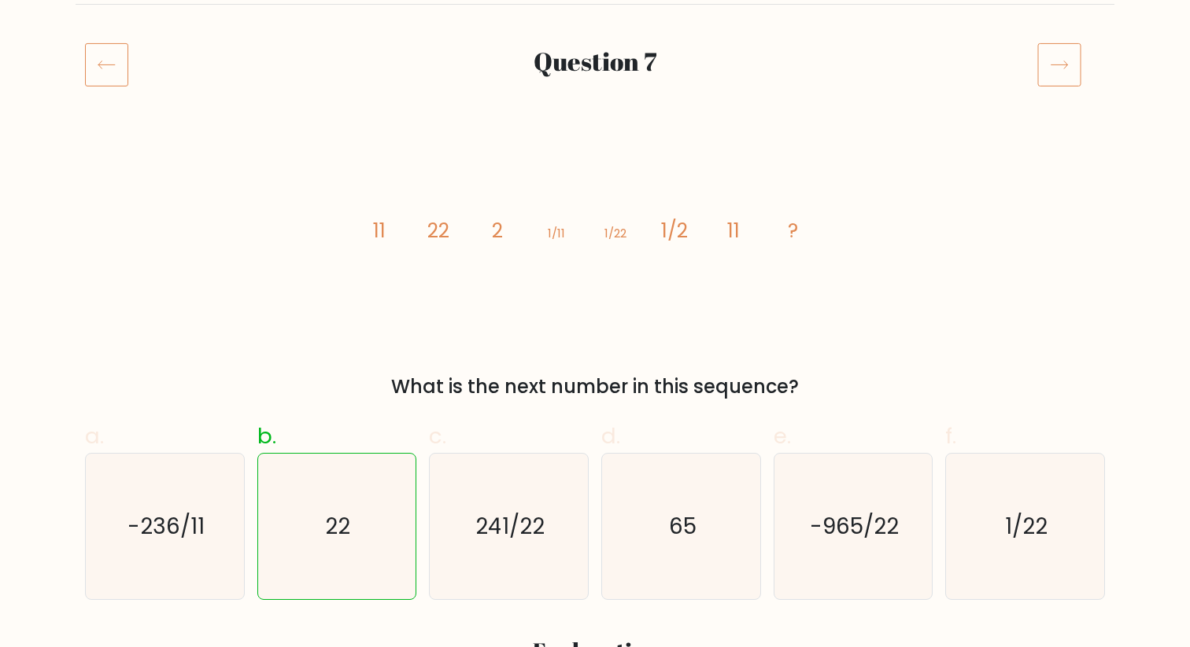
click at [1057, 67] on icon at bounding box center [1059, 64] width 44 height 44
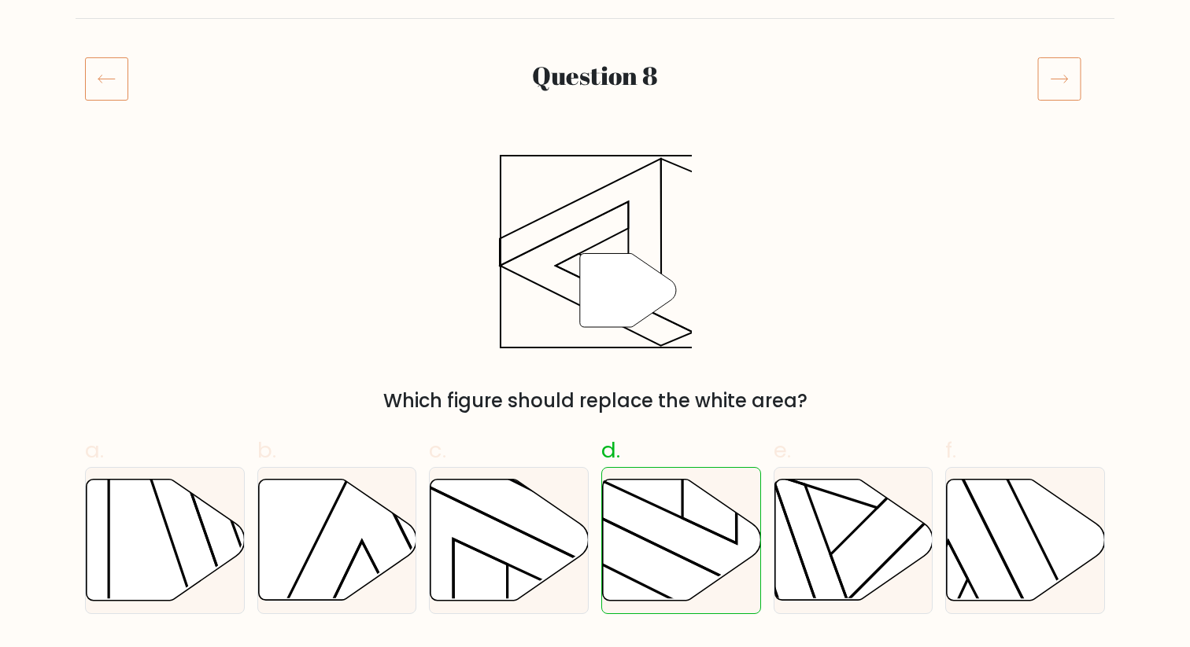
scroll to position [138, 0]
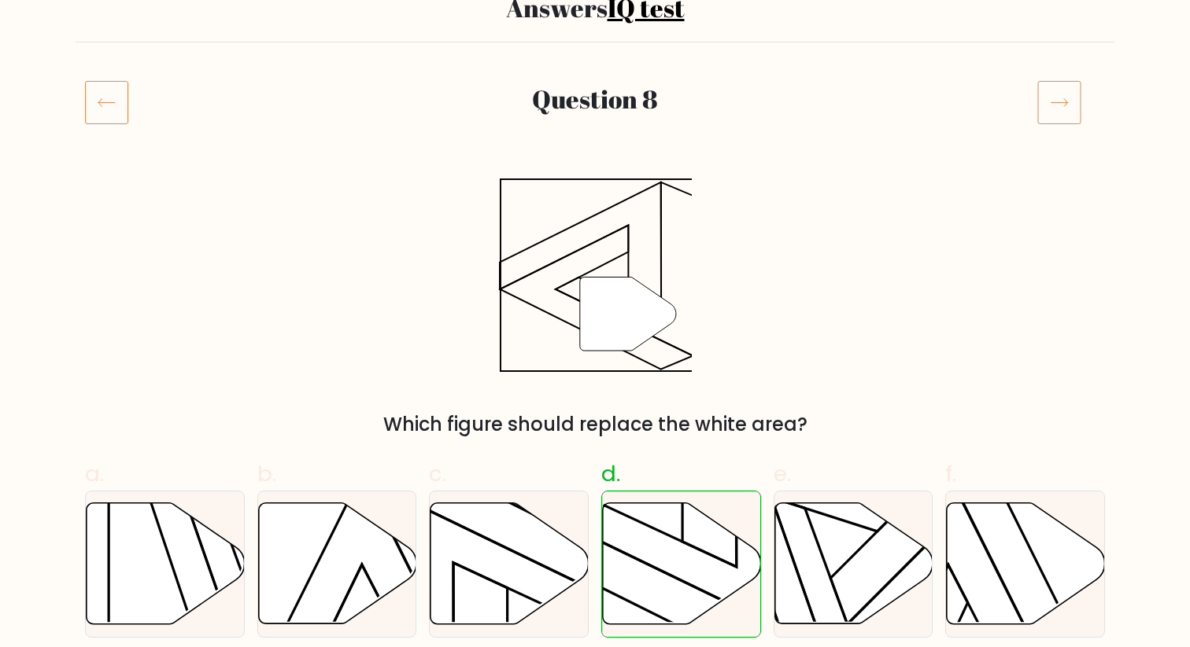
click at [1055, 100] on icon at bounding box center [1059, 102] width 44 height 44
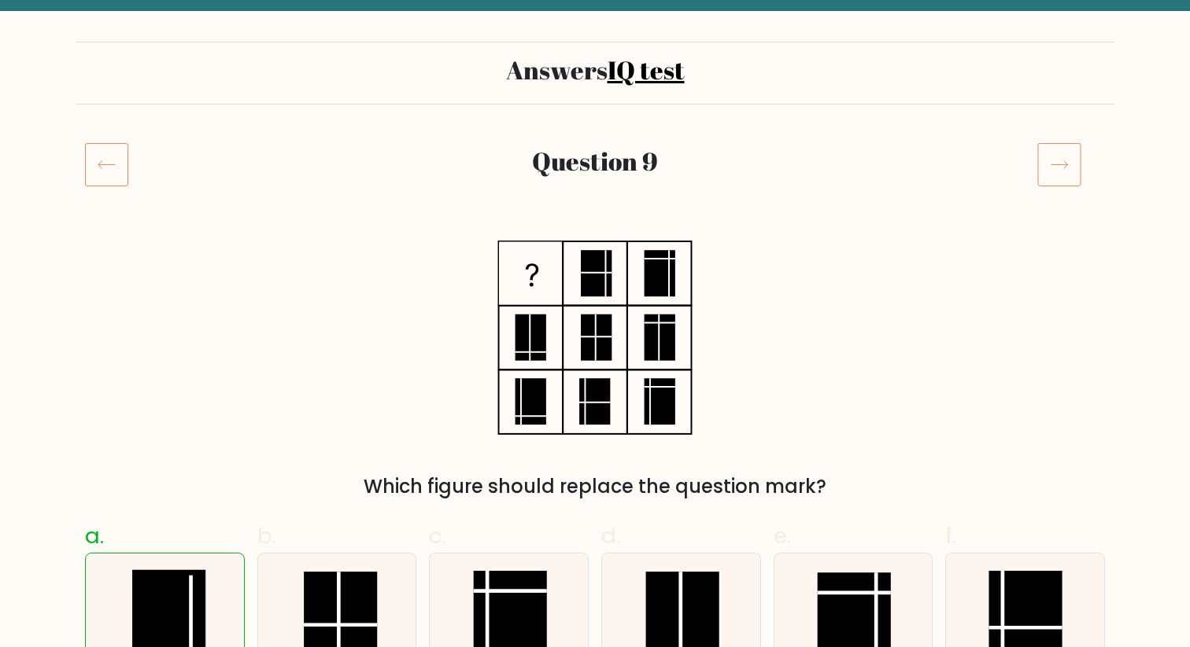
scroll to position [68, 0]
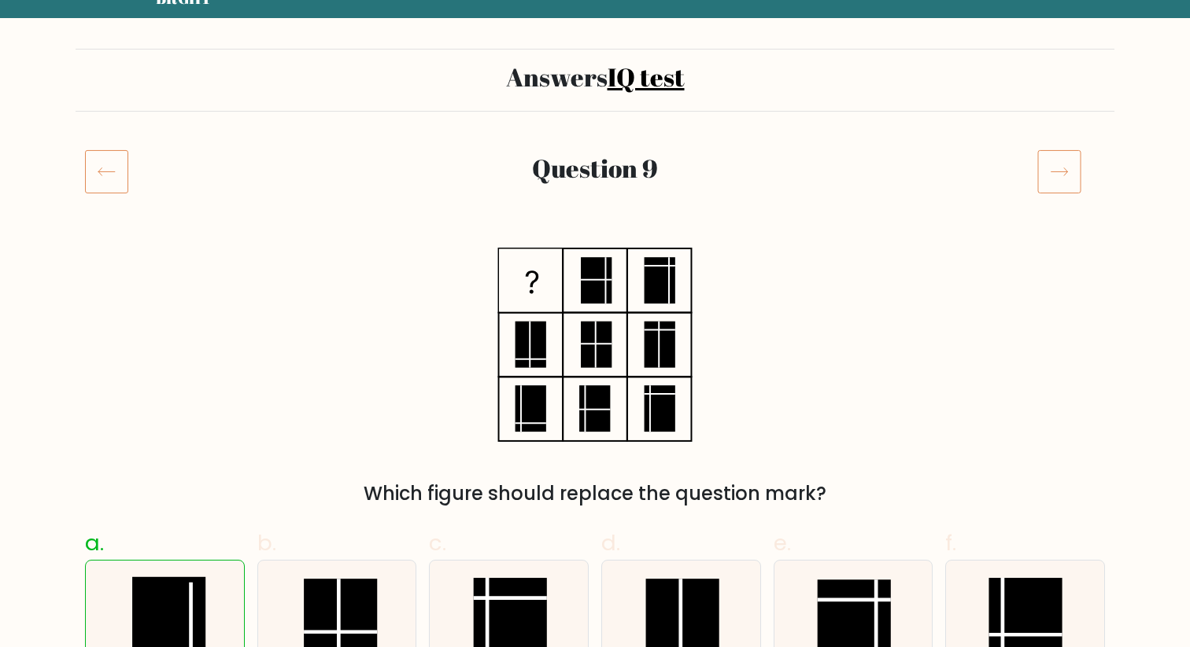
click at [1045, 164] on icon at bounding box center [1059, 171] width 44 height 44
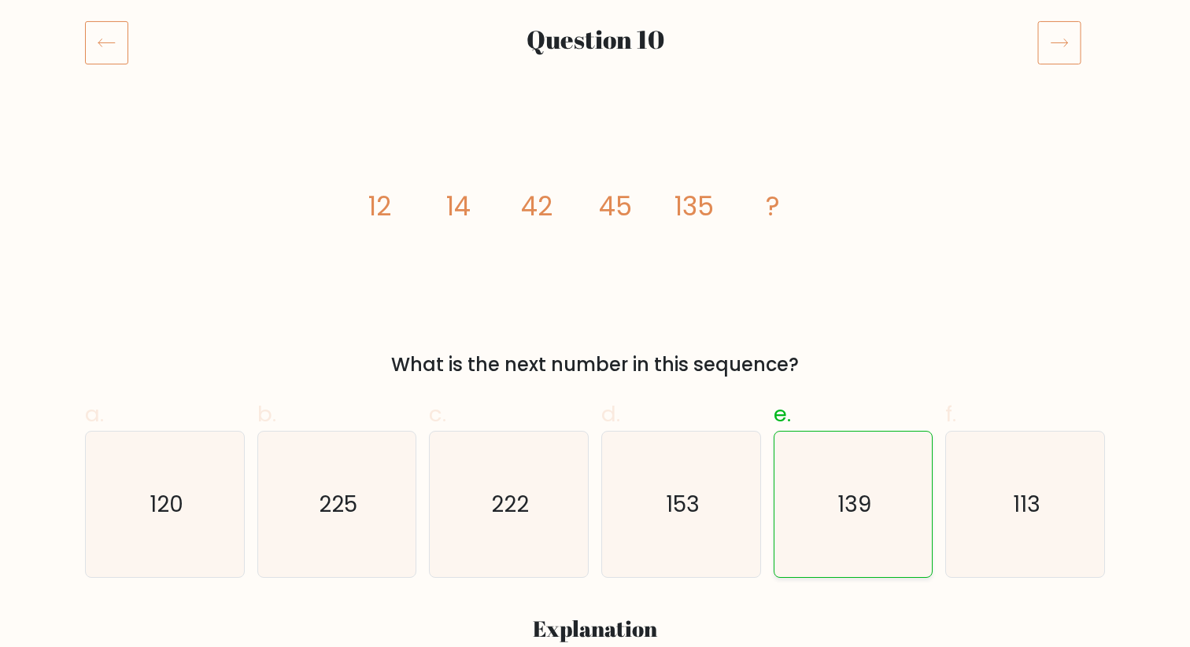
scroll to position [199, 0]
click at [1062, 47] on icon at bounding box center [1059, 41] width 44 height 44
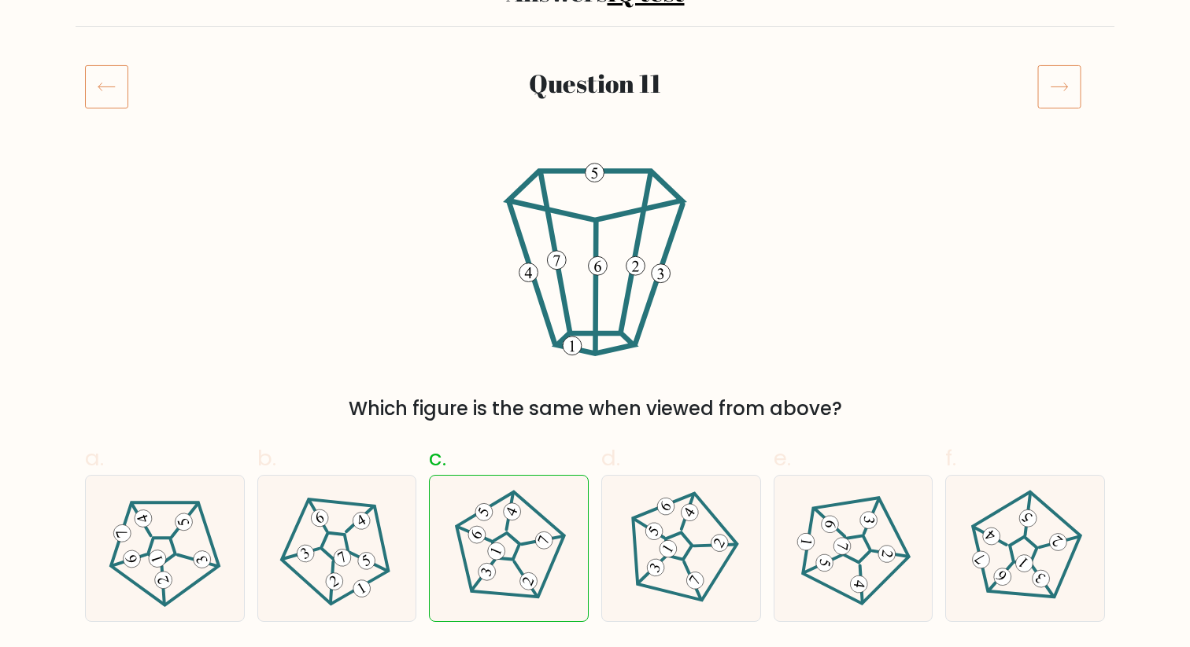
scroll to position [120, 0]
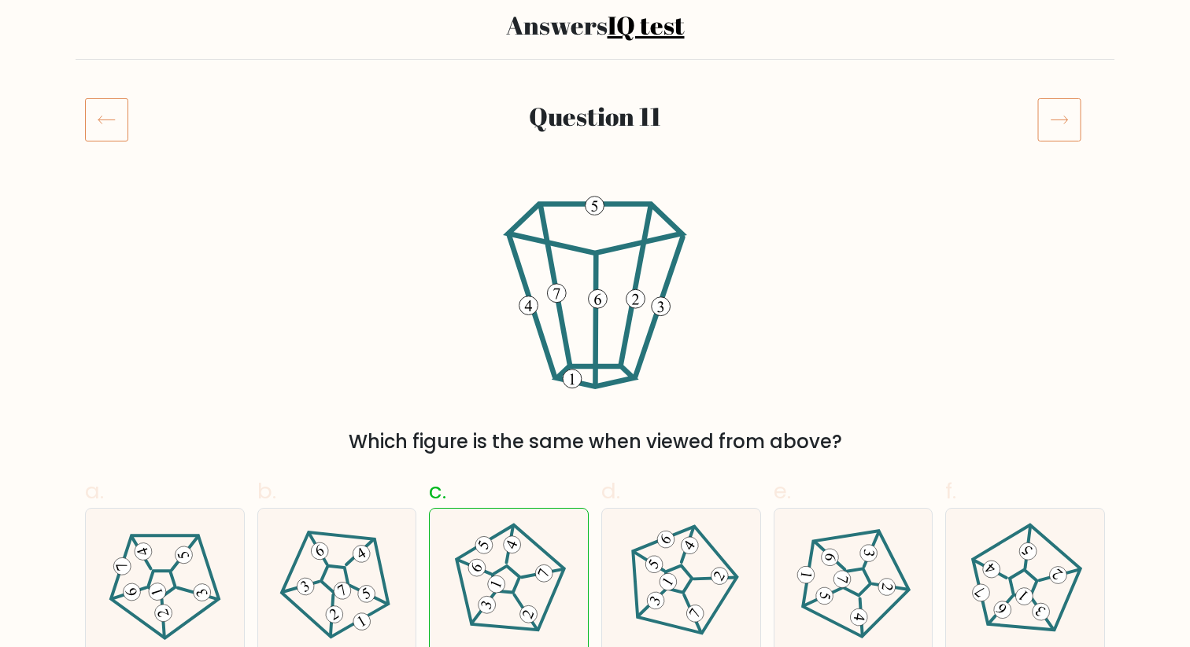
click at [1057, 111] on icon at bounding box center [1059, 120] width 44 height 44
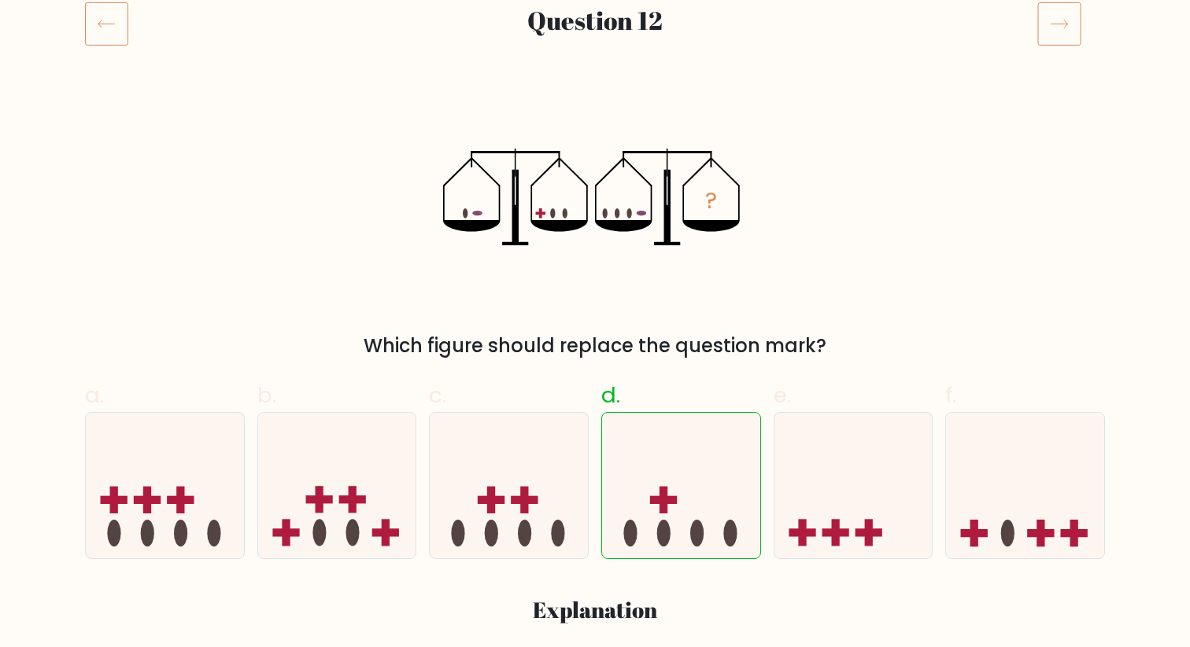
scroll to position [213, 0]
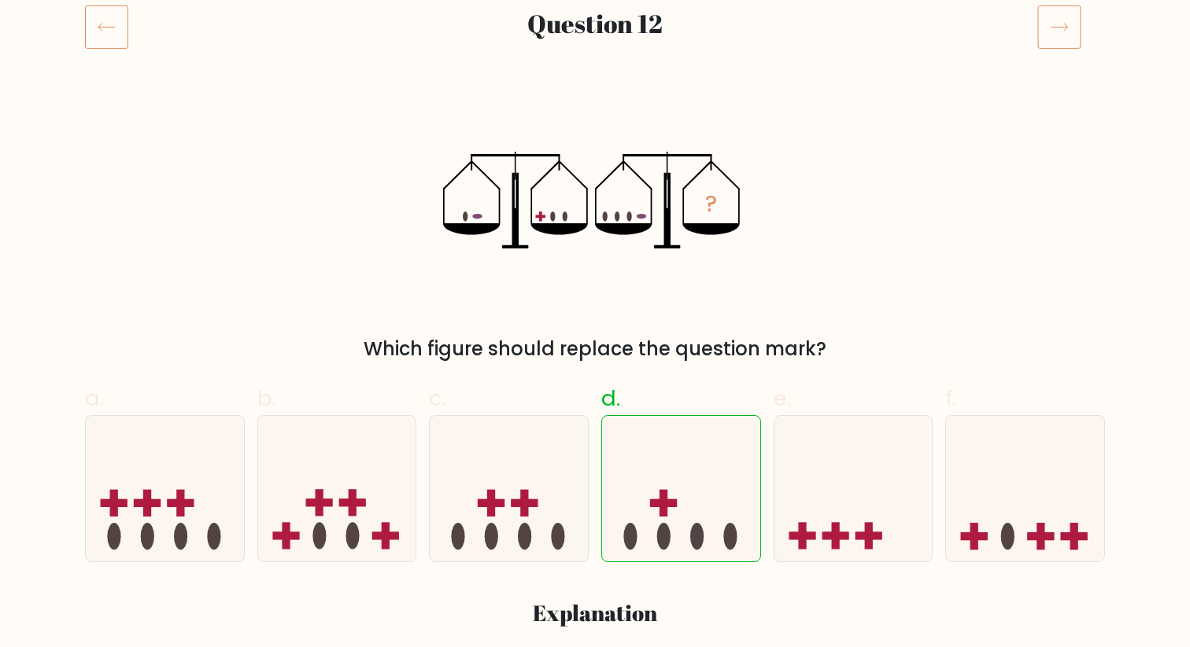
click at [1046, 31] on icon at bounding box center [1059, 27] width 44 height 44
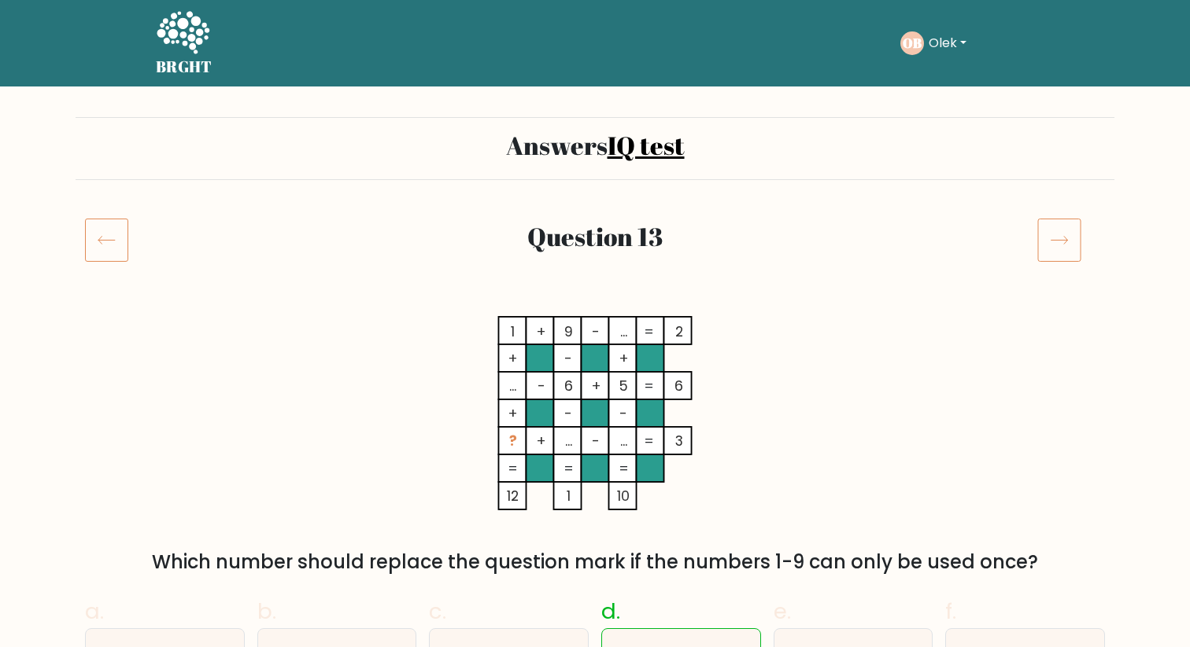
click at [1058, 243] on icon at bounding box center [1059, 240] width 44 height 44
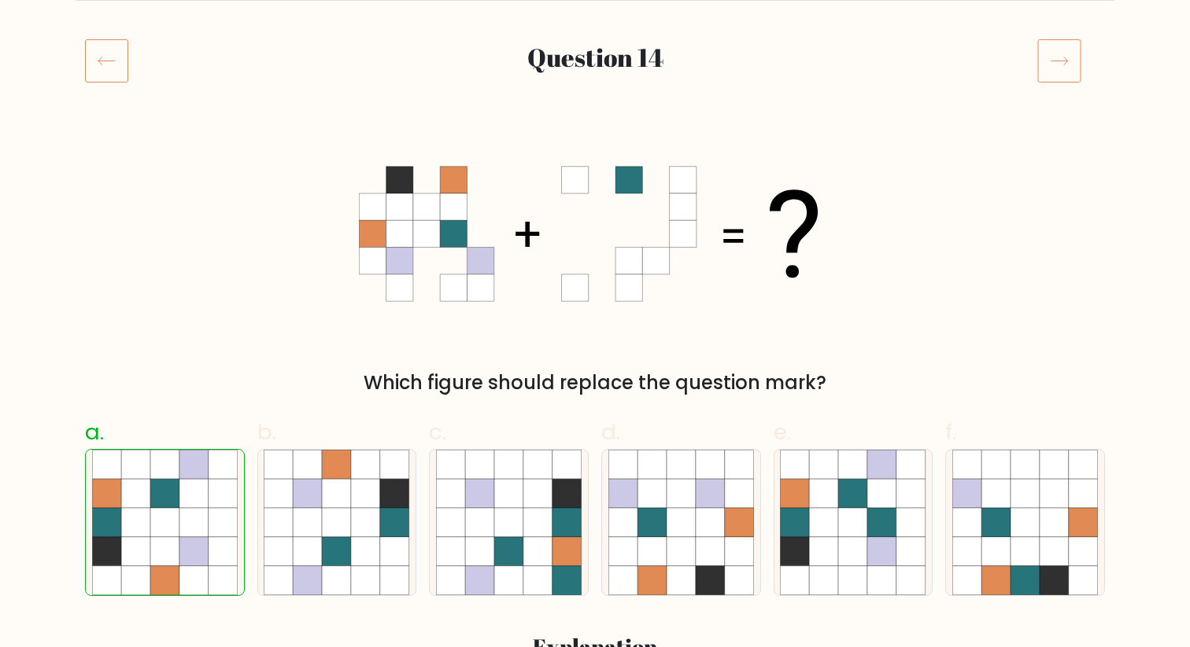
scroll to position [172, 0]
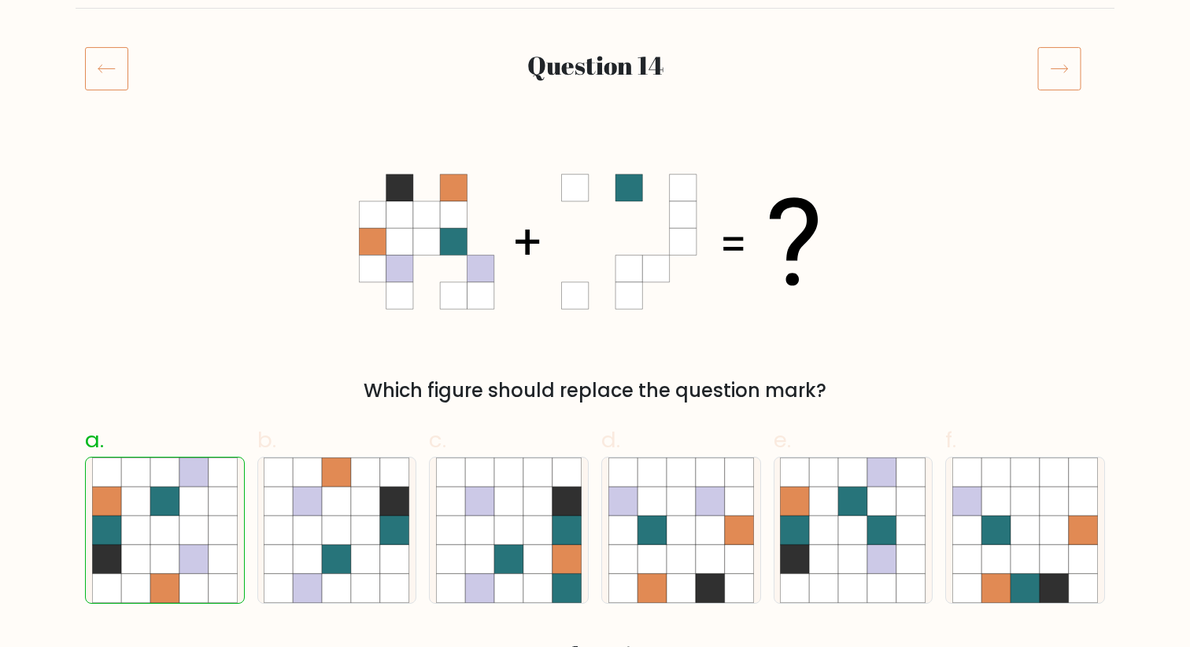
click at [1049, 62] on icon at bounding box center [1059, 68] width 44 height 44
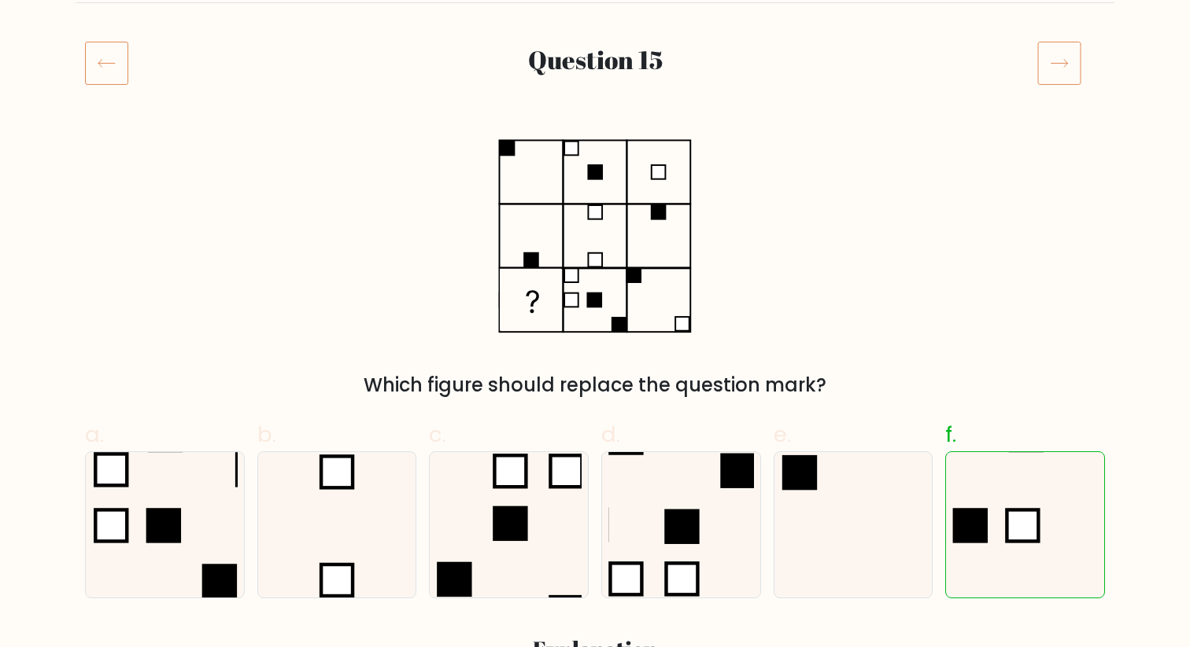
scroll to position [188, 0]
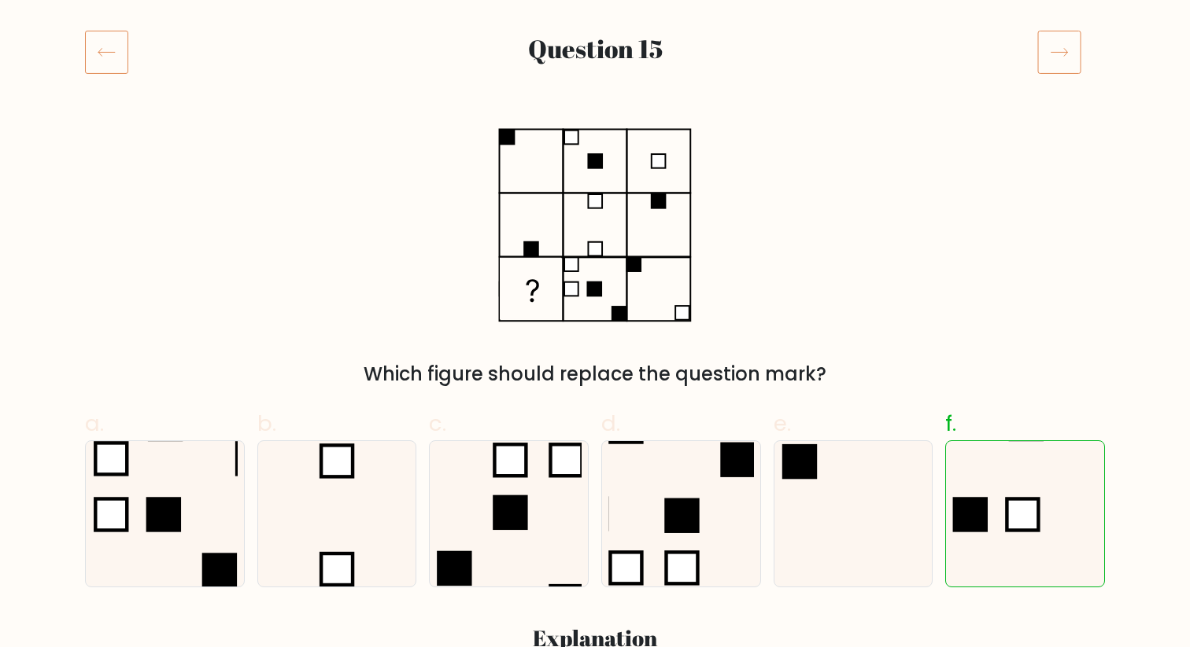
click at [1071, 50] on icon at bounding box center [1059, 52] width 44 height 44
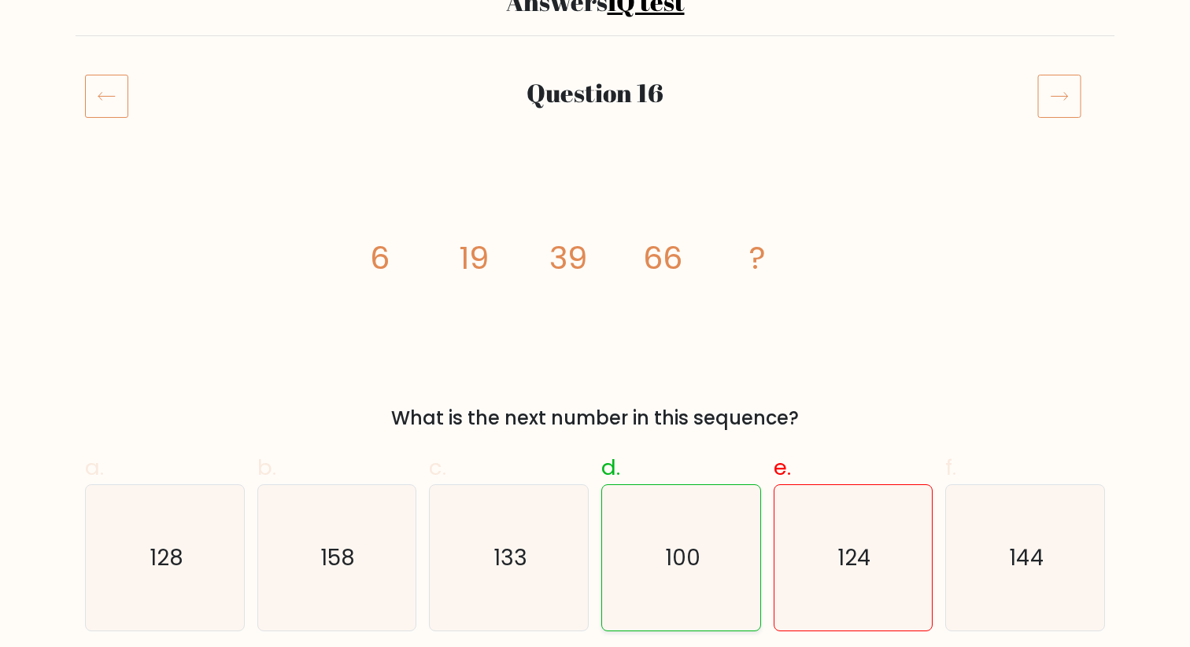
scroll to position [138, 0]
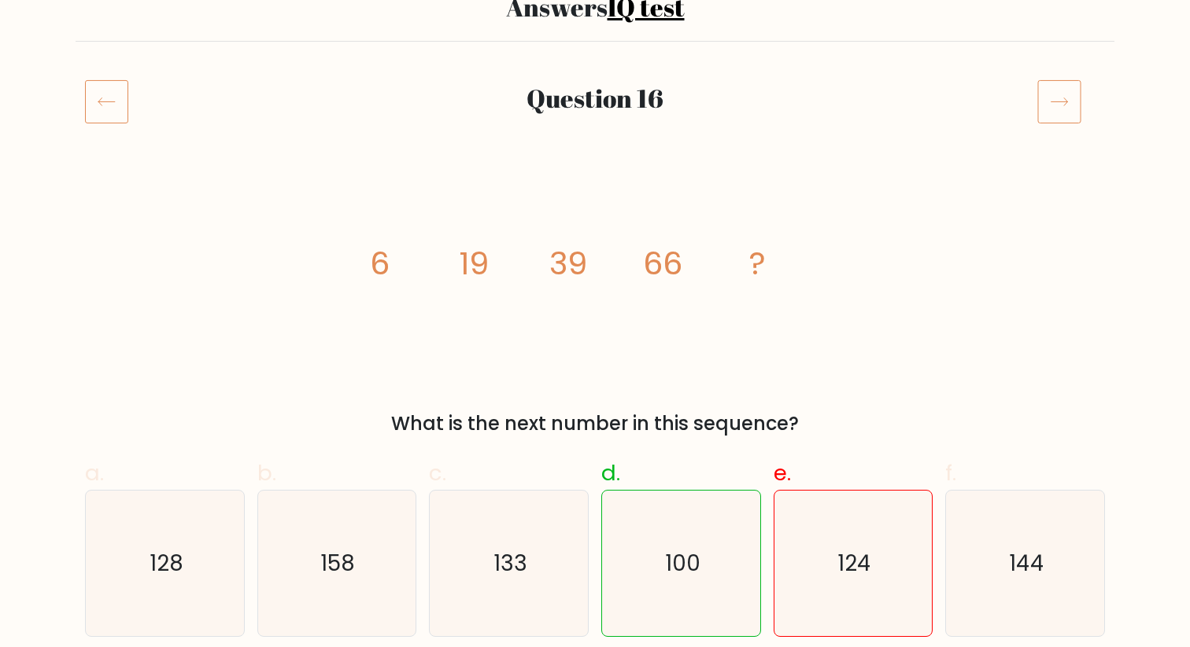
click at [1064, 97] on icon at bounding box center [1059, 101] width 44 height 44
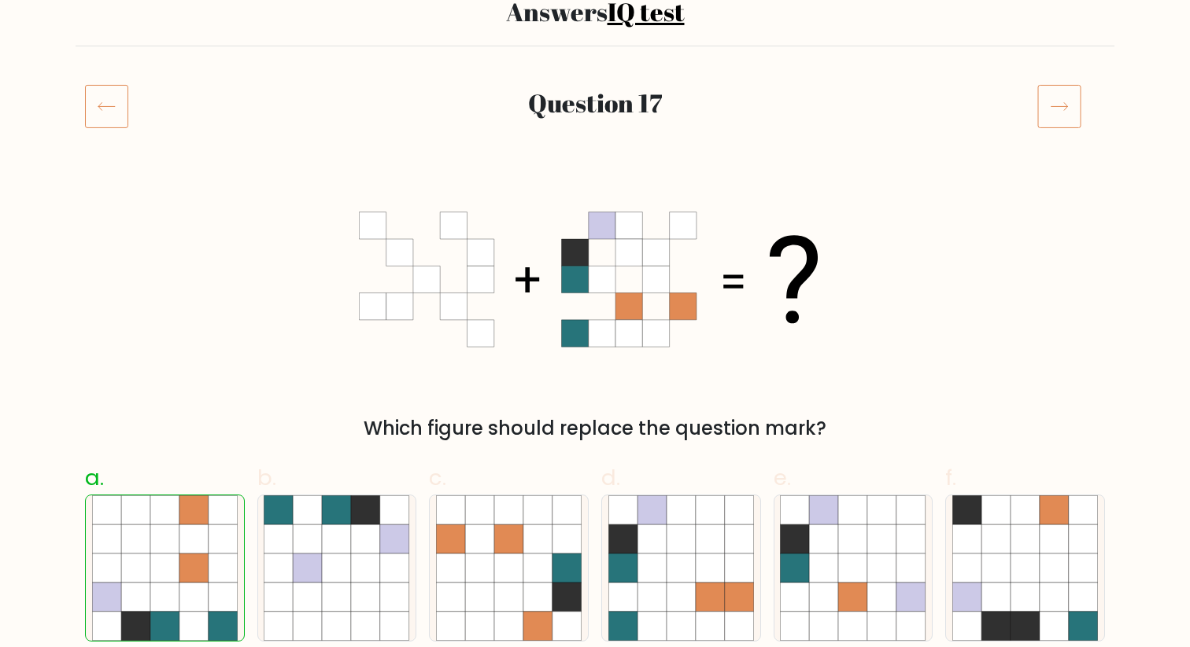
scroll to position [133, 0]
click at [1057, 104] on icon at bounding box center [1059, 107] width 44 height 44
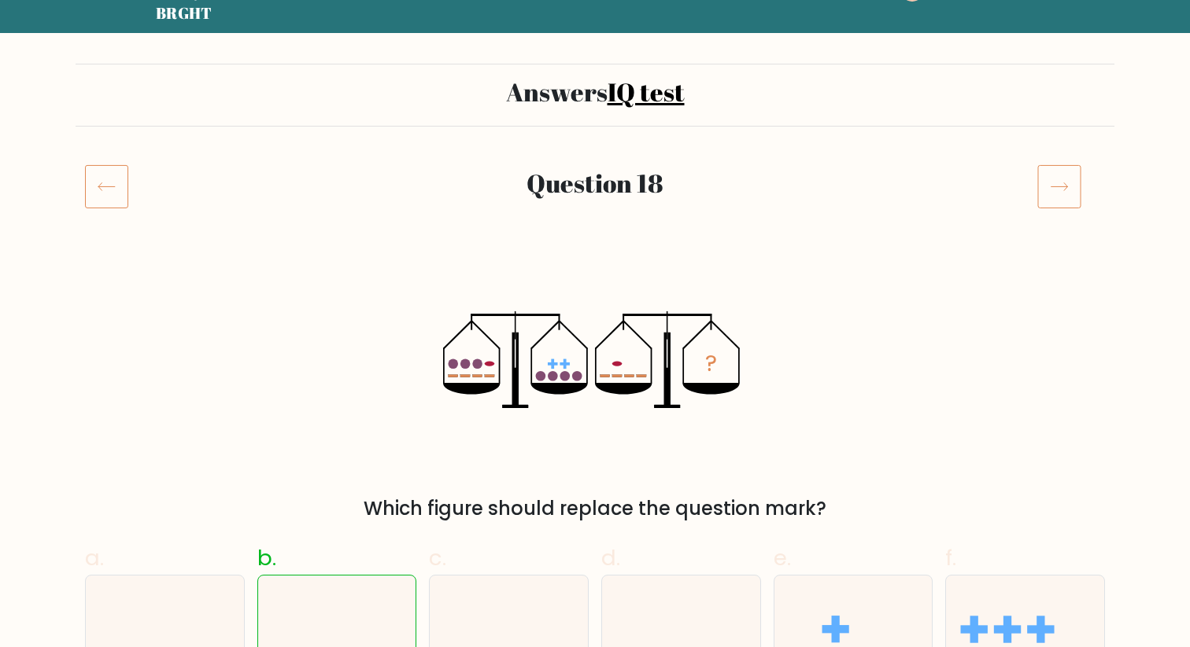
scroll to position [38, 0]
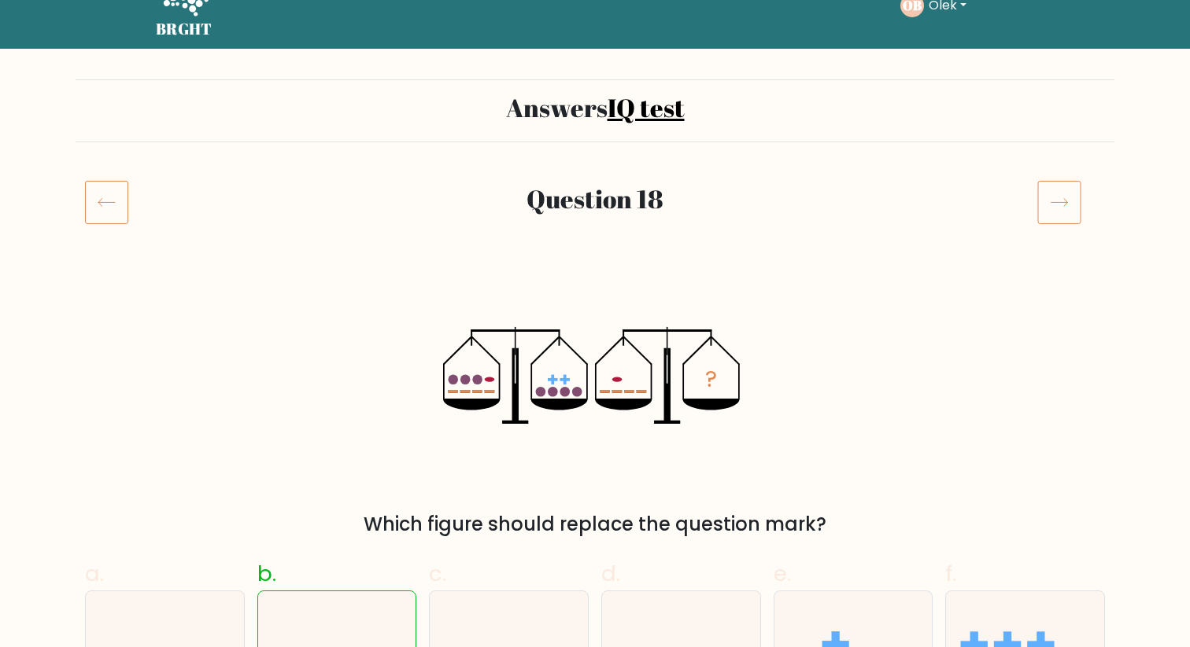
click at [1060, 202] on icon at bounding box center [1059, 202] width 44 height 44
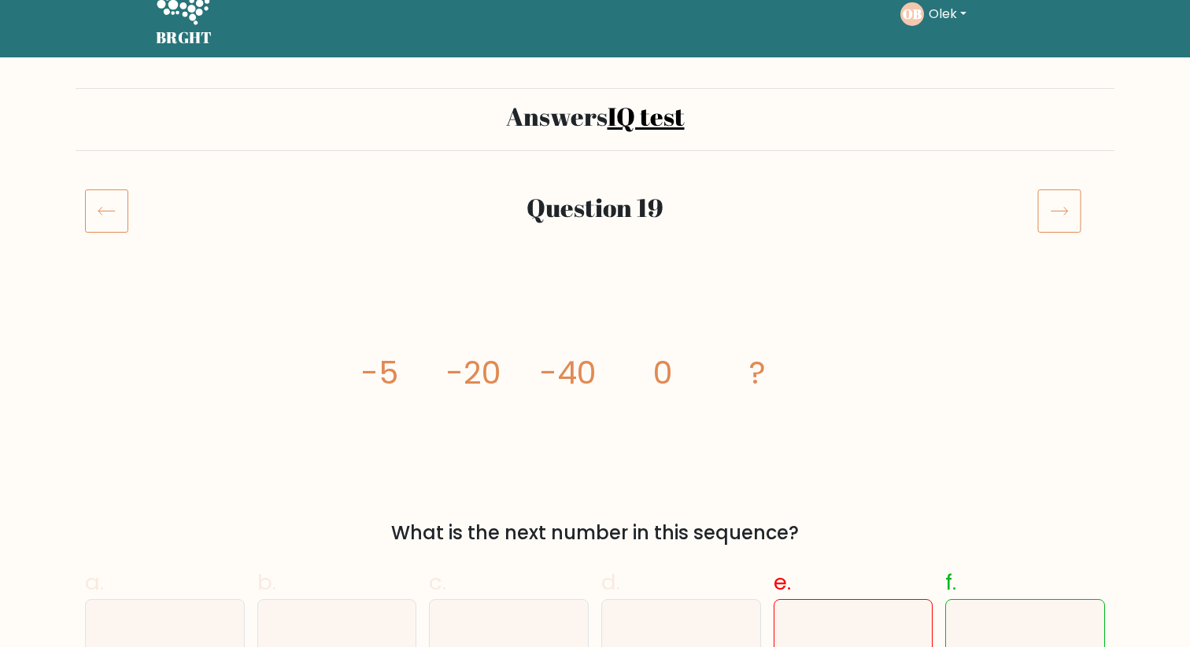
scroll to position [31, 0]
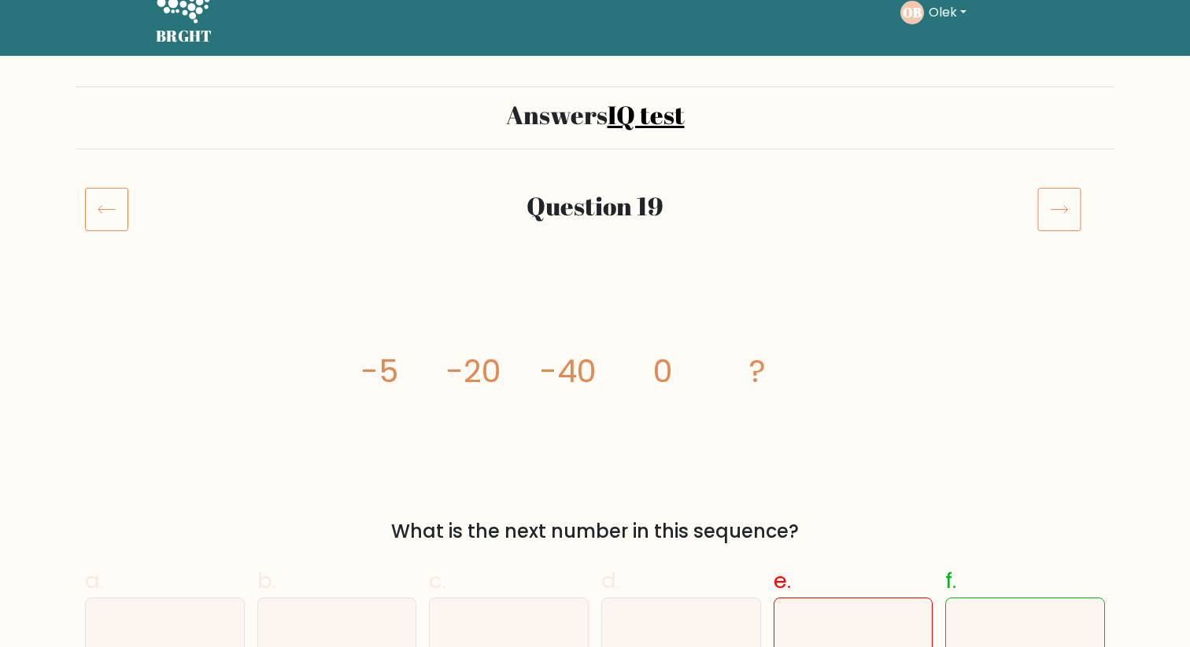
click at [1061, 209] on icon at bounding box center [1059, 210] width 17 height 8
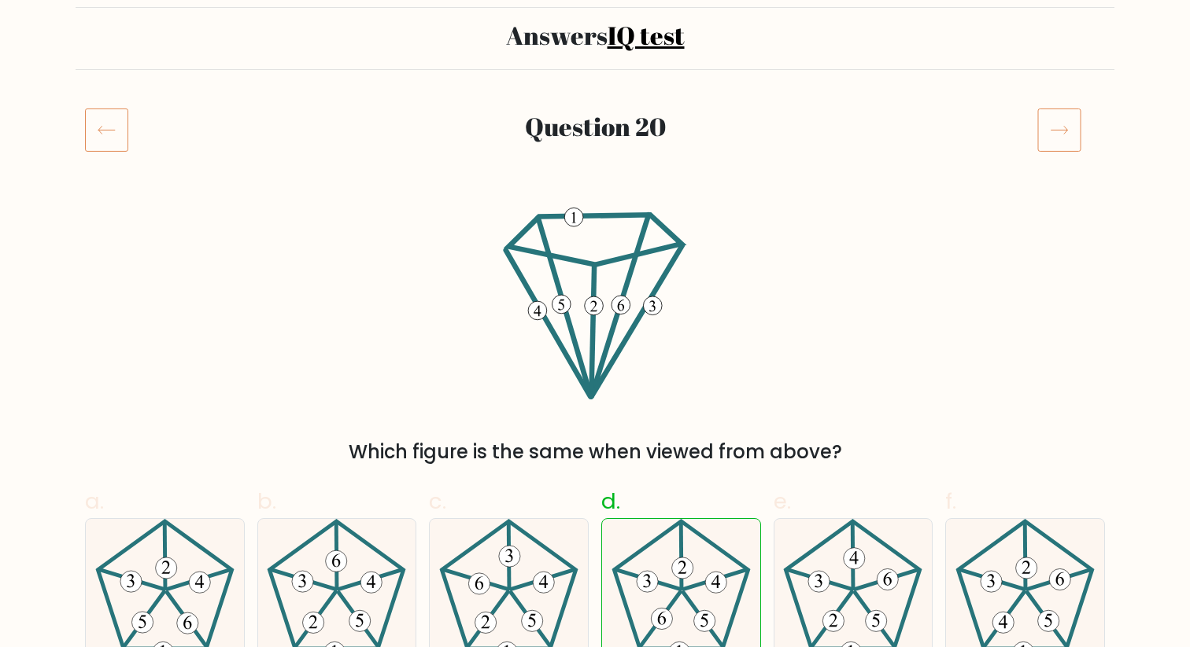
scroll to position [90, 0]
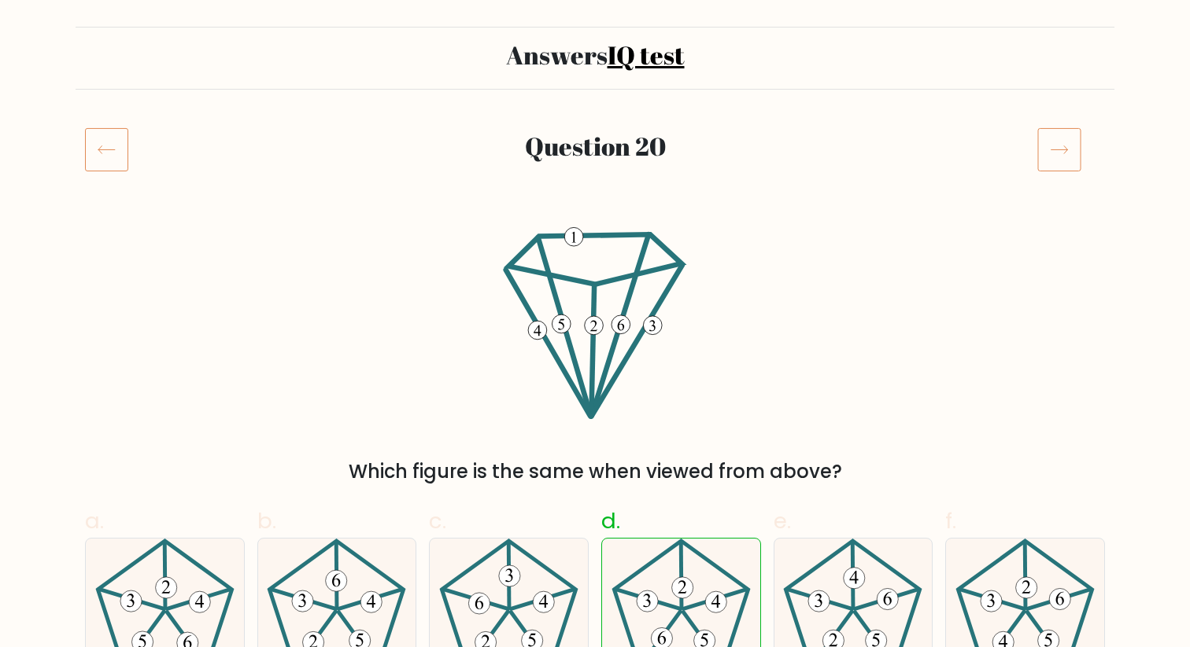
click at [1040, 140] on icon at bounding box center [1059, 149] width 44 height 44
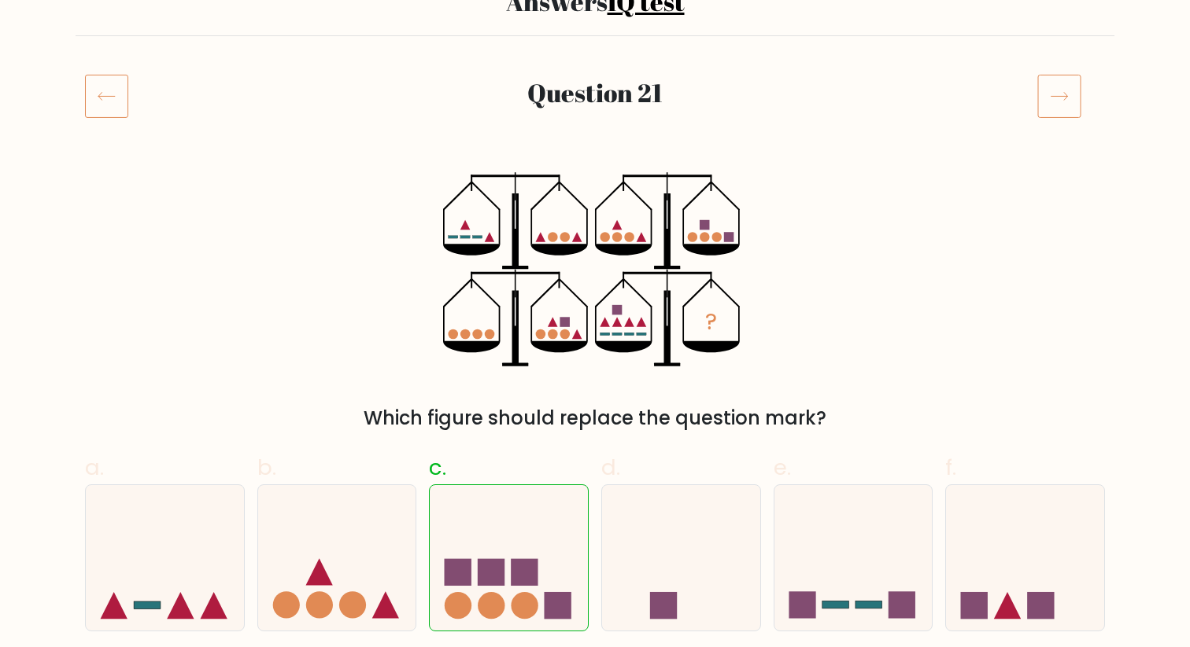
scroll to position [142, 0]
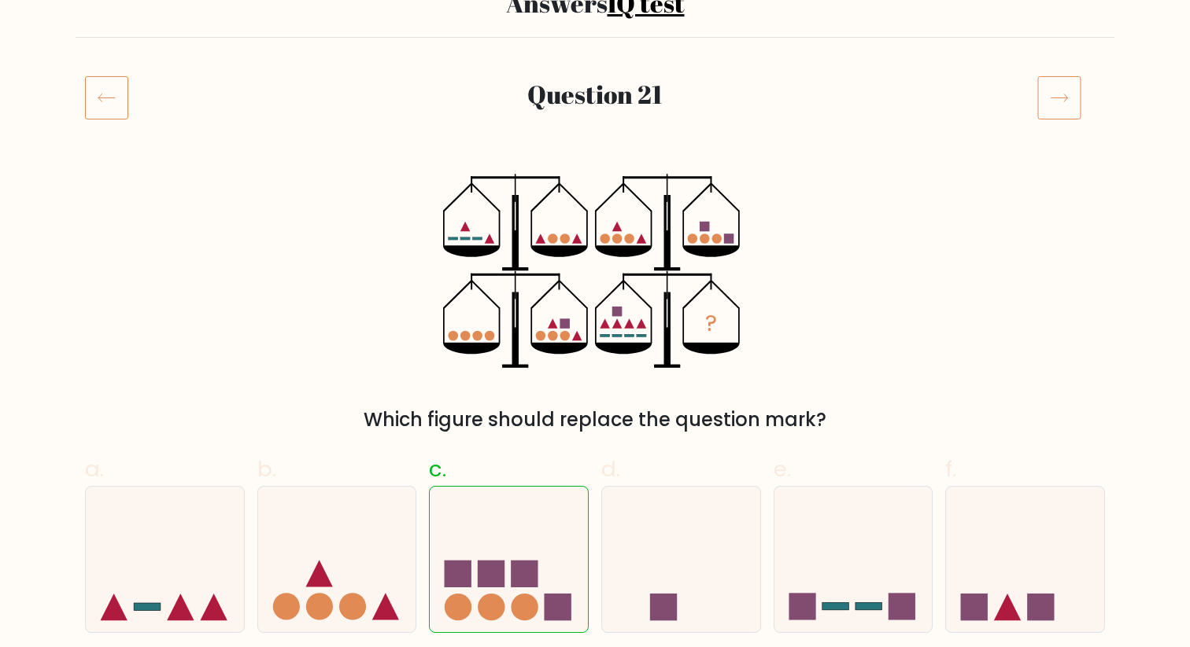
click at [1066, 105] on icon at bounding box center [1059, 98] width 44 height 44
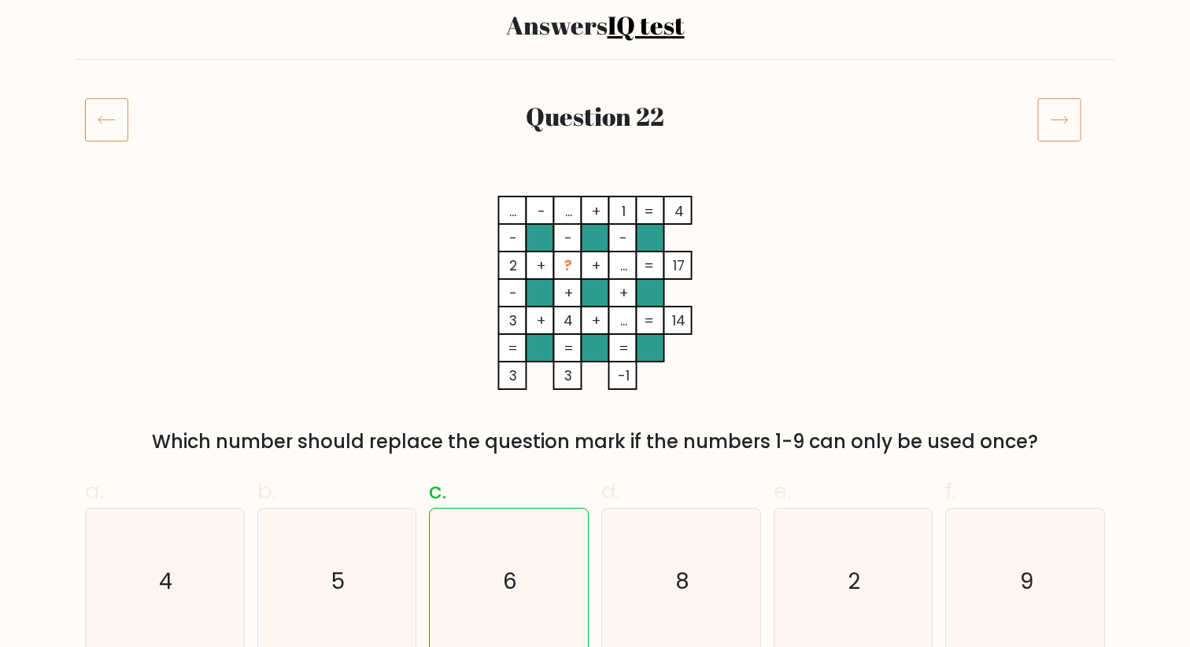
scroll to position [114, 0]
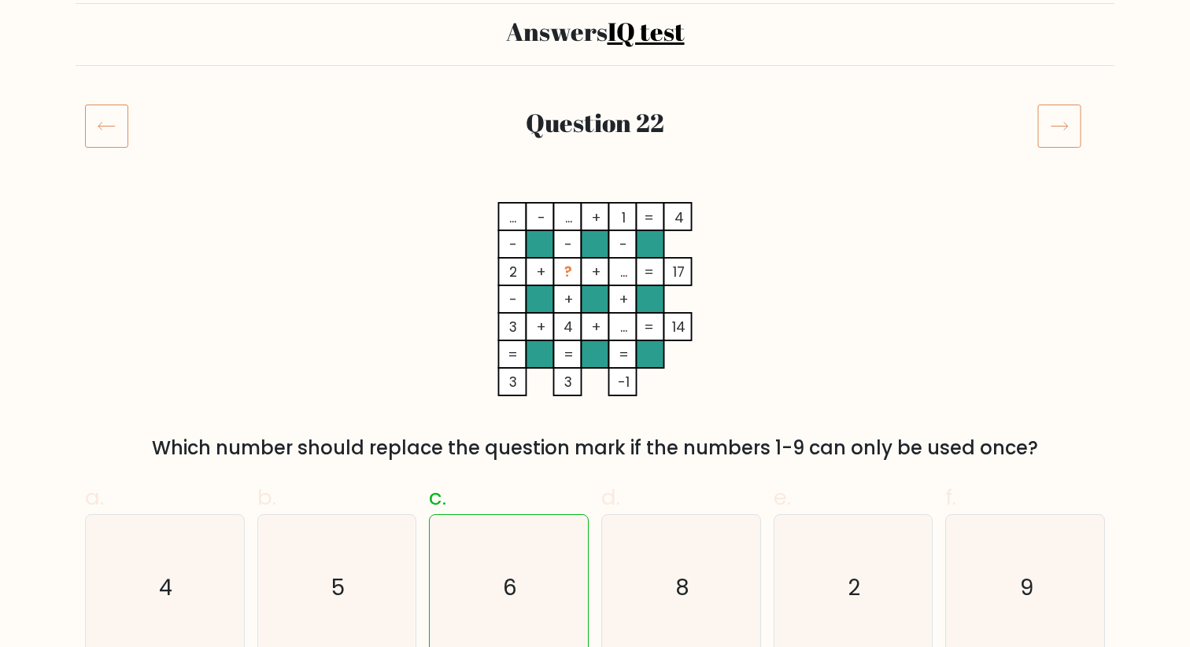
click at [1050, 121] on icon at bounding box center [1059, 126] width 44 height 44
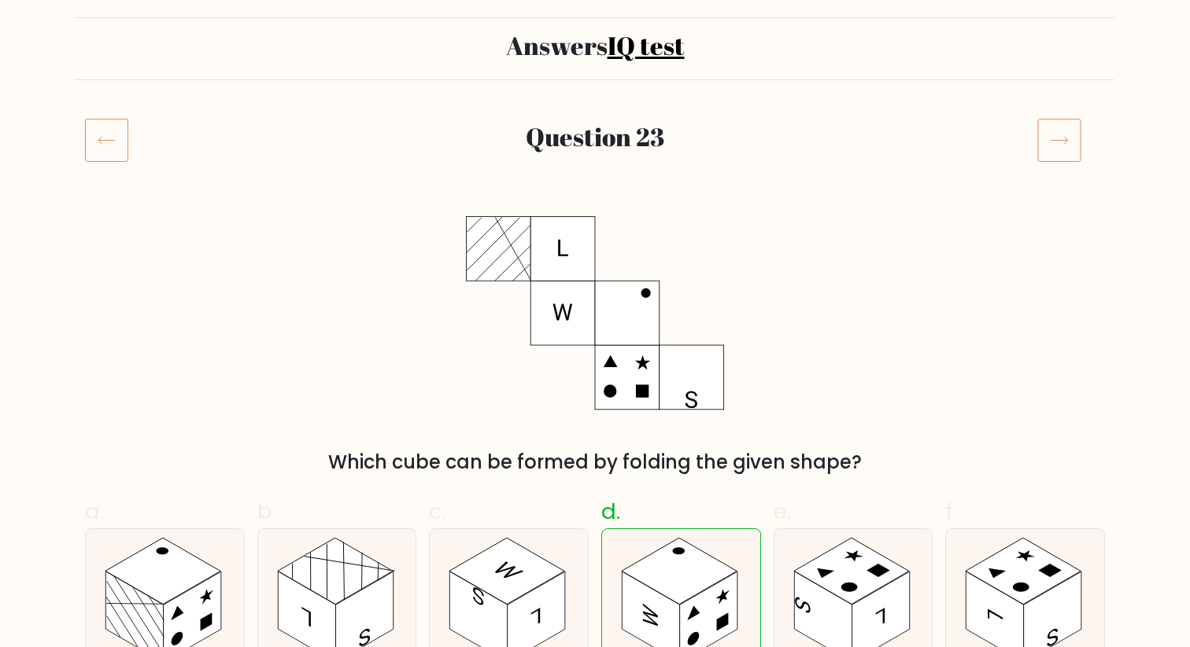
scroll to position [64, 0]
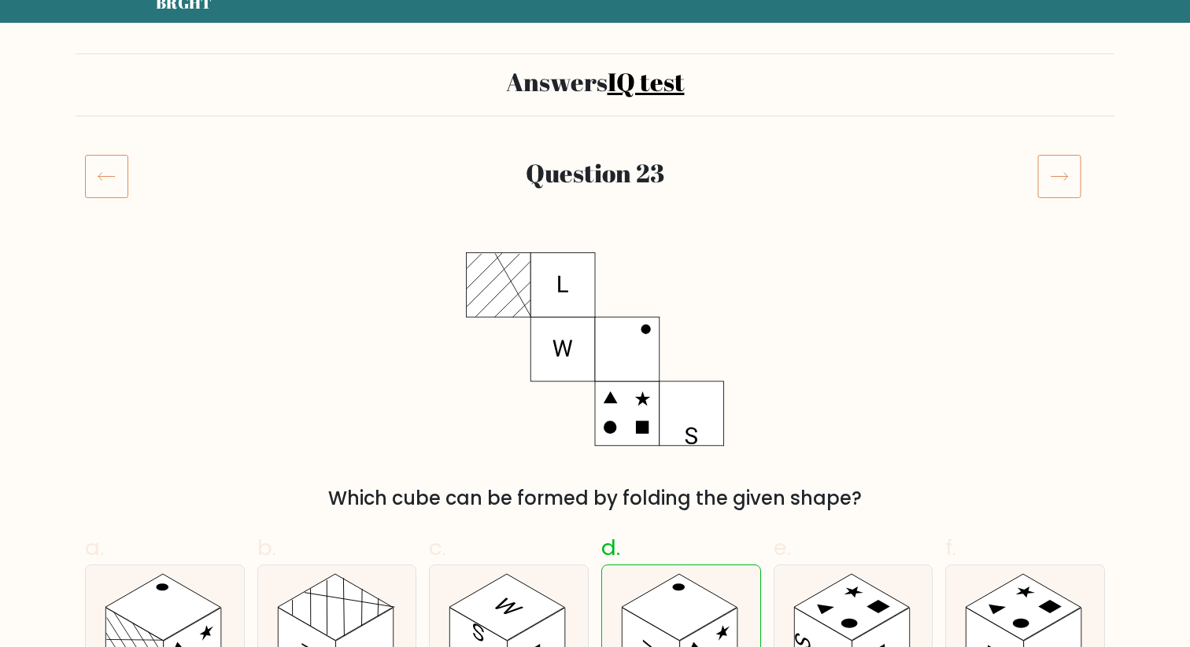
click at [1056, 168] on icon at bounding box center [1059, 176] width 44 height 44
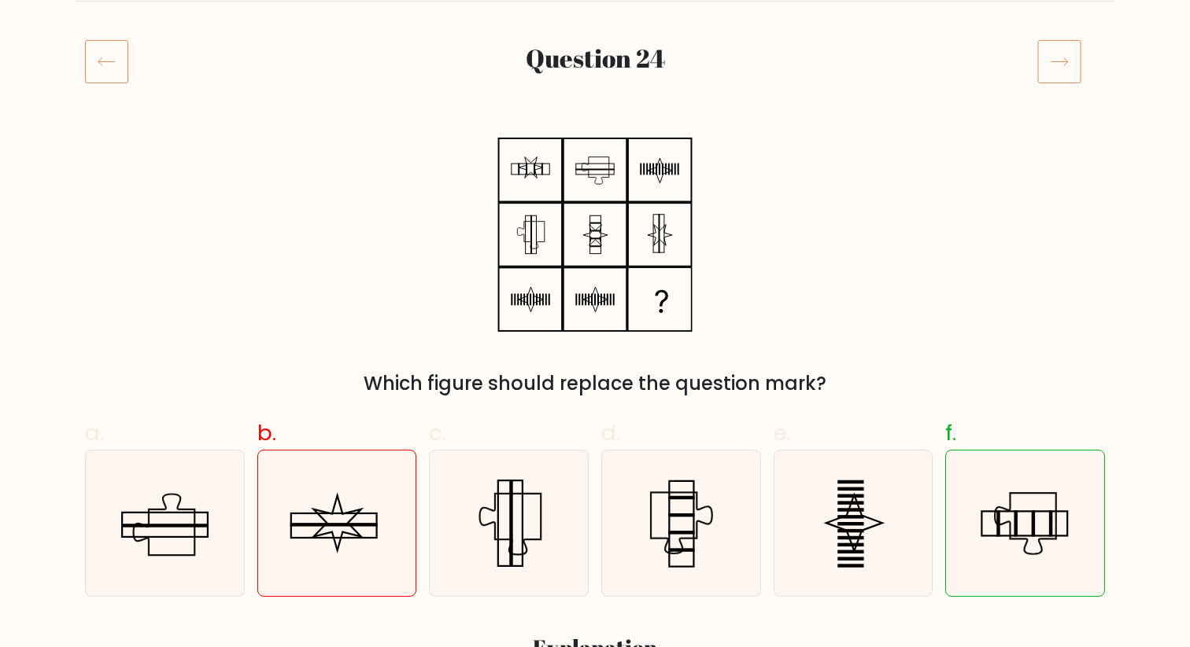
scroll to position [141, 0]
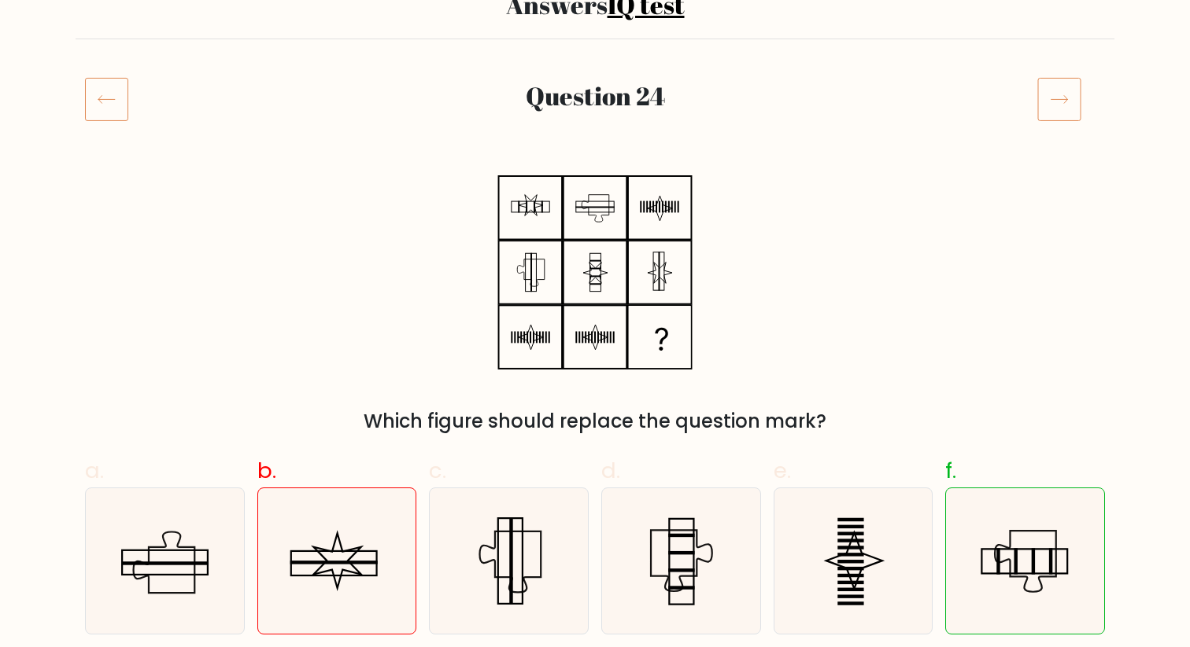
click at [1048, 95] on icon at bounding box center [1059, 99] width 44 height 44
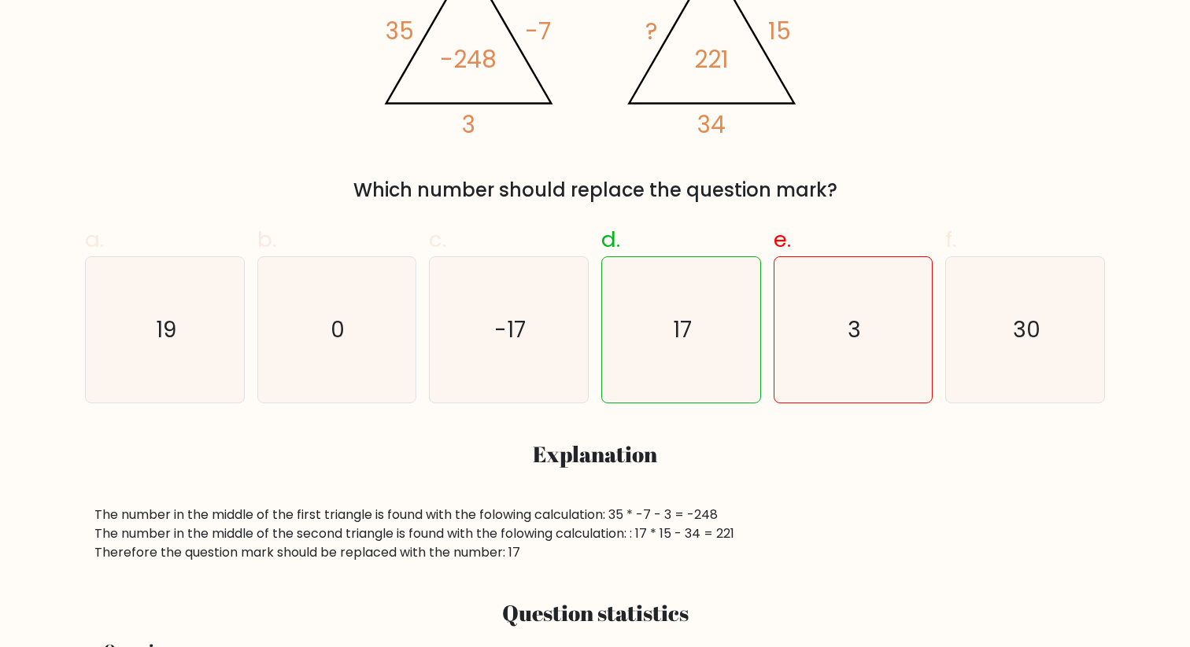
scroll to position [366, 0]
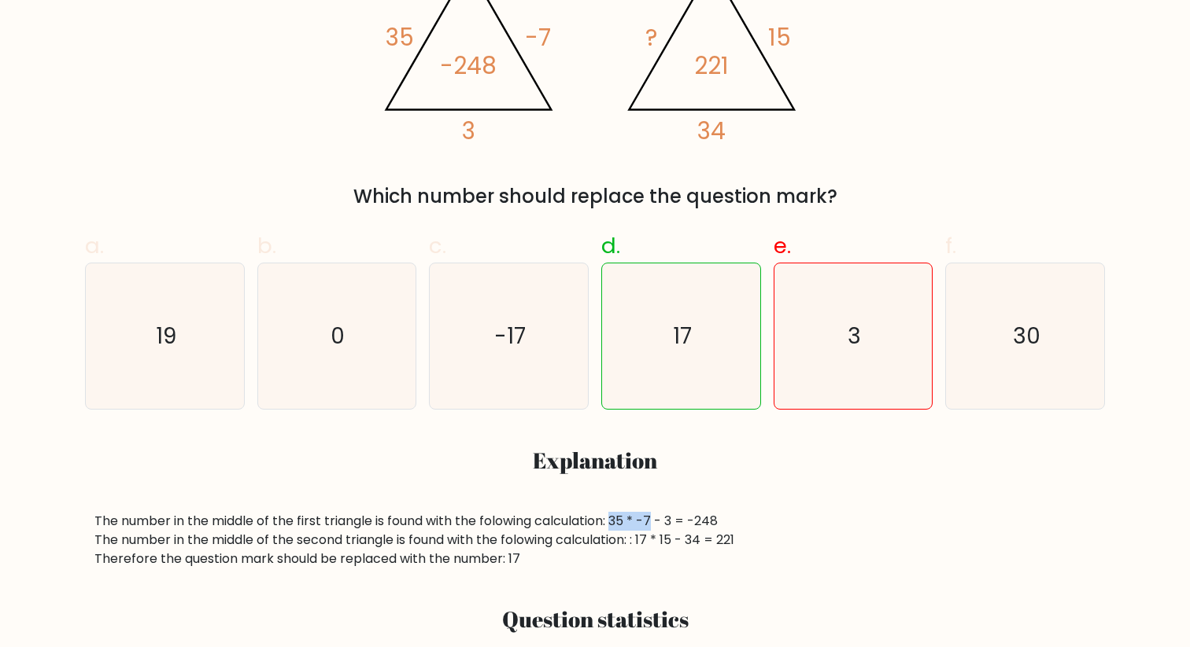
drag, startPoint x: 619, startPoint y: 524, endPoint x: 657, endPoint y: 524, distance: 37.8
click at [657, 524] on div "The number in the middle of the first triangle is found with the folowing calcu…" at bounding box center [594, 540] width 1001 height 57
drag, startPoint x: 682, startPoint y: 515, endPoint x: 672, endPoint y: 515, distance: 10.2
click at [672, 515] on div "The number in the middle of the first triangle is found with the folowing calcu…" at bounding box center [594, 540] width 1001 height 57
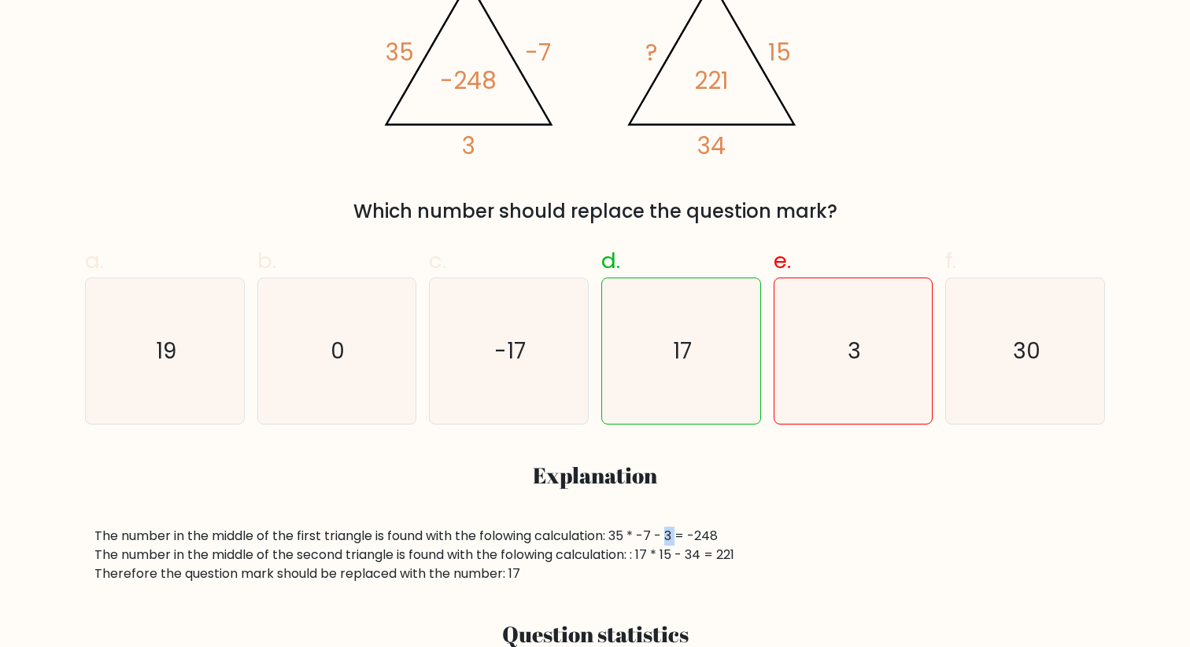
scroll to position [349, 0]
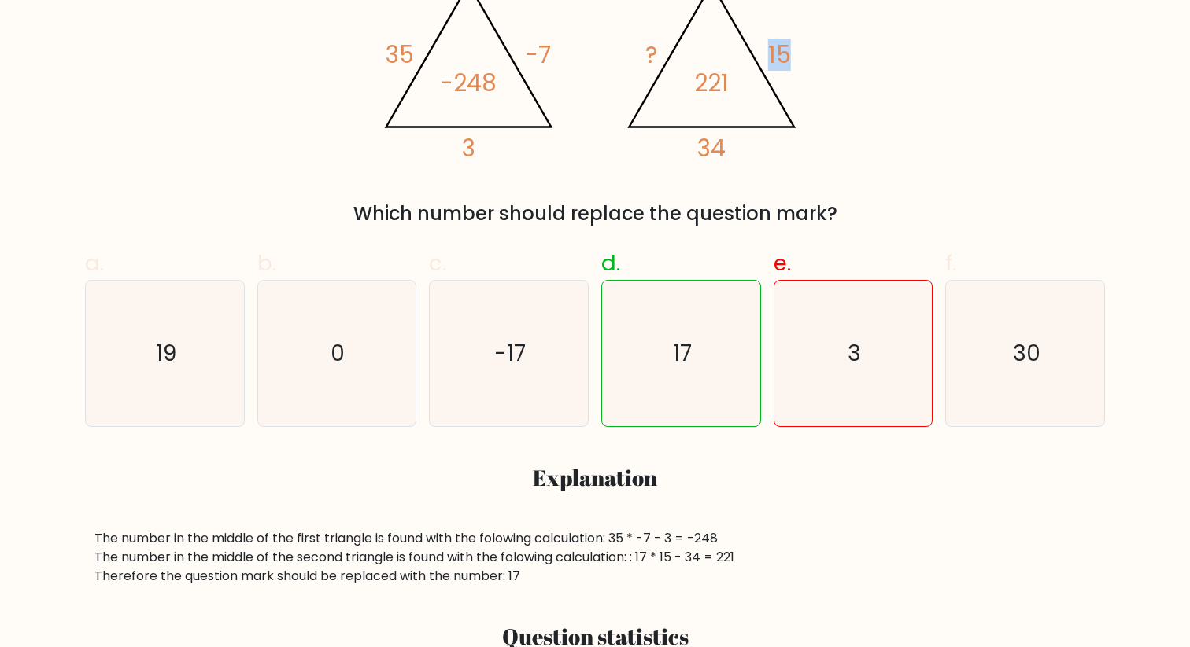
drag, startPoint x: 791, startPoint y: 57, endPoint x: 758, endPoint y: 57, distance: 33.0
click at [758, 57] on icon "@import url('https://fonts.googleapis.com/css?family=Abril+Fatface:400,100,100i…" at bounding box center [594, 65] width 447 height 194
drag, startPoint x: 732, startPoint y: 152, endPoint x: 655, endPoint y: 152, distance: 77.9
click at [655, 152] on icon "@import url('https://fonts.googleapis.com/css?family=Abril+Fatface:400,100,100i…" at bounding box center [594, 65] width 447 height 194
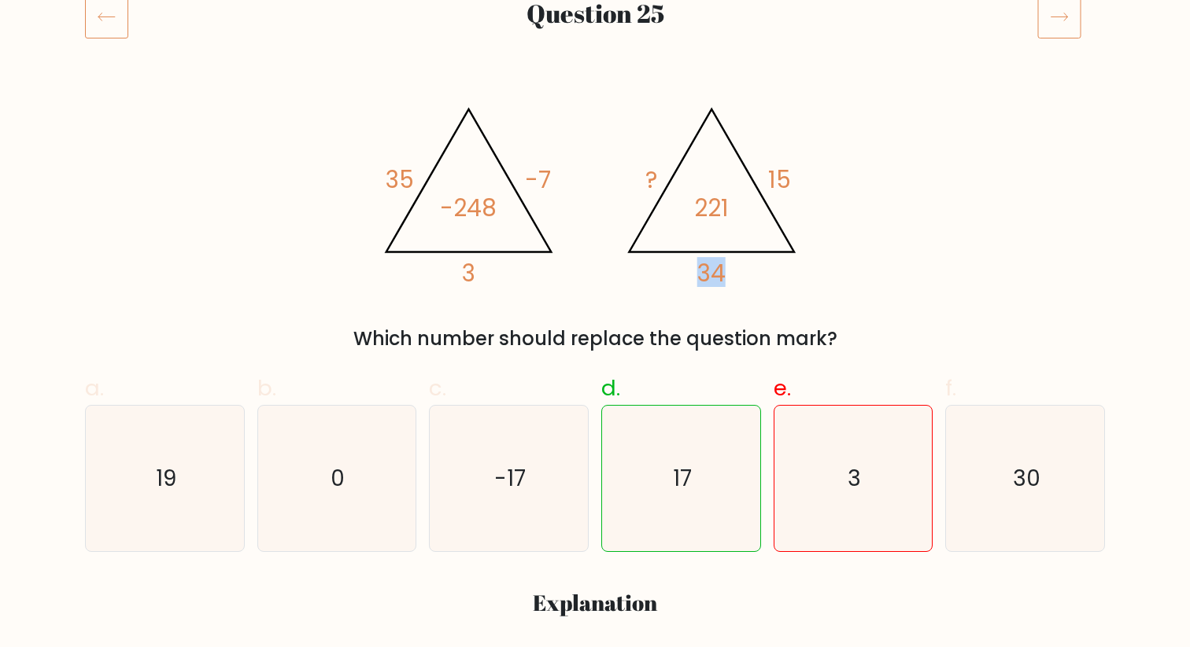
scroll to position [223, 0]
click at [397, 183] on tspan "35" at bounding box center [399, 181] width 28 height 32
click at [547, 179] on tspan "-7" at bounding box center [538, 181] width 26 height 32
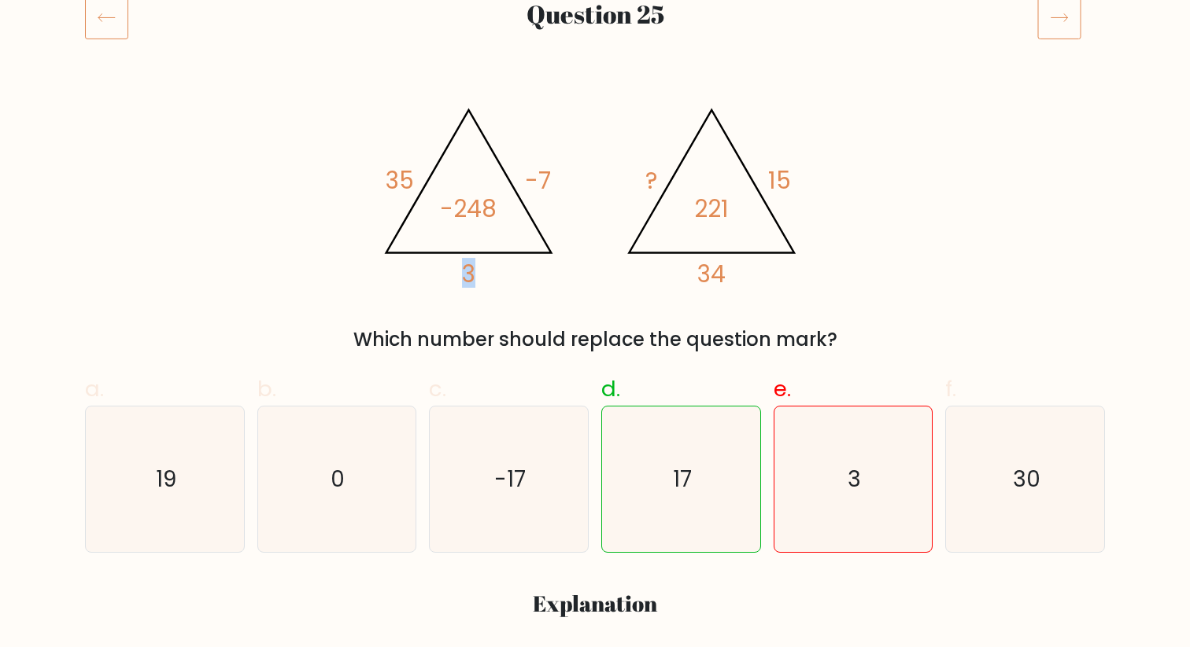
drag, startPoint x: 460, startPoint y: 275, endPoint x: 517, endPoint y: 275, distance: 56.6
click at [517, 275] on icon "@import url('https://fonts.googleapis.com/css?family=Abril+Fatface:400,100,100i…" at bounding box center [594, 191] width 447 height 194
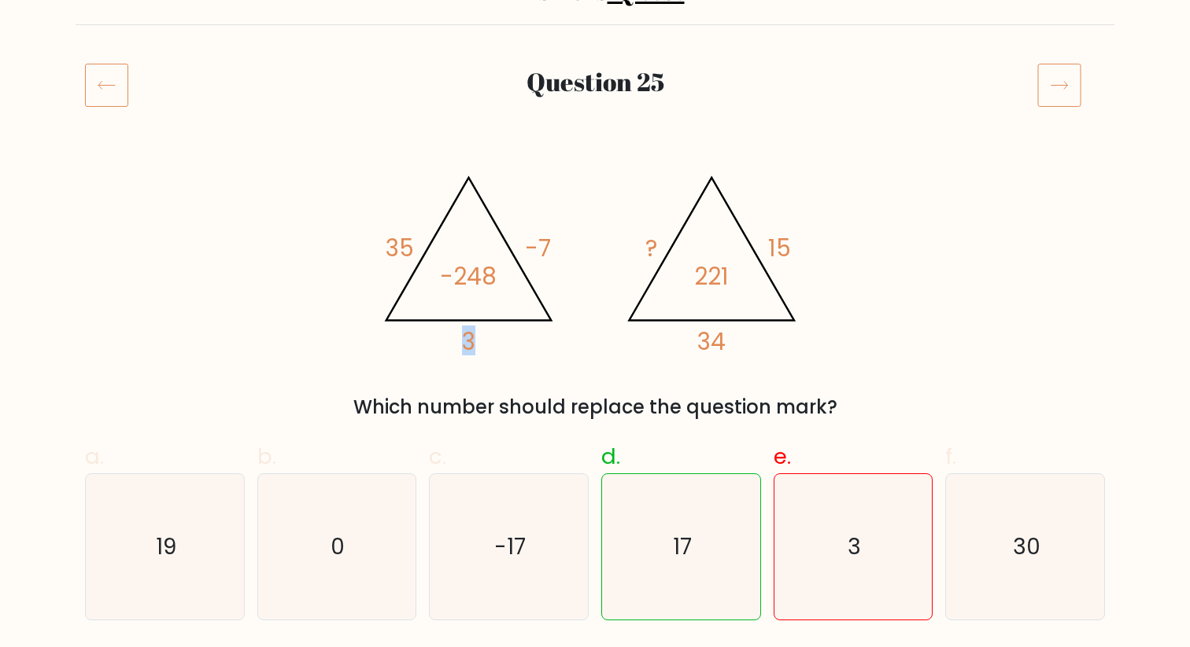
scroll to position [134, 0]
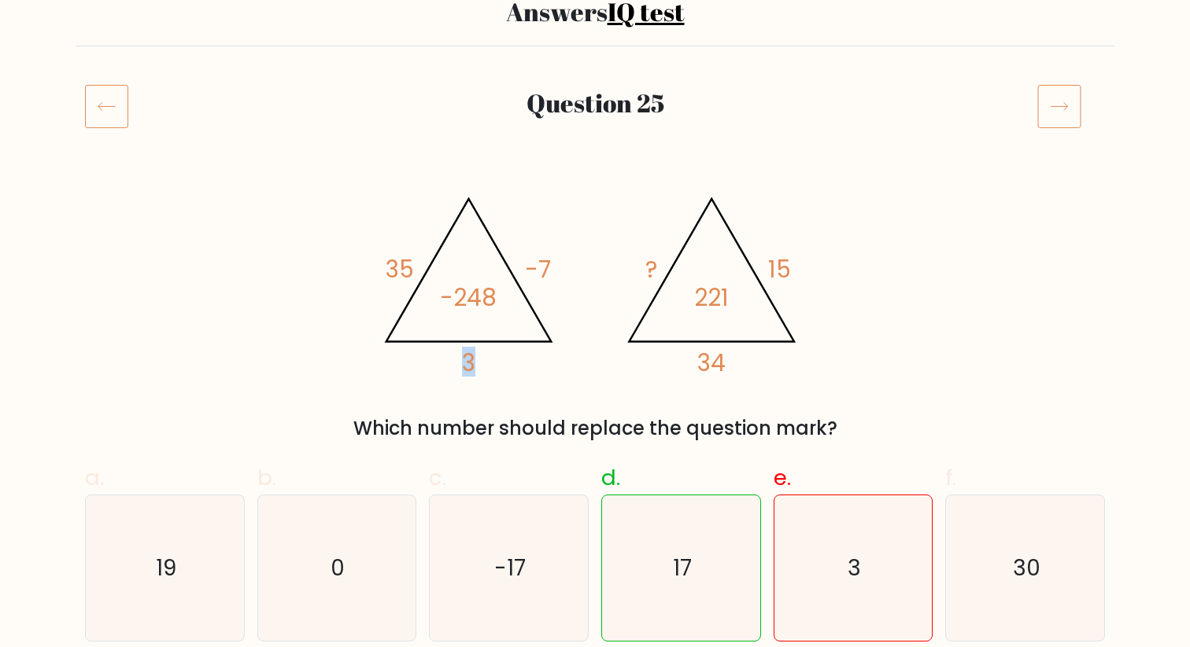
click at [1062, 103] on icon at bounding box center [1059, 106] width 44 height 44
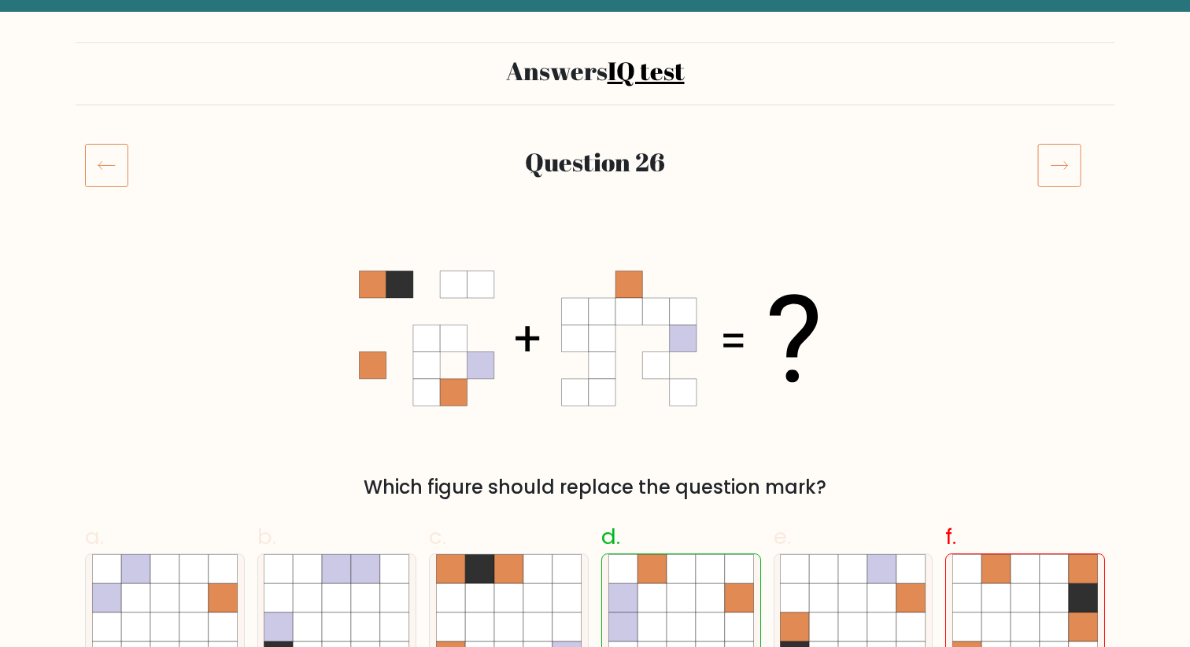
scroll to position [68, 0]
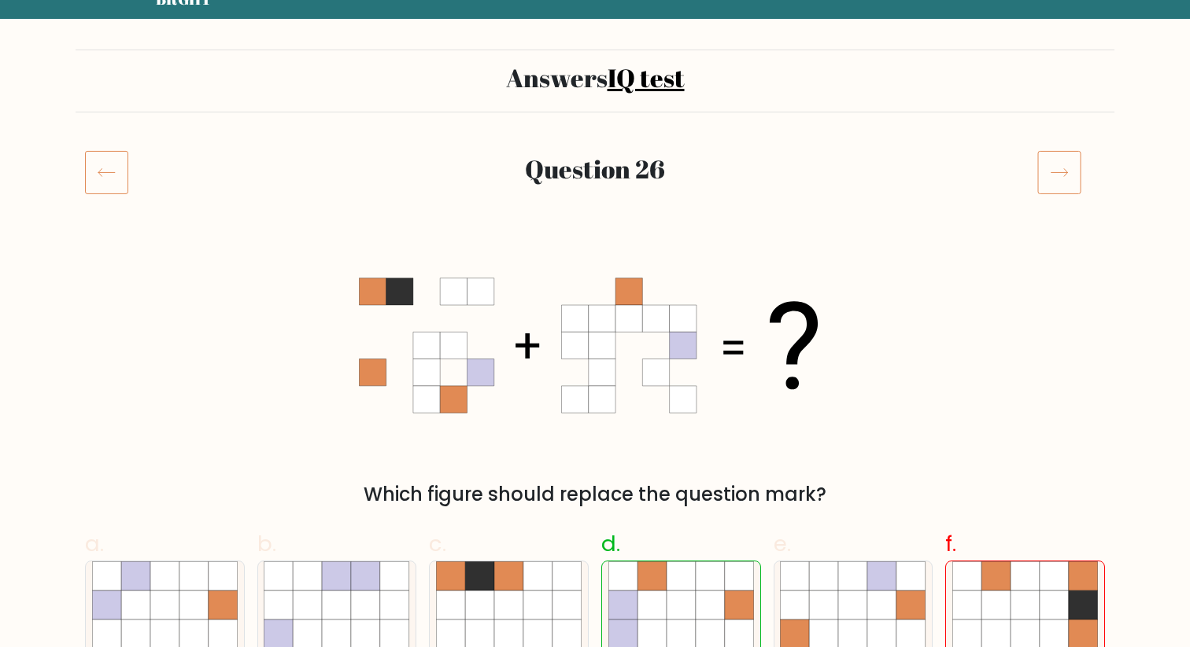
click at [1047, 173] on icon at bounding box center [1059, 172] width 44 height 44
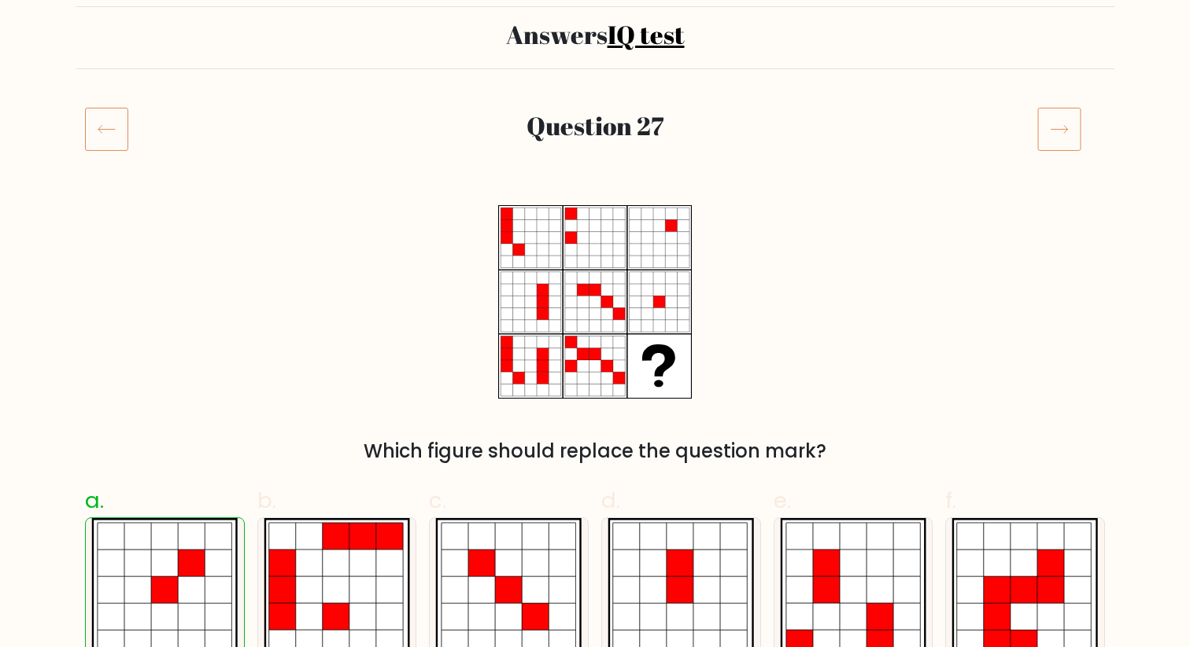
scroll to position [87, 0]
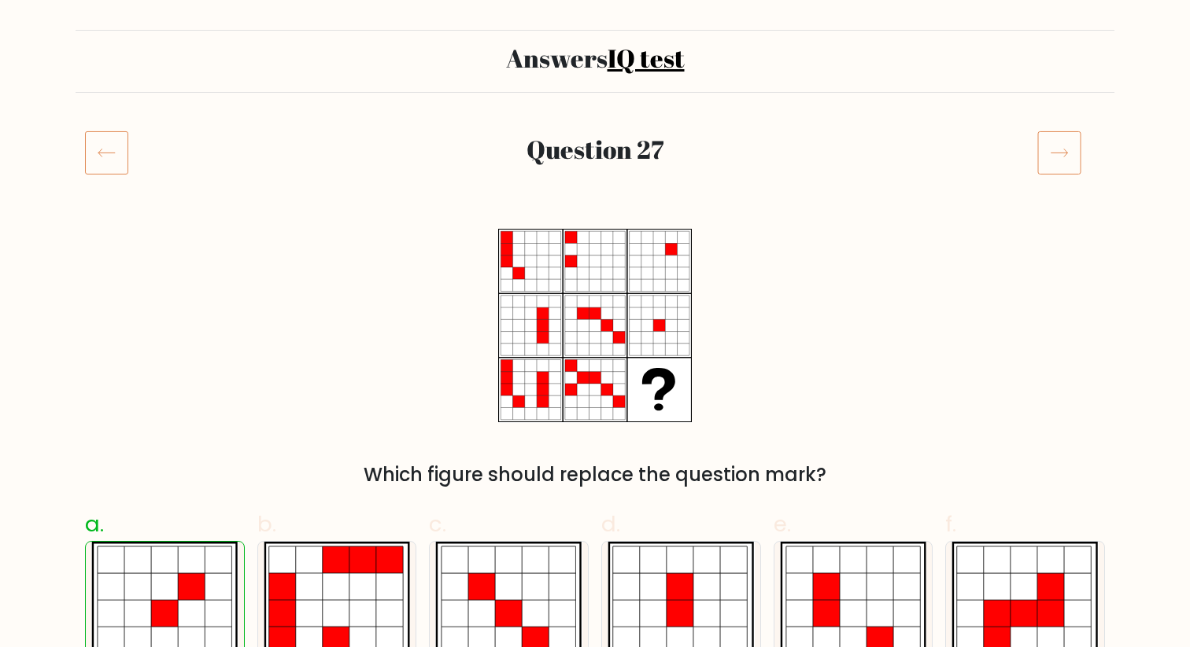
click at [1059, 157] on icon at bounding box center [1059, 153] width 44 height 44
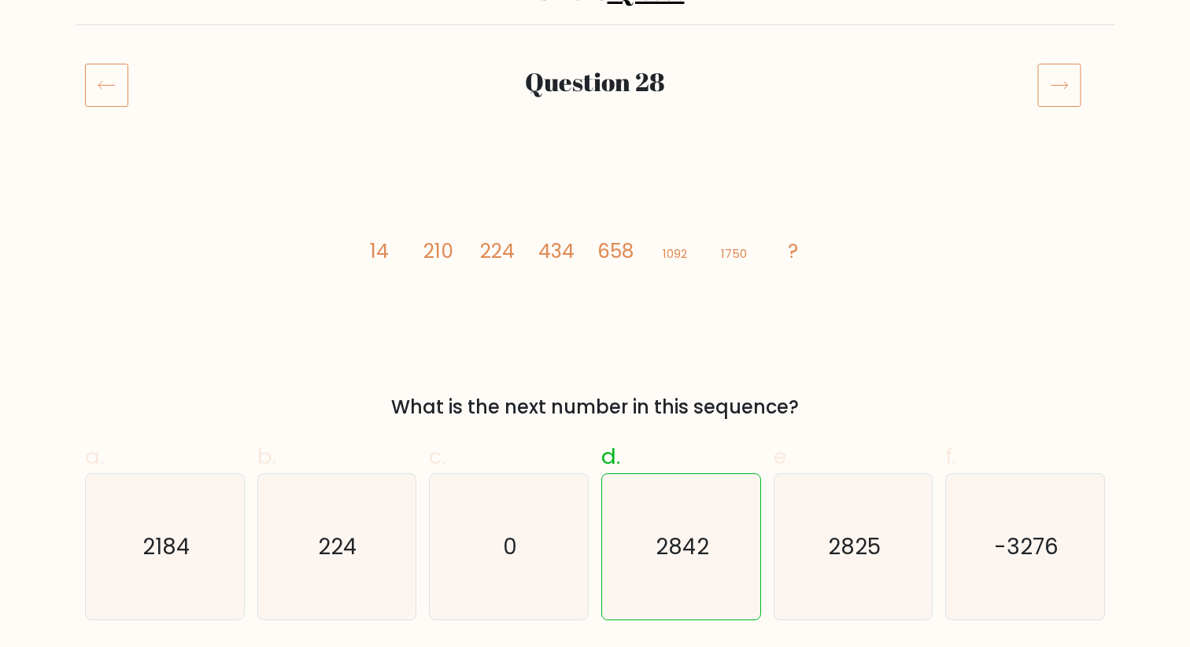
scroll to position [156, 0]
drag, startPoint x: 376, startPoint y: 248, endPoint x: 459, endPoint y: 248, distance: 83.4
click at [460, 248] on icon "image/svg+xml 14 210 224 434 658 1092 1750 ?" at bounding box center [595, 257] width 472 height 194
click at [488, 249] on tspan "224" at bounding box center [497, 252] width 35 height 28
drag, startPoint x: 425, startPoint y: 249, endPoint x: 516, endPoint y: 249, distance: 91.3
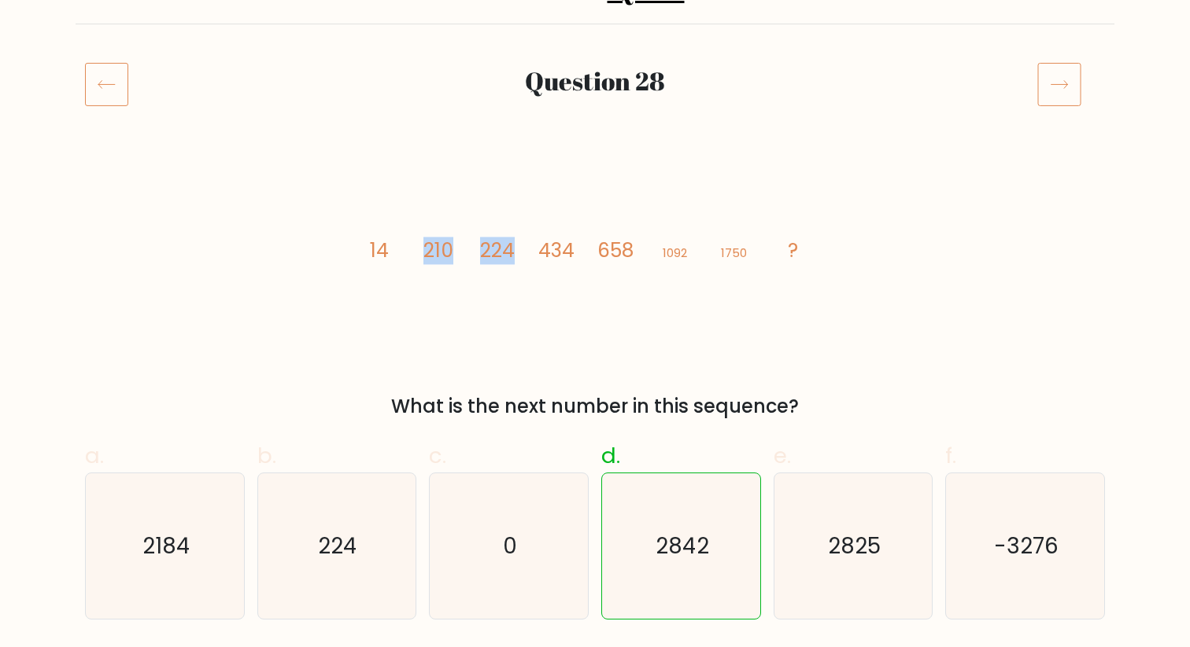
click at [516, 249] on icon "image/svg+xml 14 210 224 434 658 1092 1750 ?" at bounding box center [595, 257] width 472 height 194
drag, startPoint x: 540, startPoint y: 254, endPoint x: 636, endPoint y: 253, distance: 96.0
click at [637, 253] on icon "image/svg+xml 14 210 224 434 658 1092 1750 ?" at bounding box center [595, 257] width 472 height 194
drag, startPoint x: 750, startPoint y: 252, endPoint x: 658, endPoint y: 252, distance: 92.0
click at [658, 252] on icon "image/svg+xml 14 210 224 434 658 1092 1750 ?" at bounding box center [595, 257] width 472 height 194
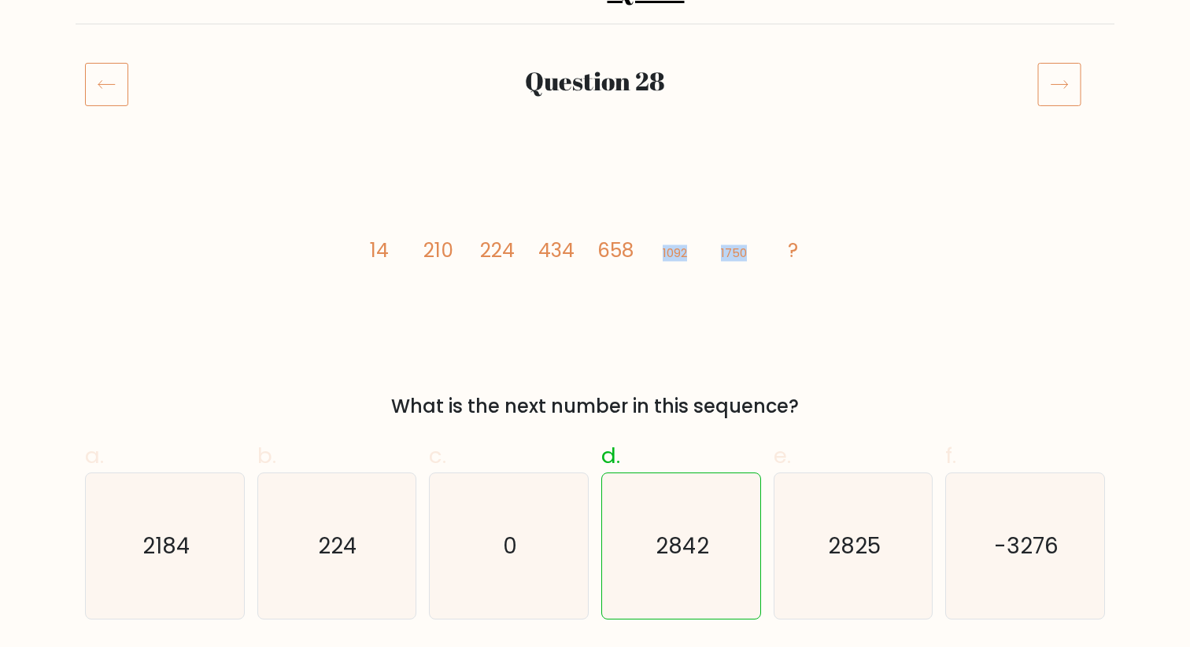
click at [1065, 87] on icon at bounding box center [1059, 85] width 17 height 8
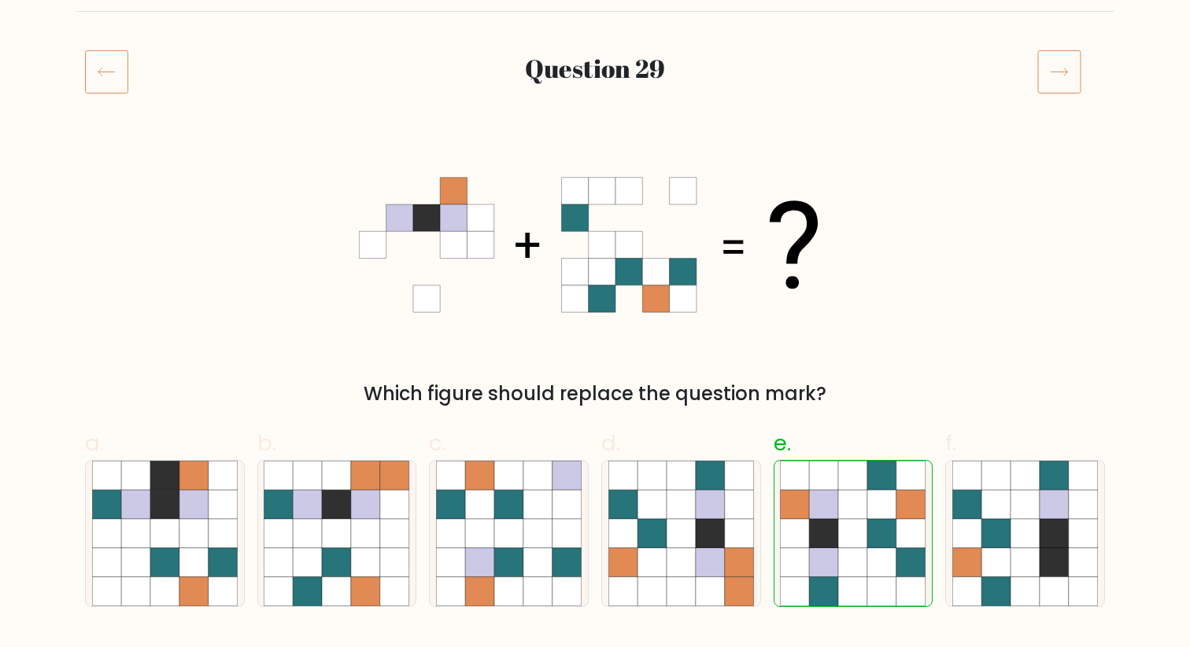
scroll to position [65, 0]
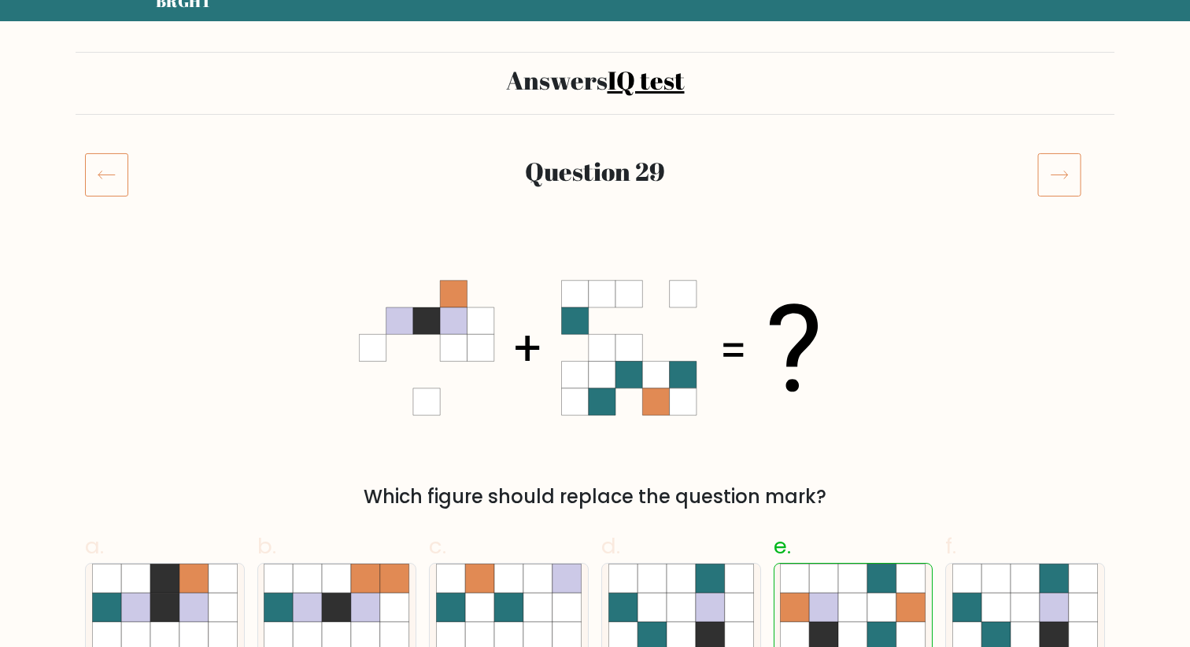
click at [1064, 172] on icon at bounding box center [1059, 176] width 17 height 8
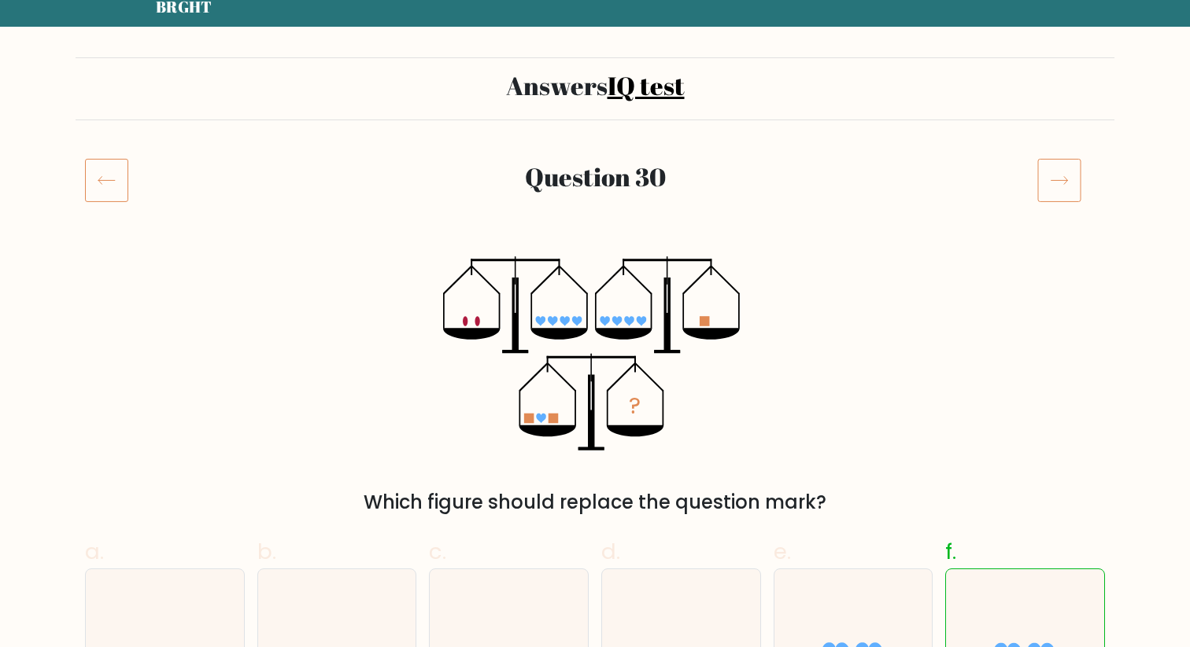
scroll to position [61, 0]
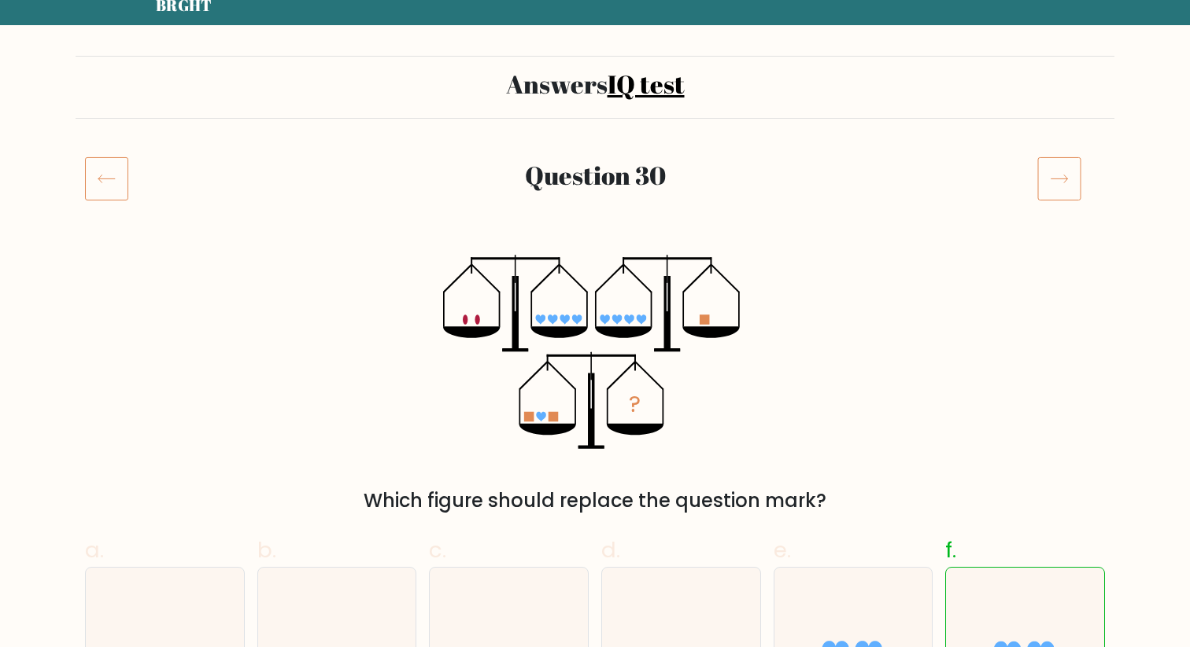
click at [1066, 177] on icon at bounding box center [1059, 179] width 44 height 44
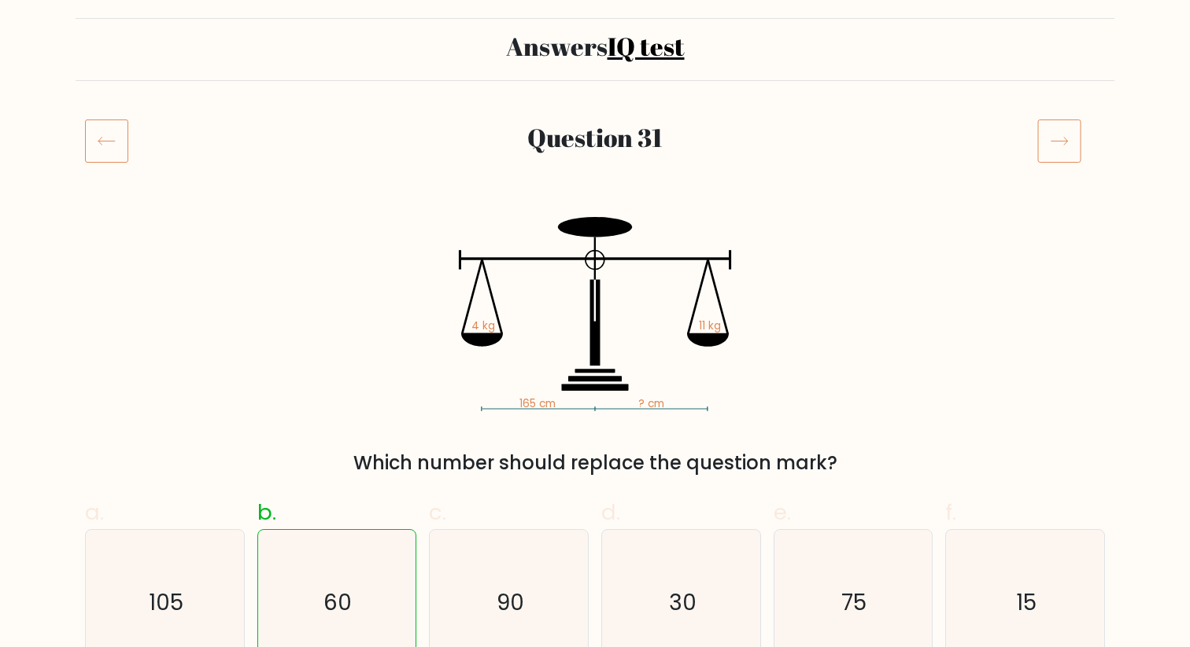
scroll to position [97, 0]
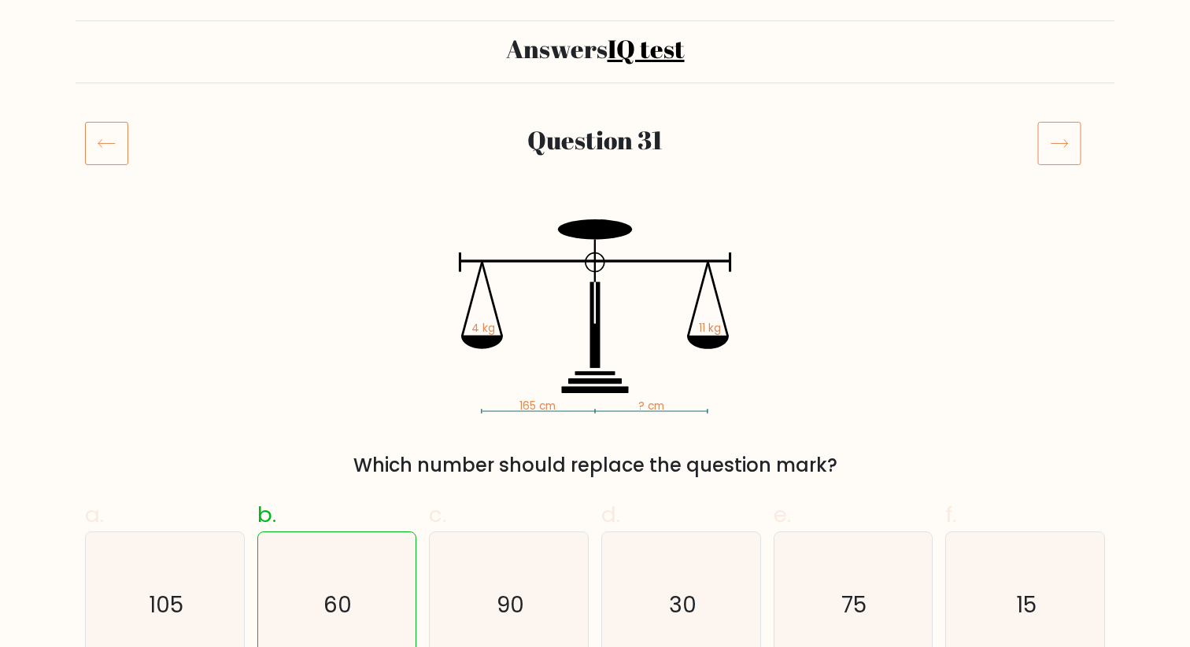
click at [1066, 144] on icon at bounding box center [1059, 144] width 17 height 8
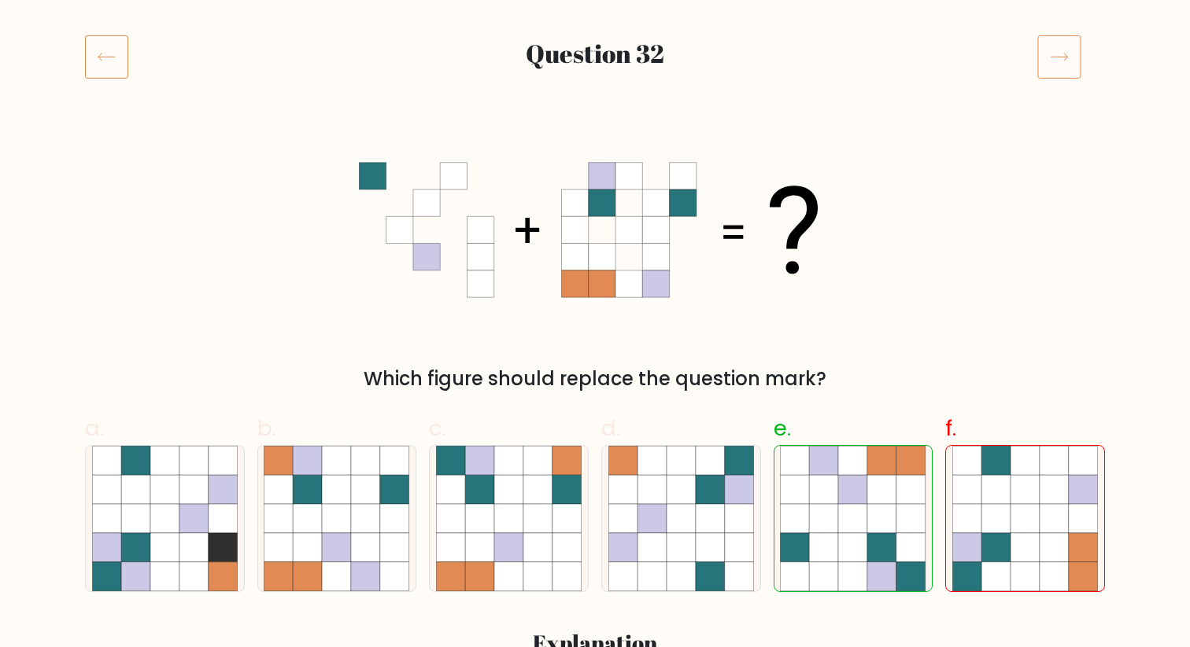
scroll to position [57, 0]
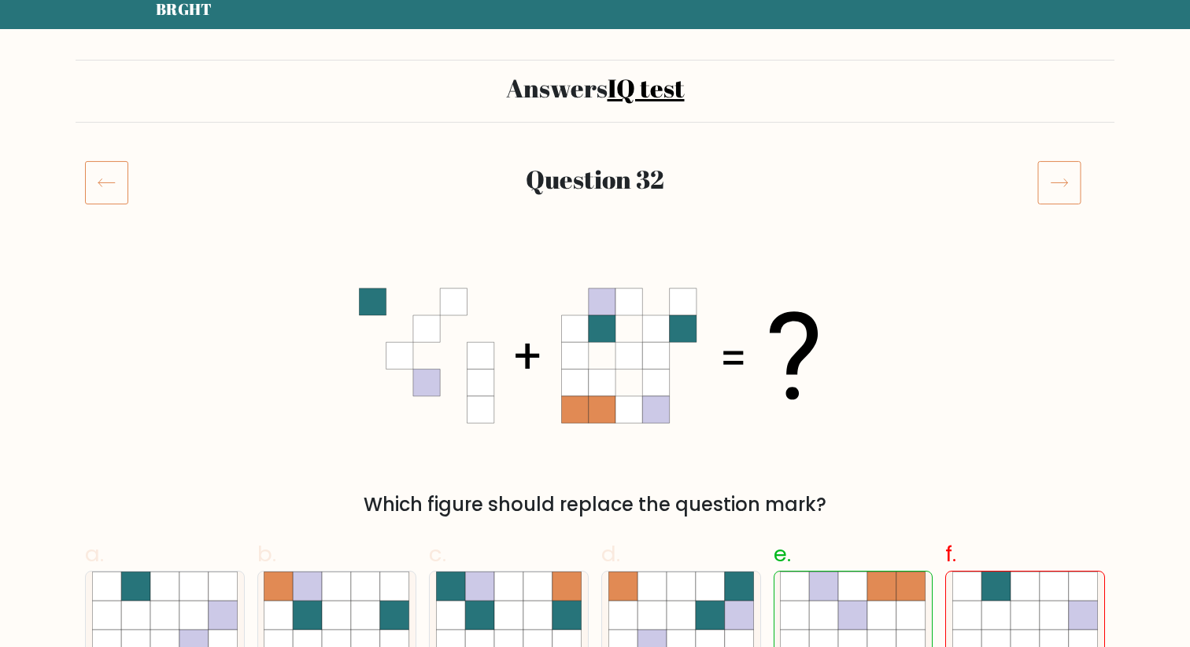
click at [1051, 186] on icon at bounding box center [1059, 182] width 44 height 44
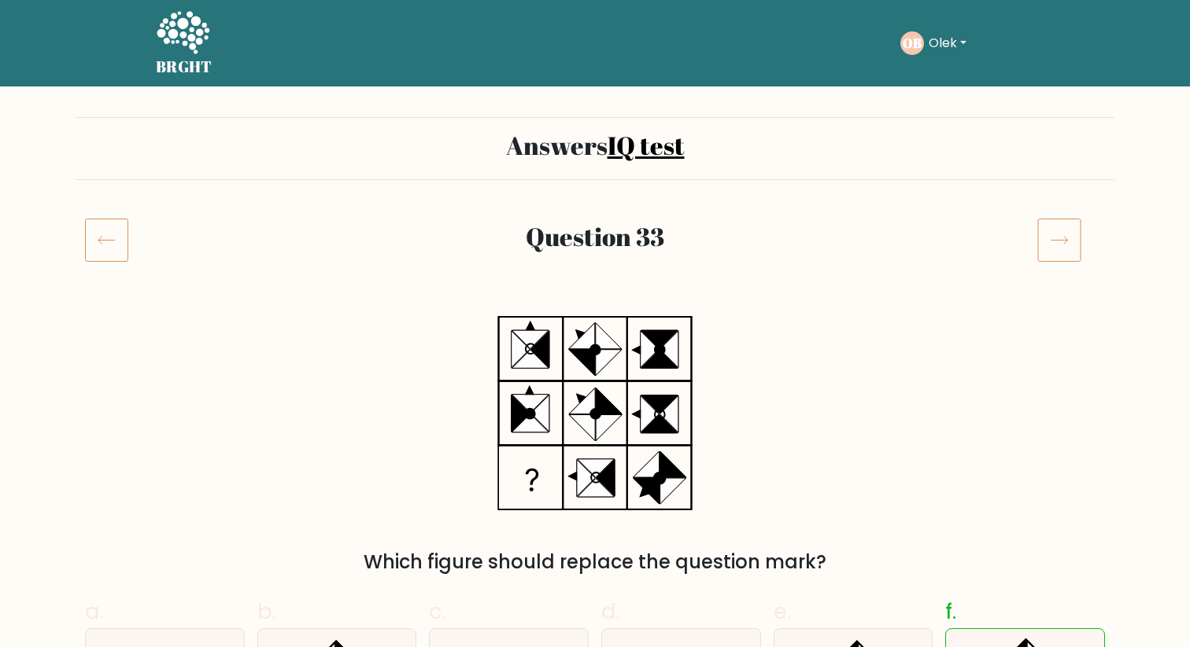
click at [1055, 243] on icon at bounding box center [1059, 240] width 44 height 44
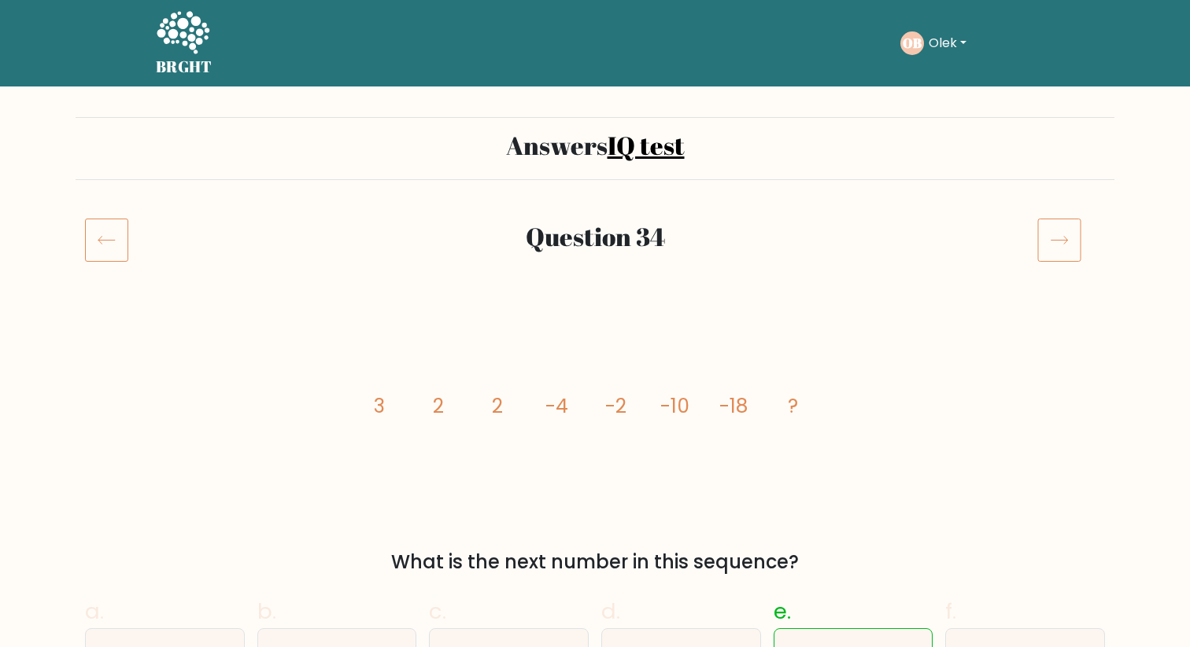
click at [1045, 238] on icon at bounding box center [1059, 240] width 44 height 44
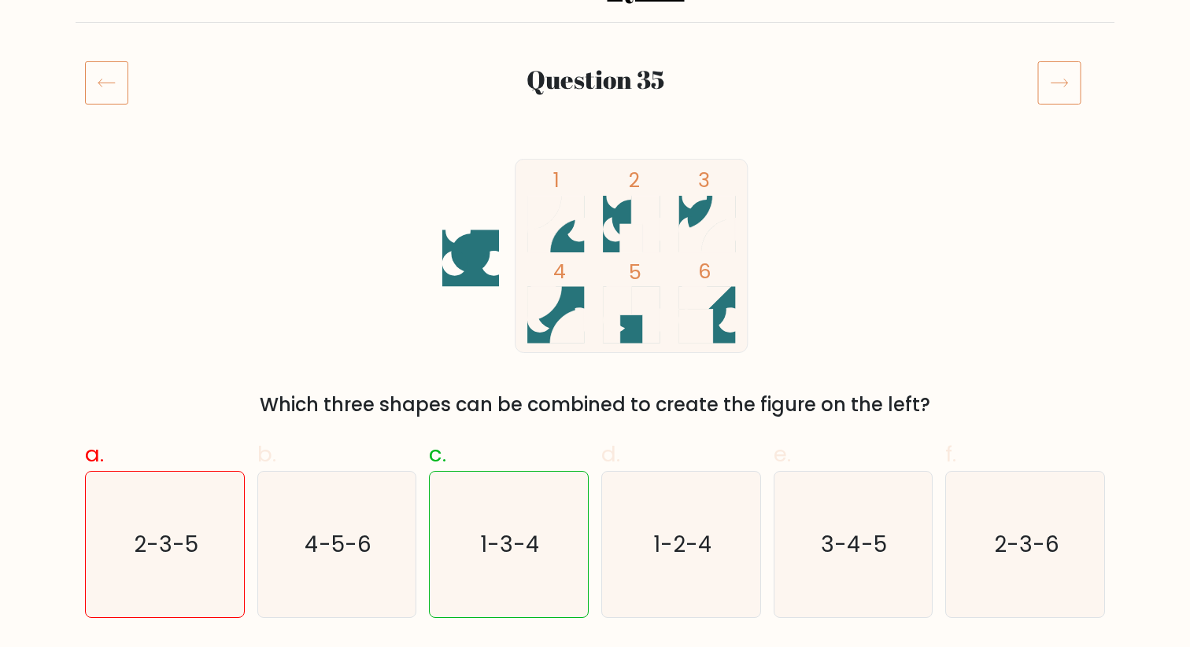
scroll to position [98, 0]
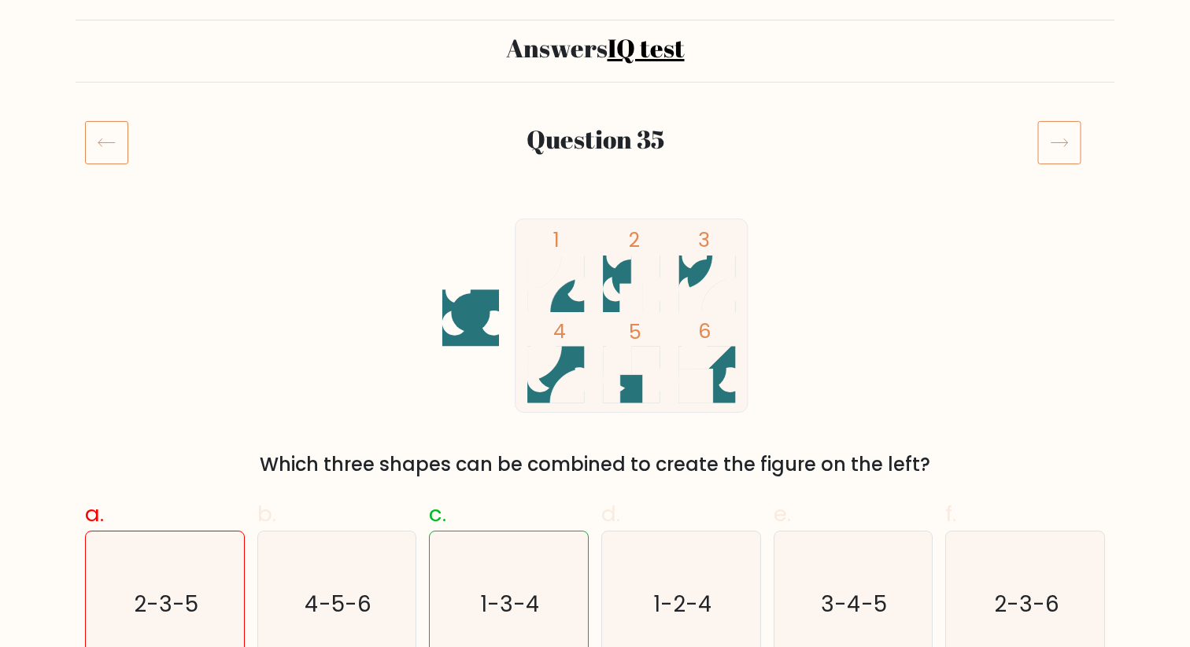
click at [1053, 152] on icon at bounding box center [1059, 142] width 44 height 44
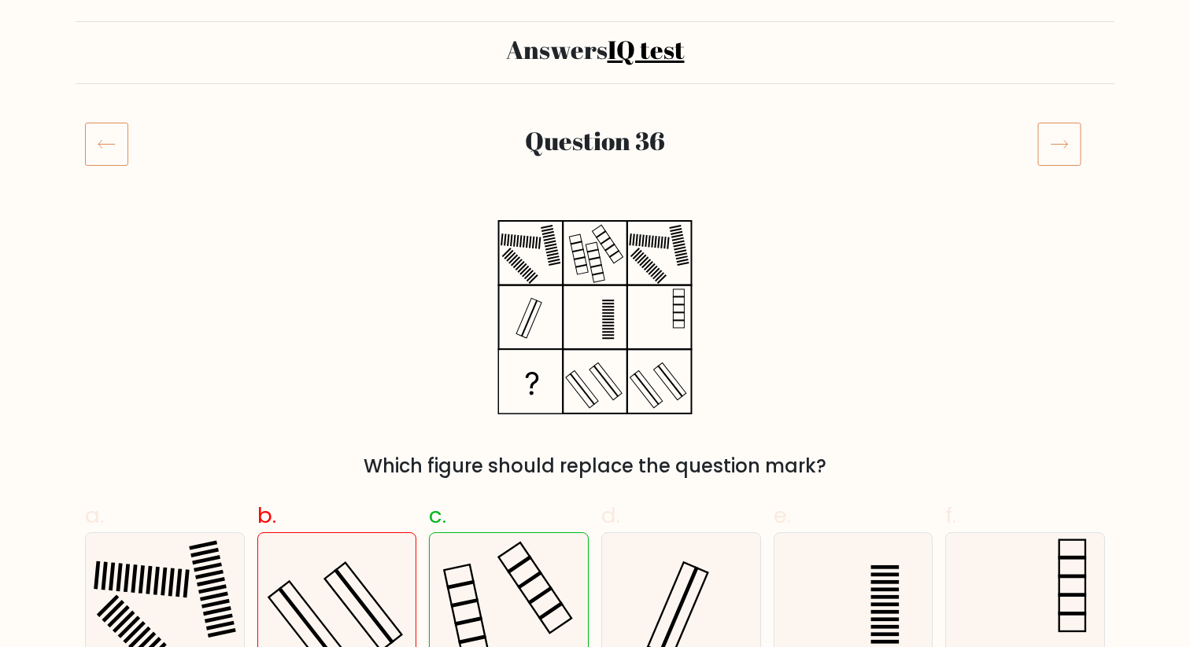
scroll to position [86, 0]
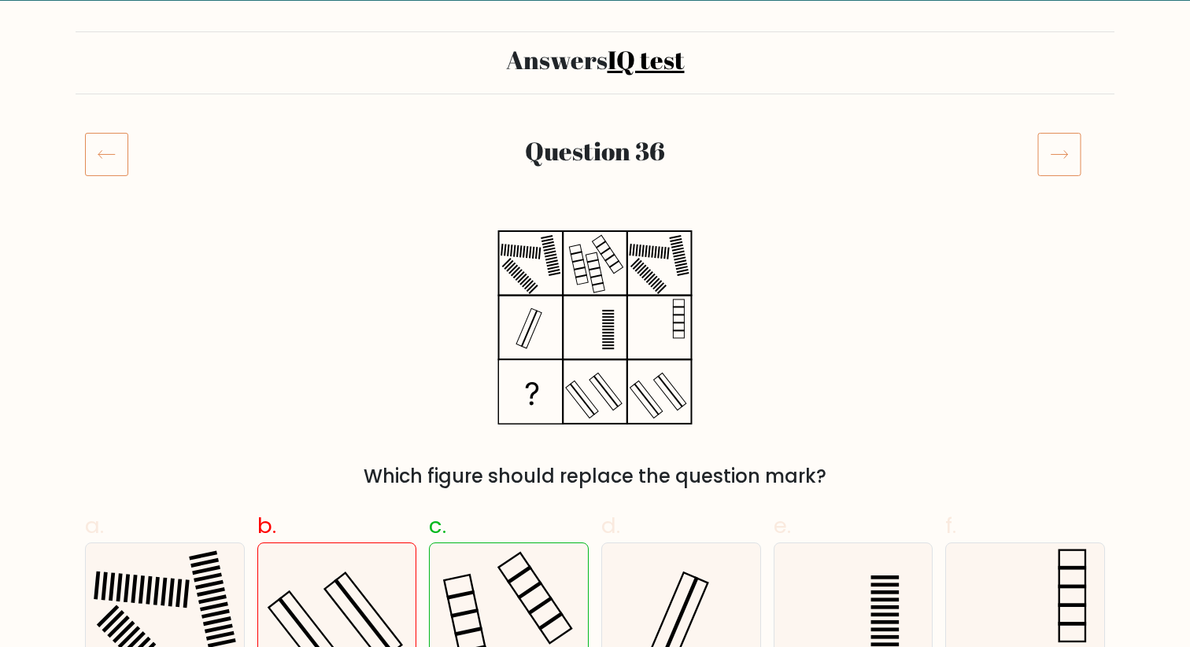
click at [1069, 146] on icon at bounding box center [1059, 154] width 44 height 44
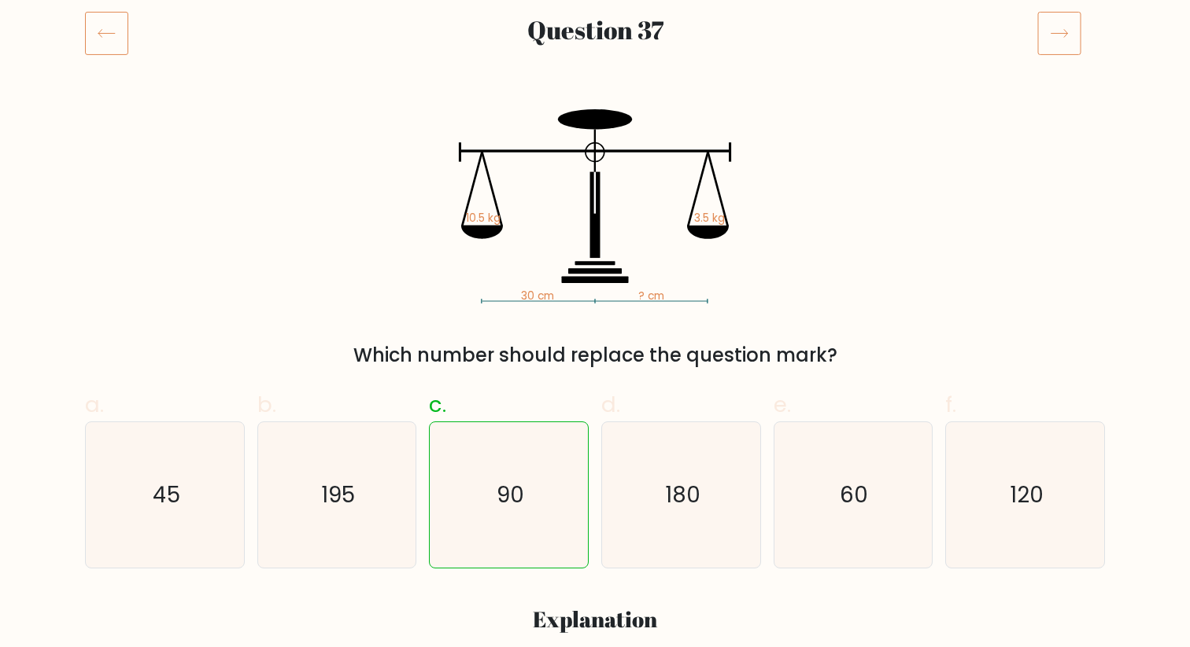
scroll to position [136, 0]
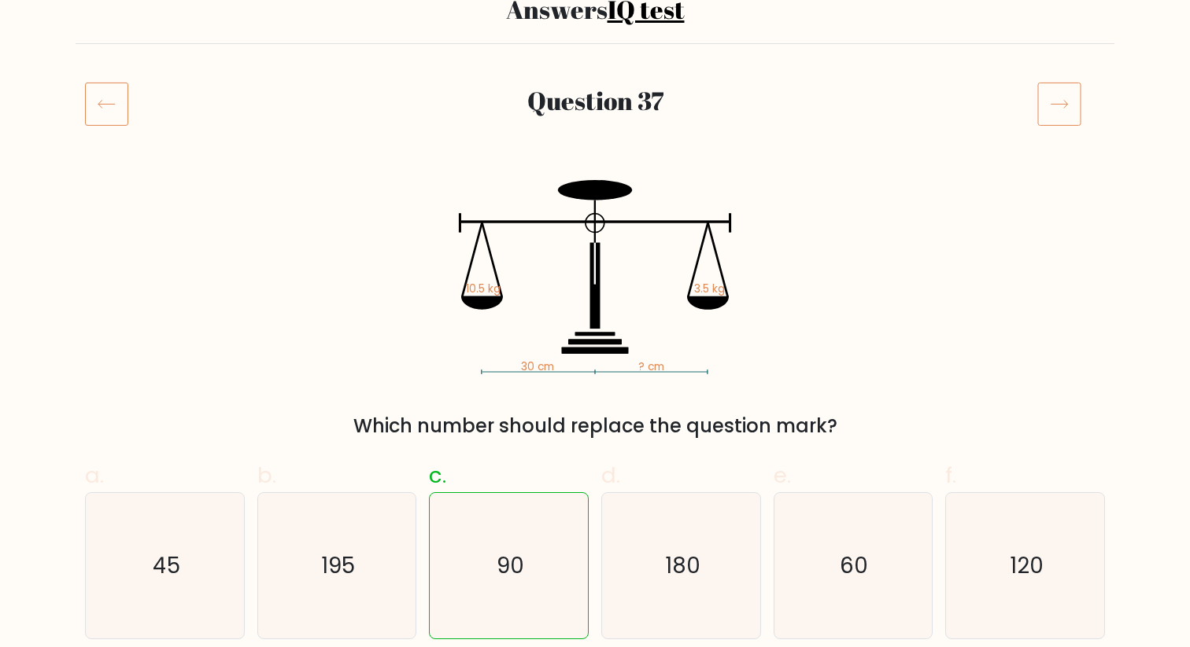
click at [1052, 117] on icon at bounding box center [1059, 104] width 44 height 44
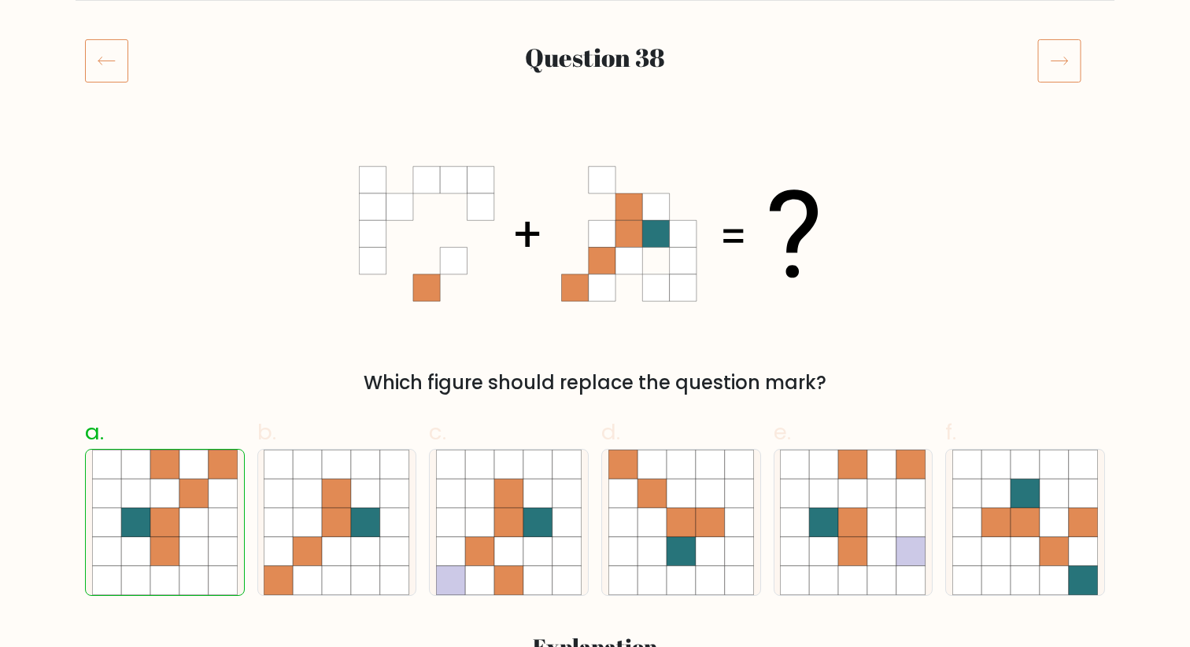
scroll to position [153, 0]
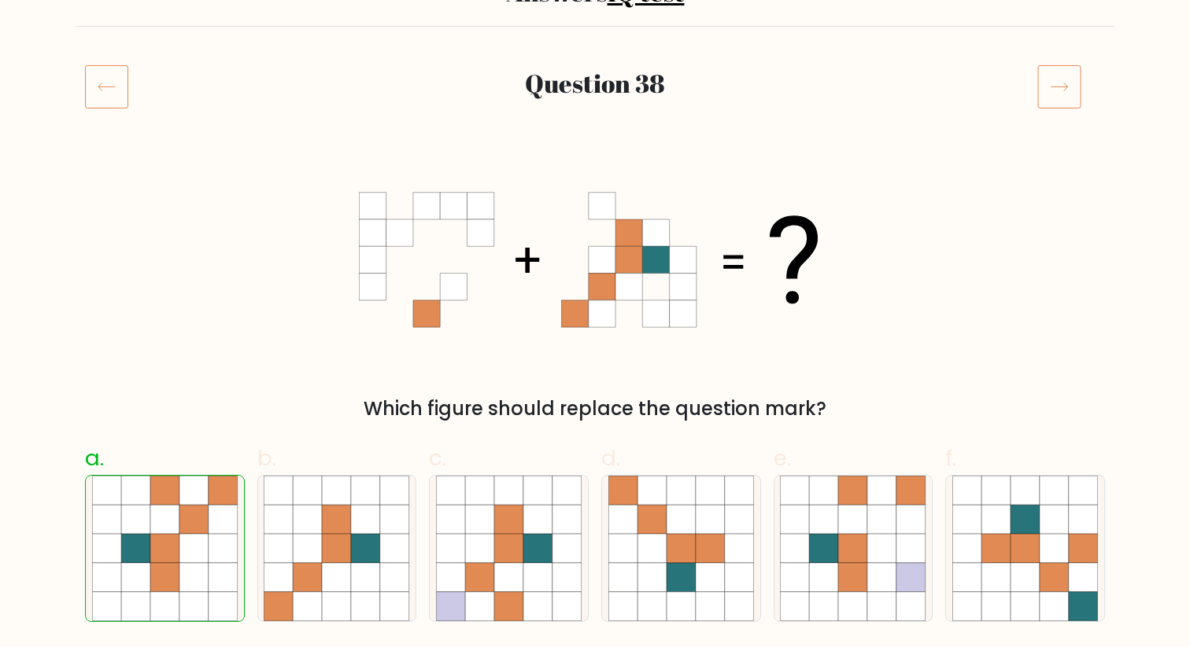
click at [1052, 81] on icon at bounding box center [1059, 87] width 44 height 44
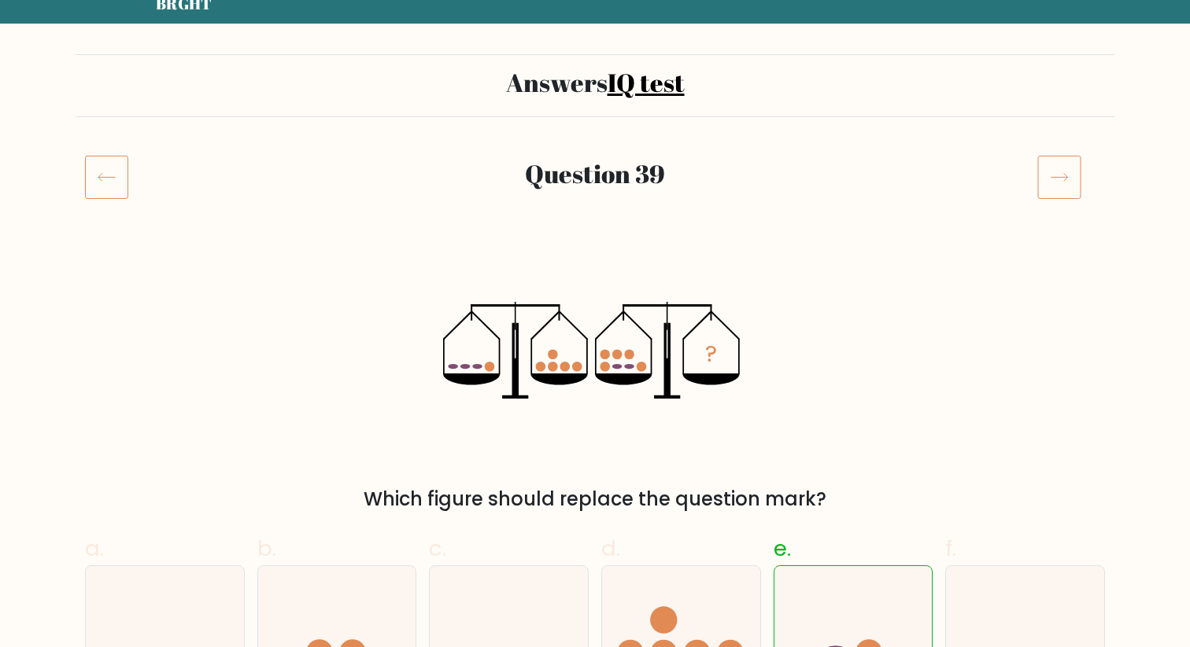
scroll to position [57, 0]
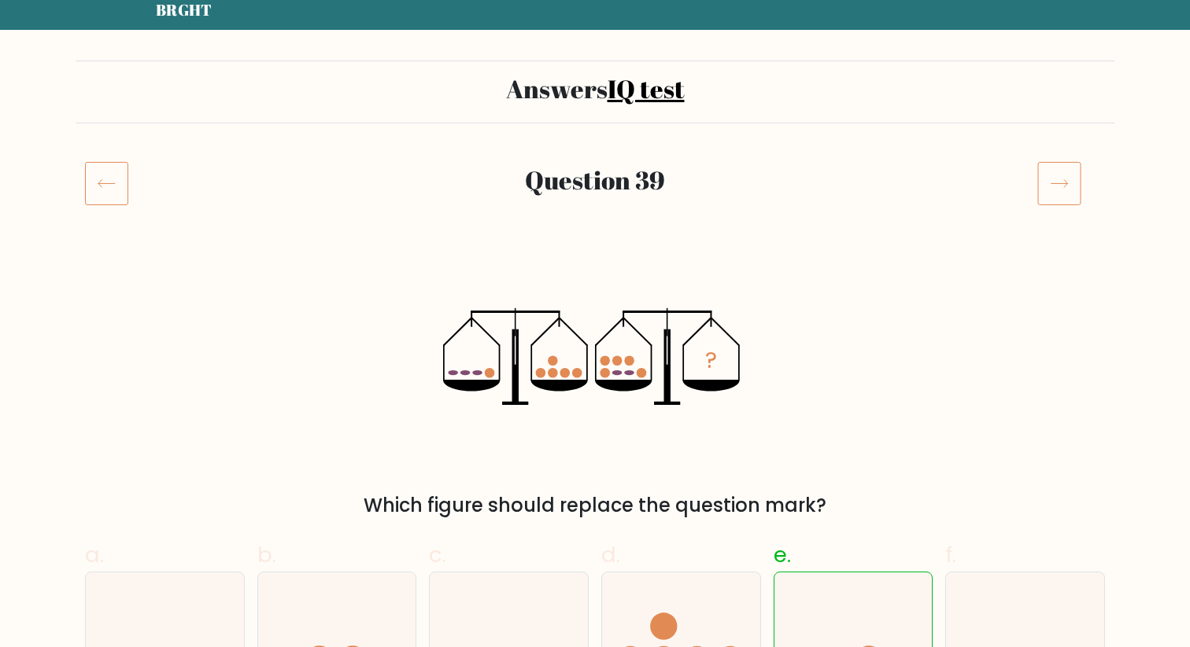
click at [1051, 195] on icon at bounding box center [1059, 183] width 44 height 44
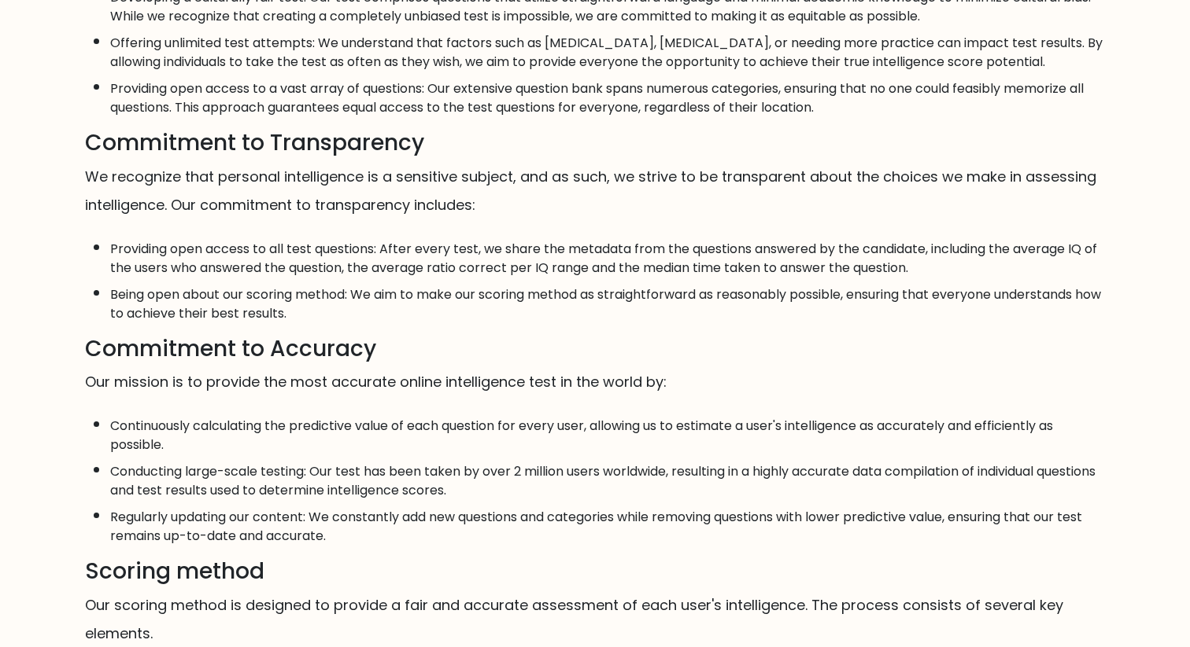
scroll to position [254, 0]
